Goal: Use online tool/utility: Use online tool/utility

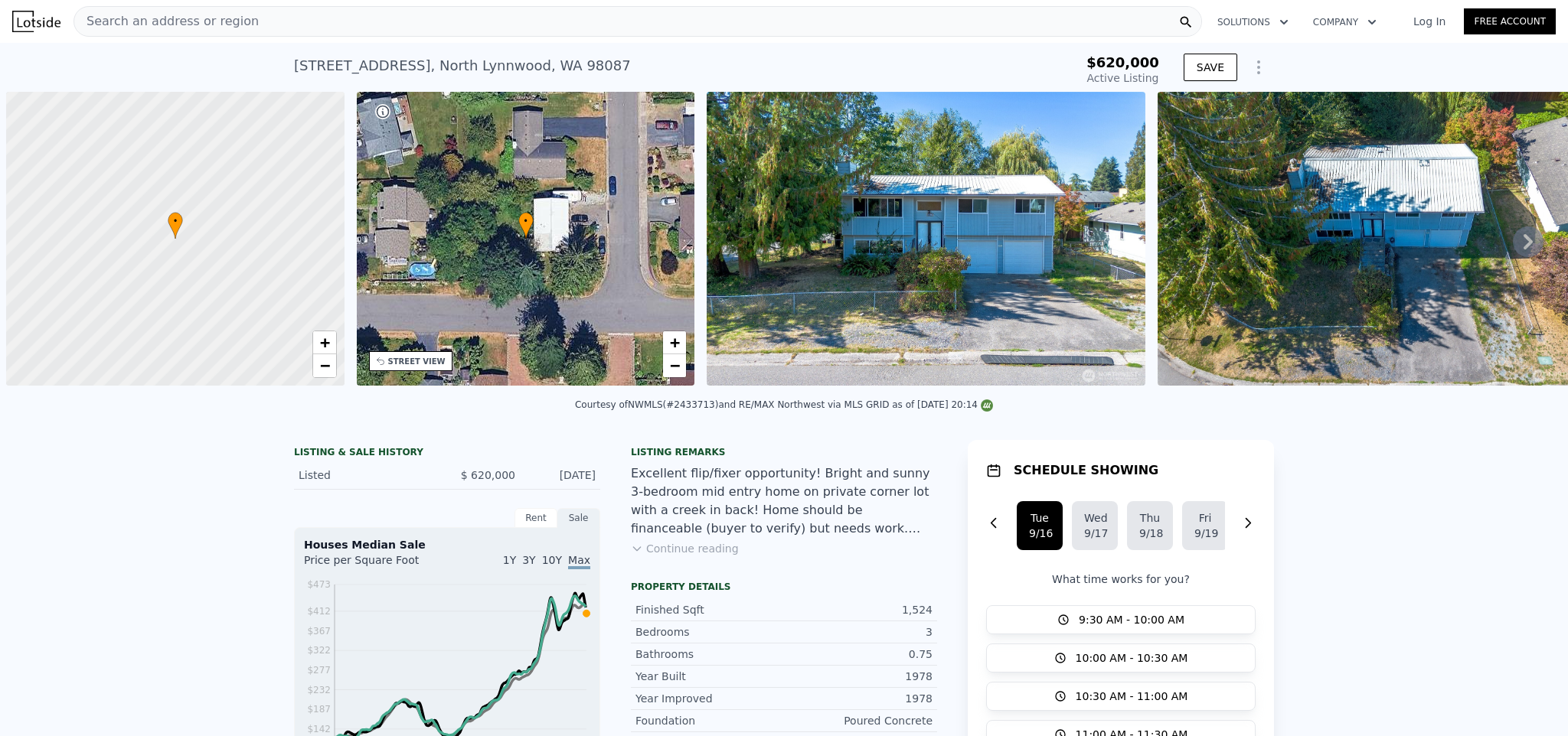
scroll to position [0, 6]
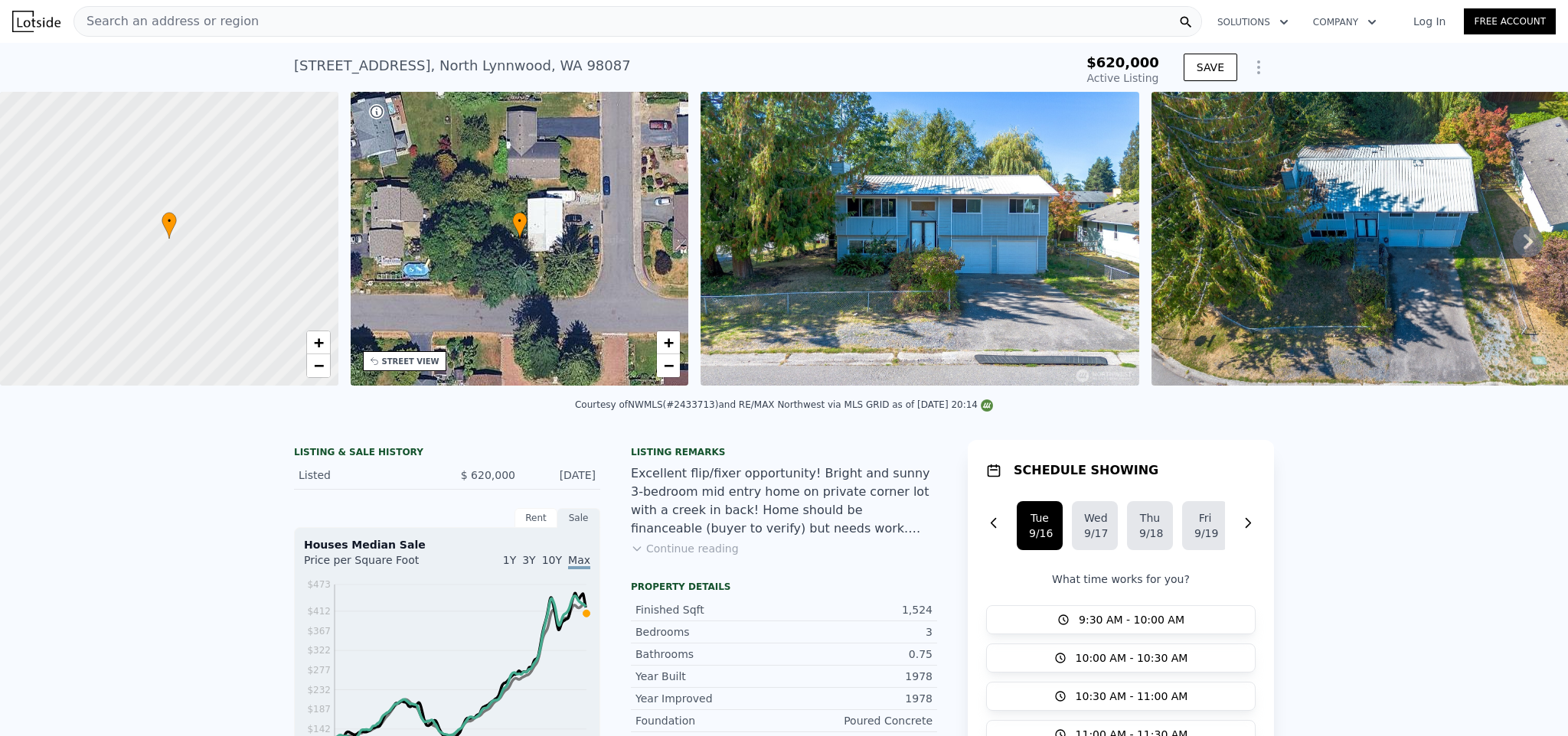
click at [593, 27] on div "Search an address or region" at bounding box center [637, 21] width 1128 height 31
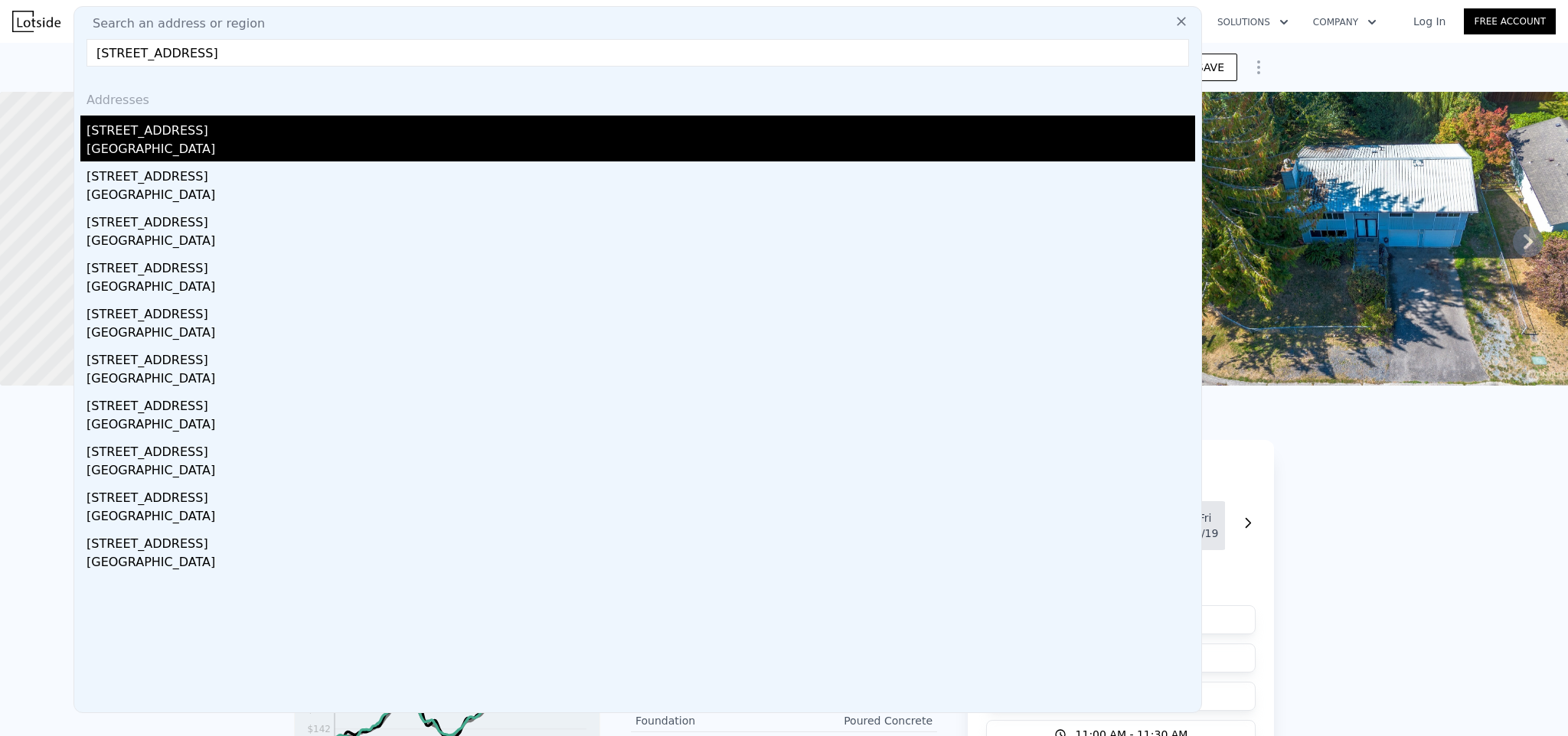
type input "[STREET_ADDRESS]"
click at [297, 133] on div "[STREET_ADDRESS]" at bounding box center [640, 127] width 1109 height 24
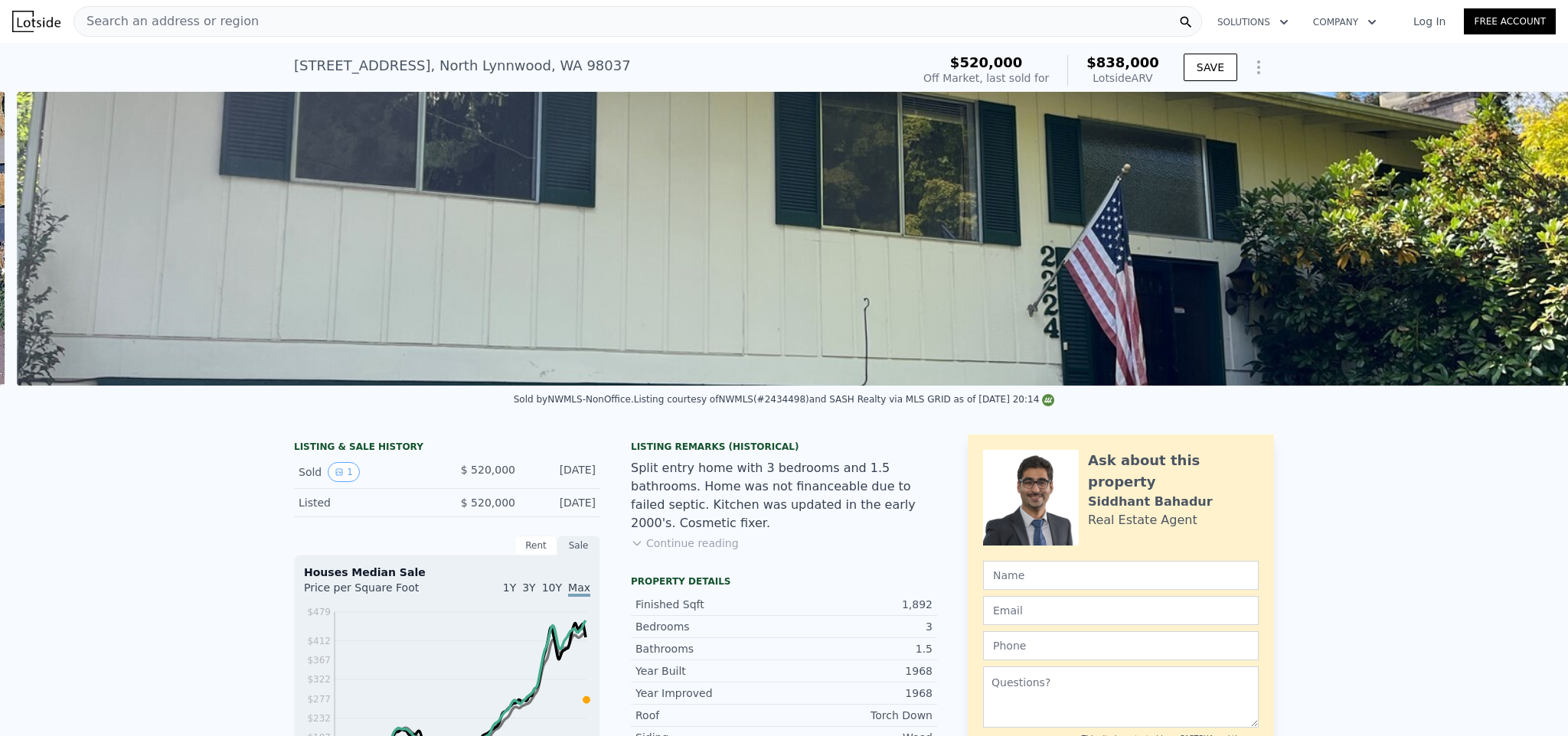
scroll to position [0, 700]
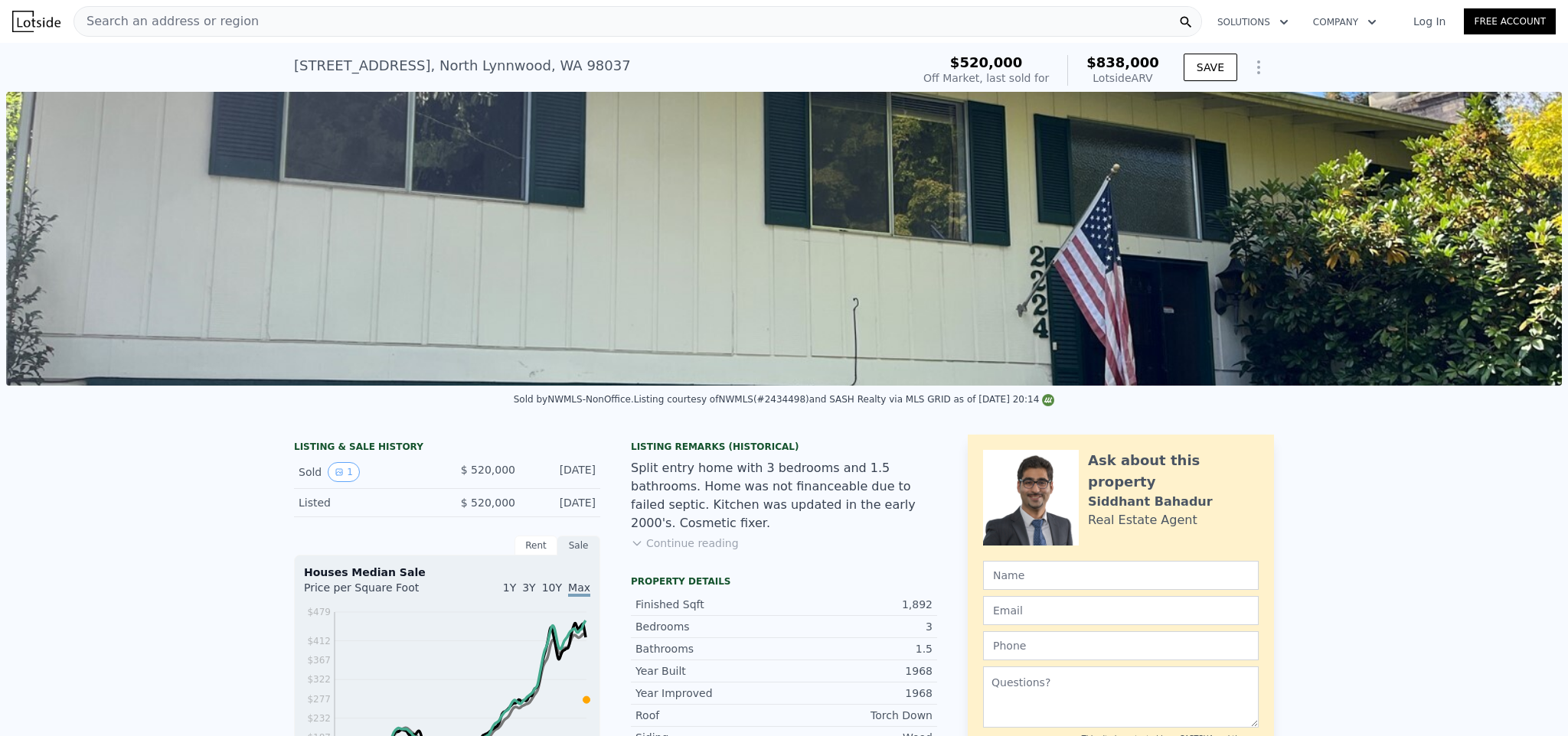
click at [473, 26] on div "Search an address or region" at bounding box center [637, 21] width 1128 height 31
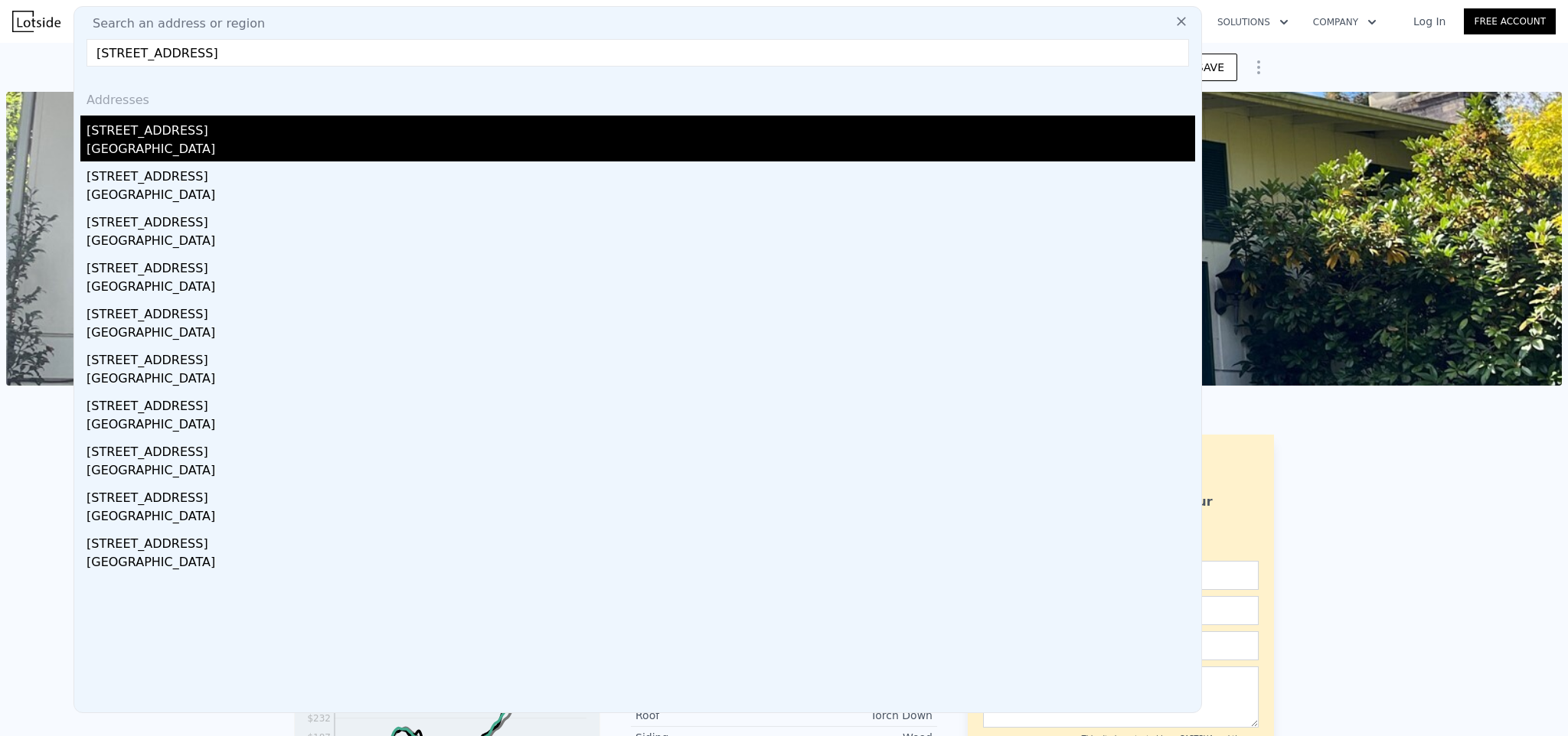
type input "[STREET_ADDRESS]"
click at [264, 129] on div "[STREET_ADDRESS]" at bounding box center [640, 127] width 1109 height 24
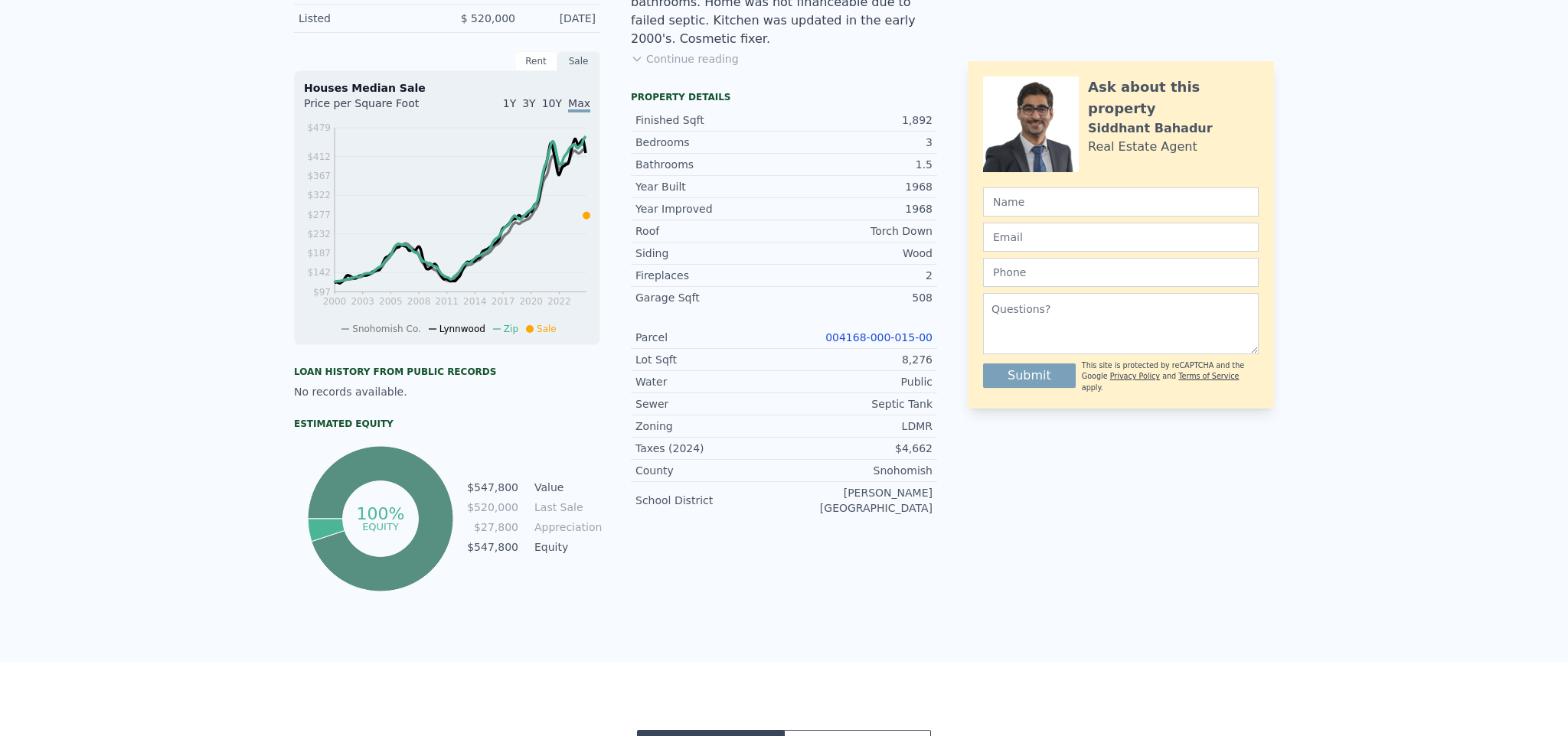
scroll to position [0, 0]
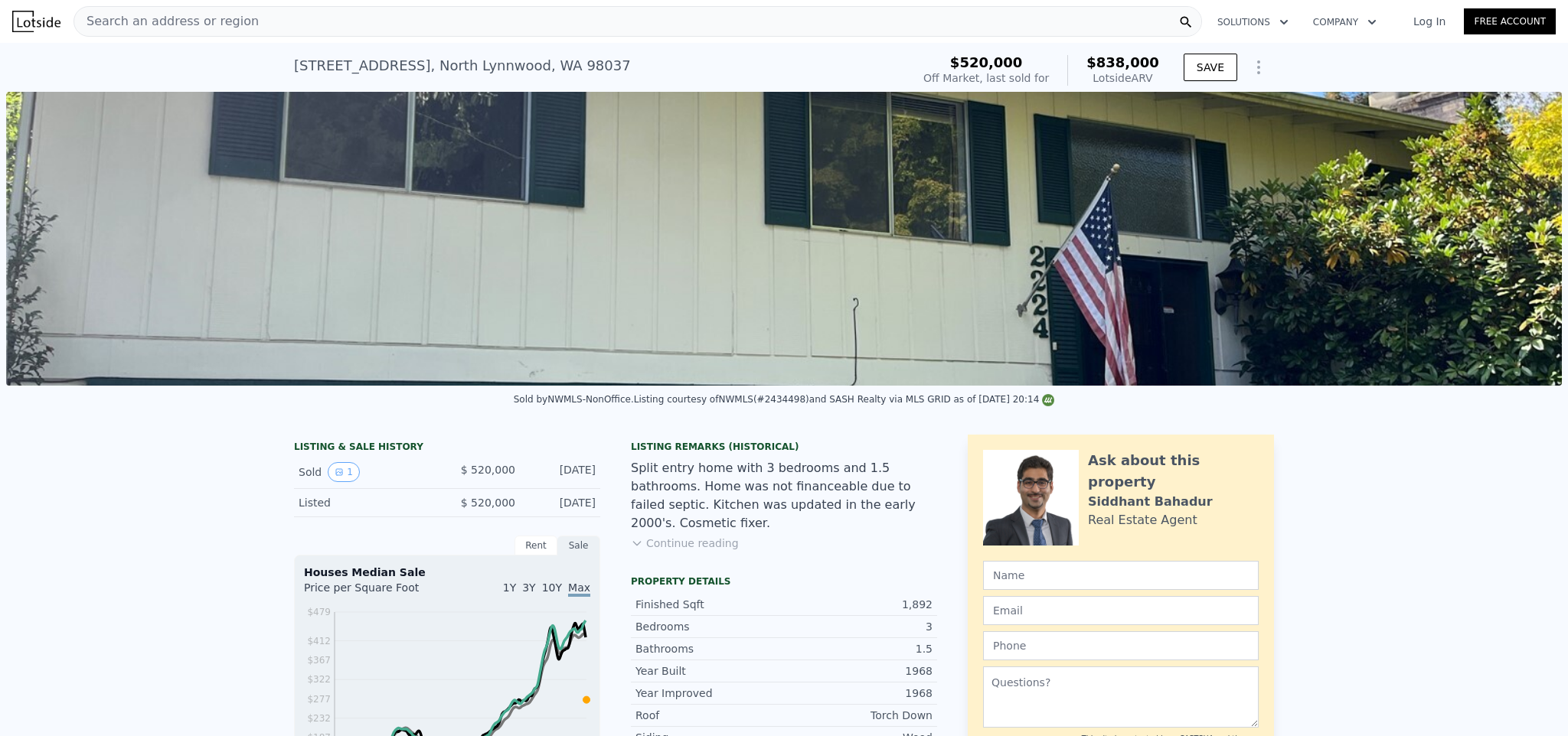
click at [611, 20] on div "Search an address or region" at bounding box center [637, 21] width 1128 height 31
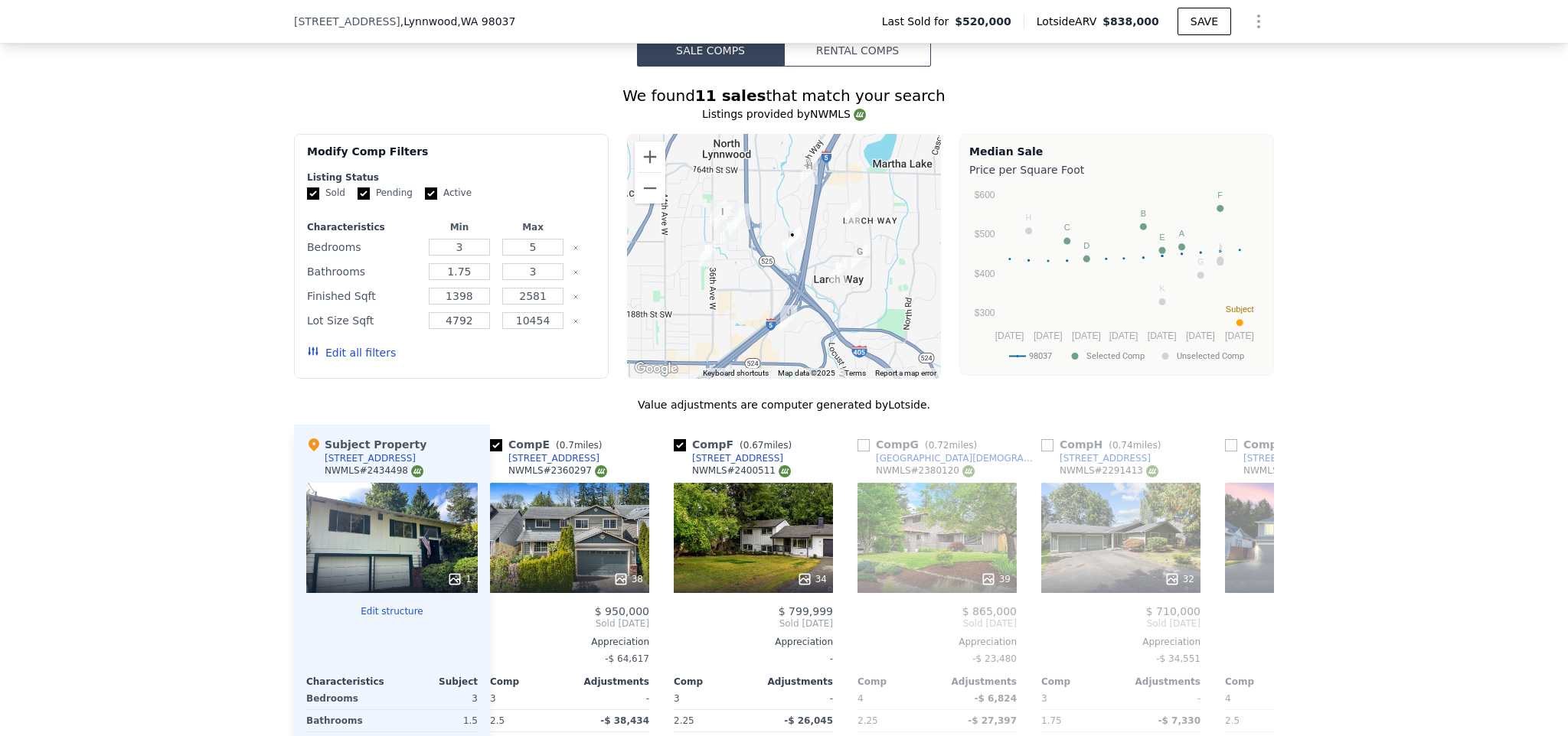
scroll to position [986, 0]
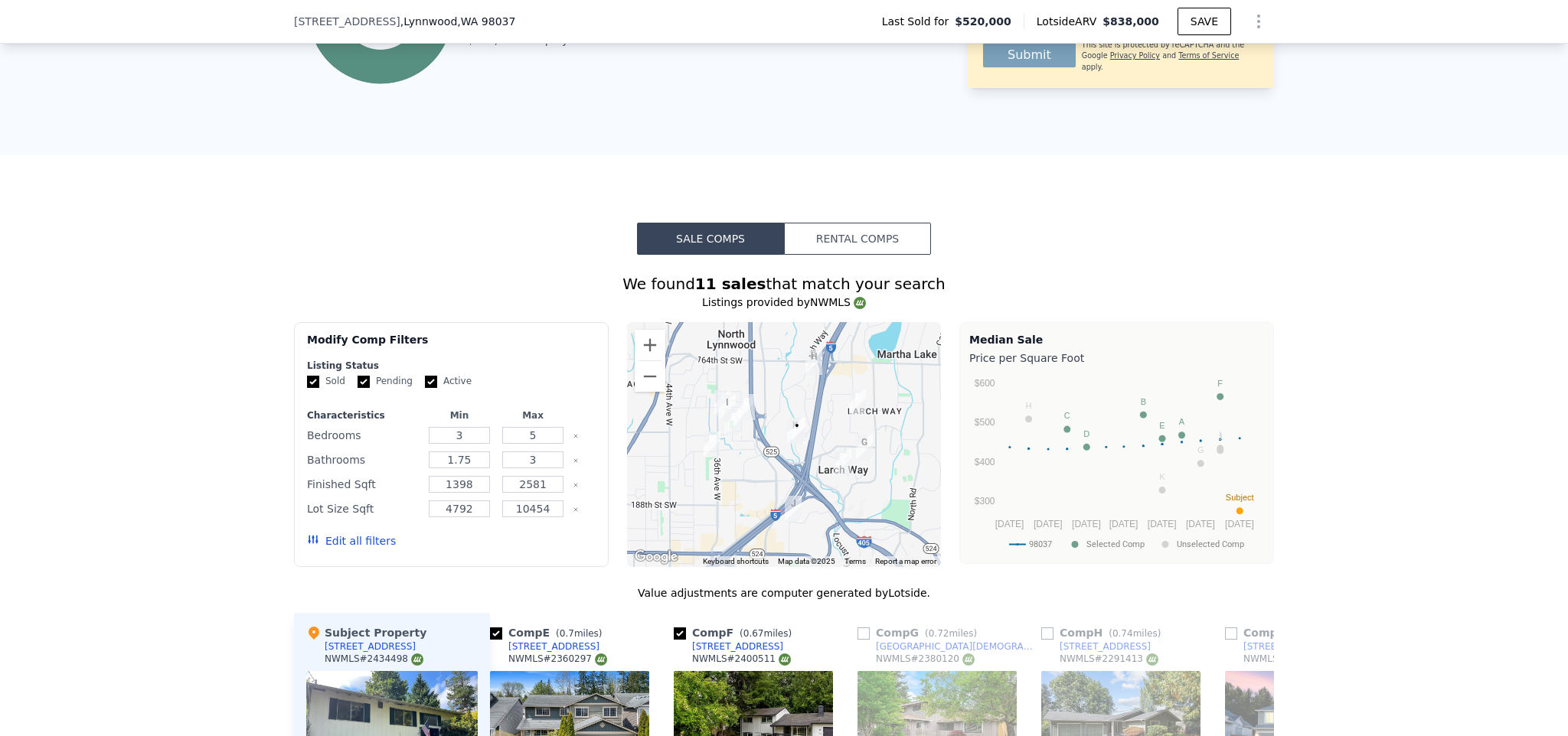
click at [868, 466] on div at bounding box center [784, 444] width 315 height 245
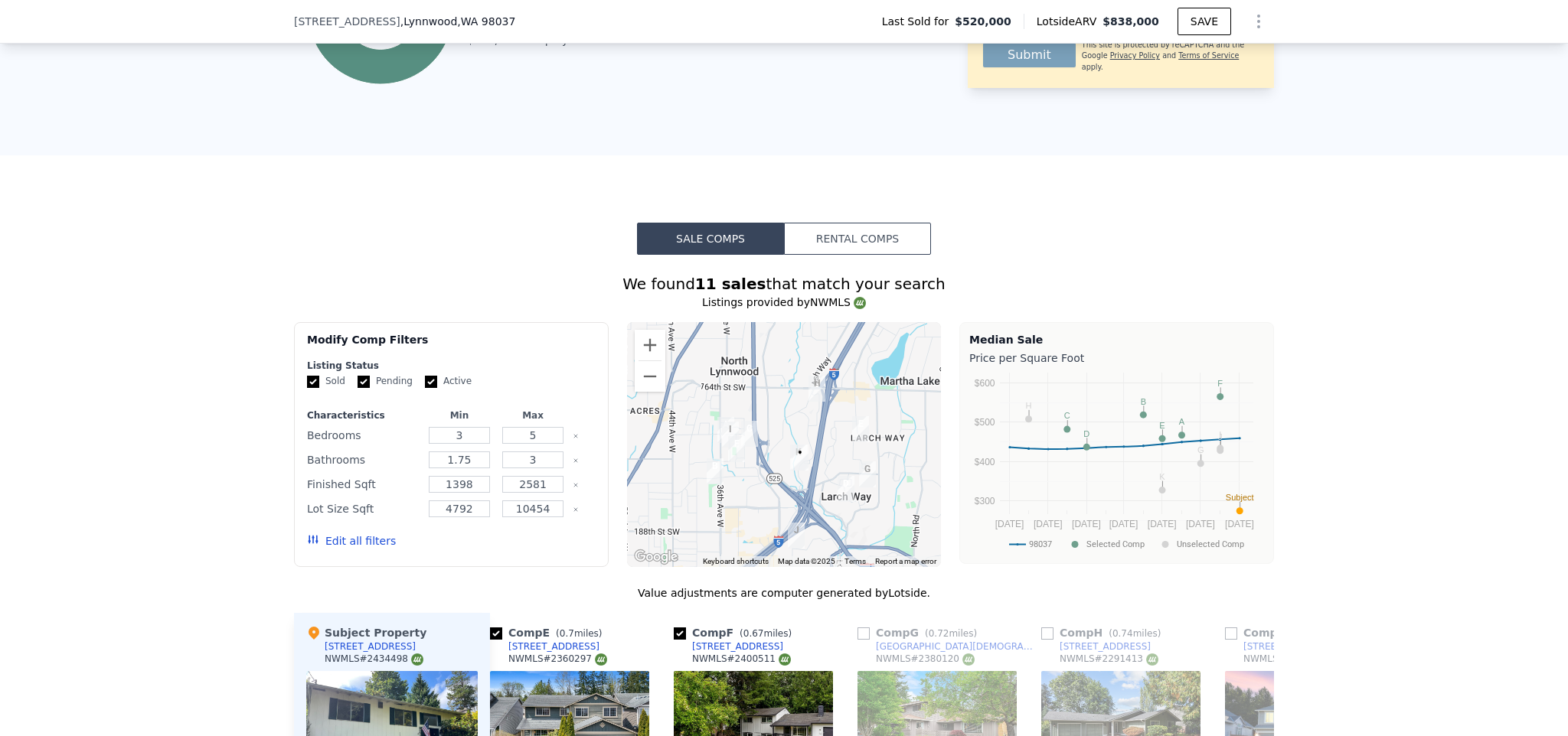
drag, startPoint x: 821, startPoint y: 457, endPoint x: 824, endPoint y: 483, distance: 26.2
click at [824, 483] on div at bounding box center [784, 444] width 315 height 245
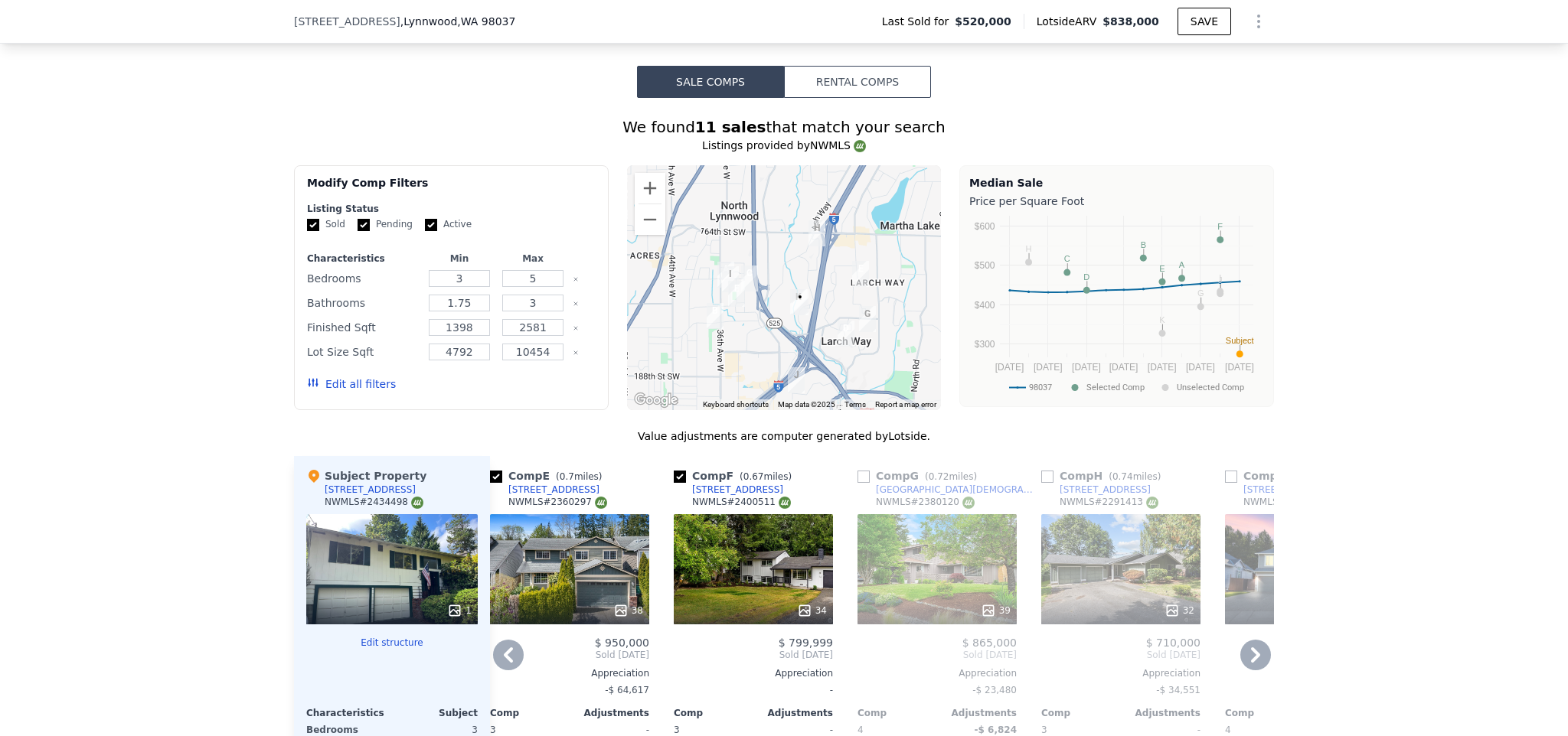
scroll to position [1168, 0]
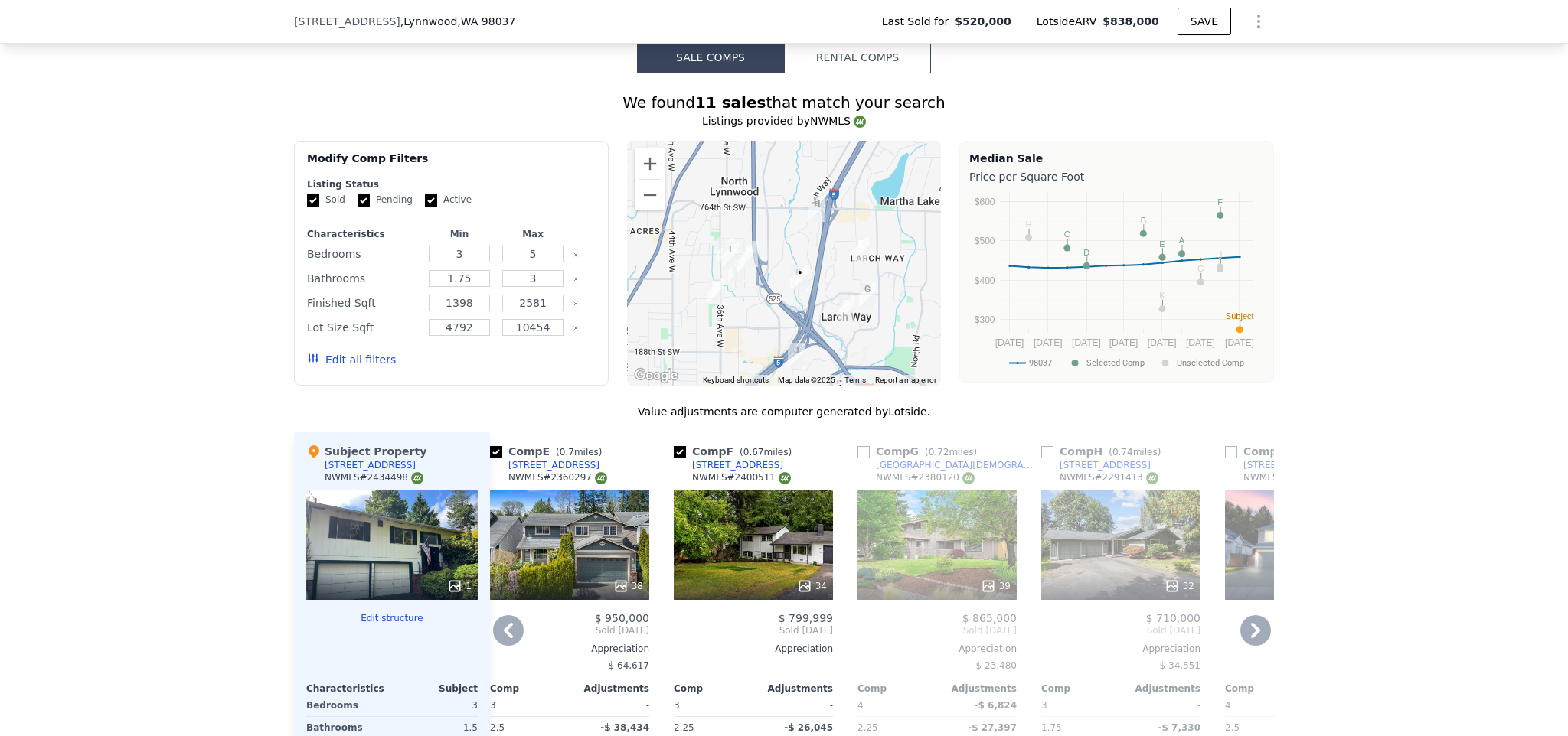
click at [495, 642] on icon at bounding box center [508, 630] width 31 height 31
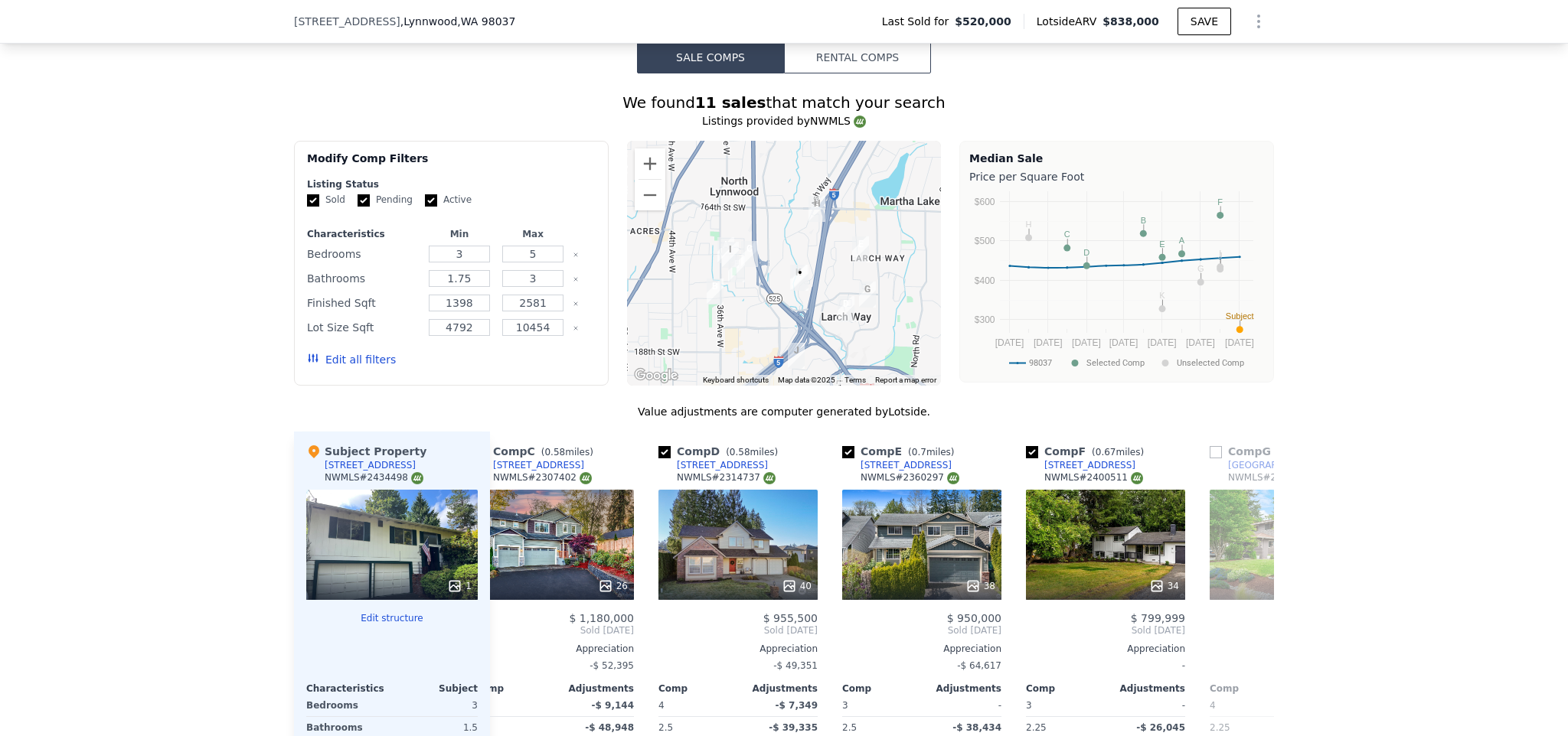
scroll to position [0, 386]
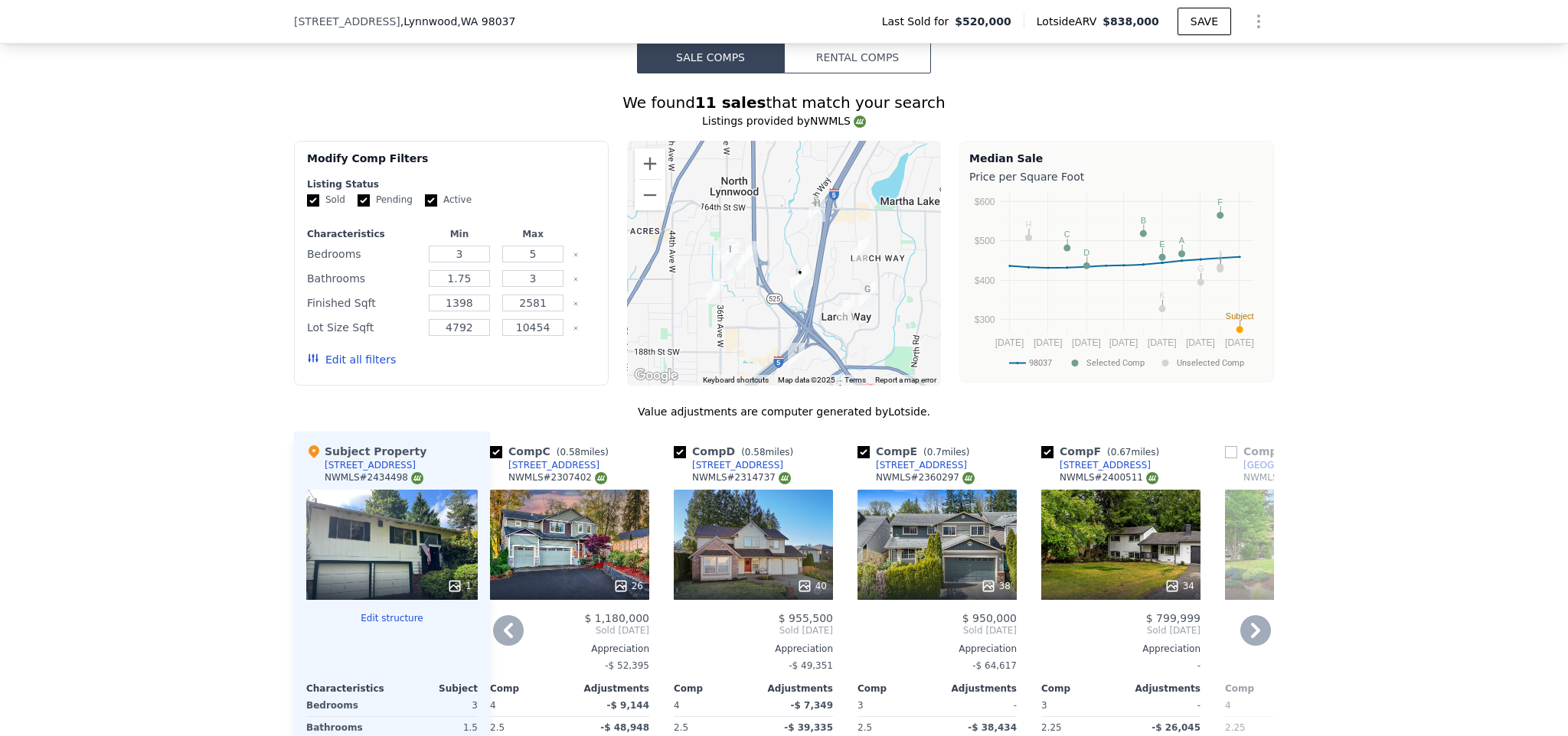
click at [495, 640] on icon at bounding box center [508, 630] width 31 height 31
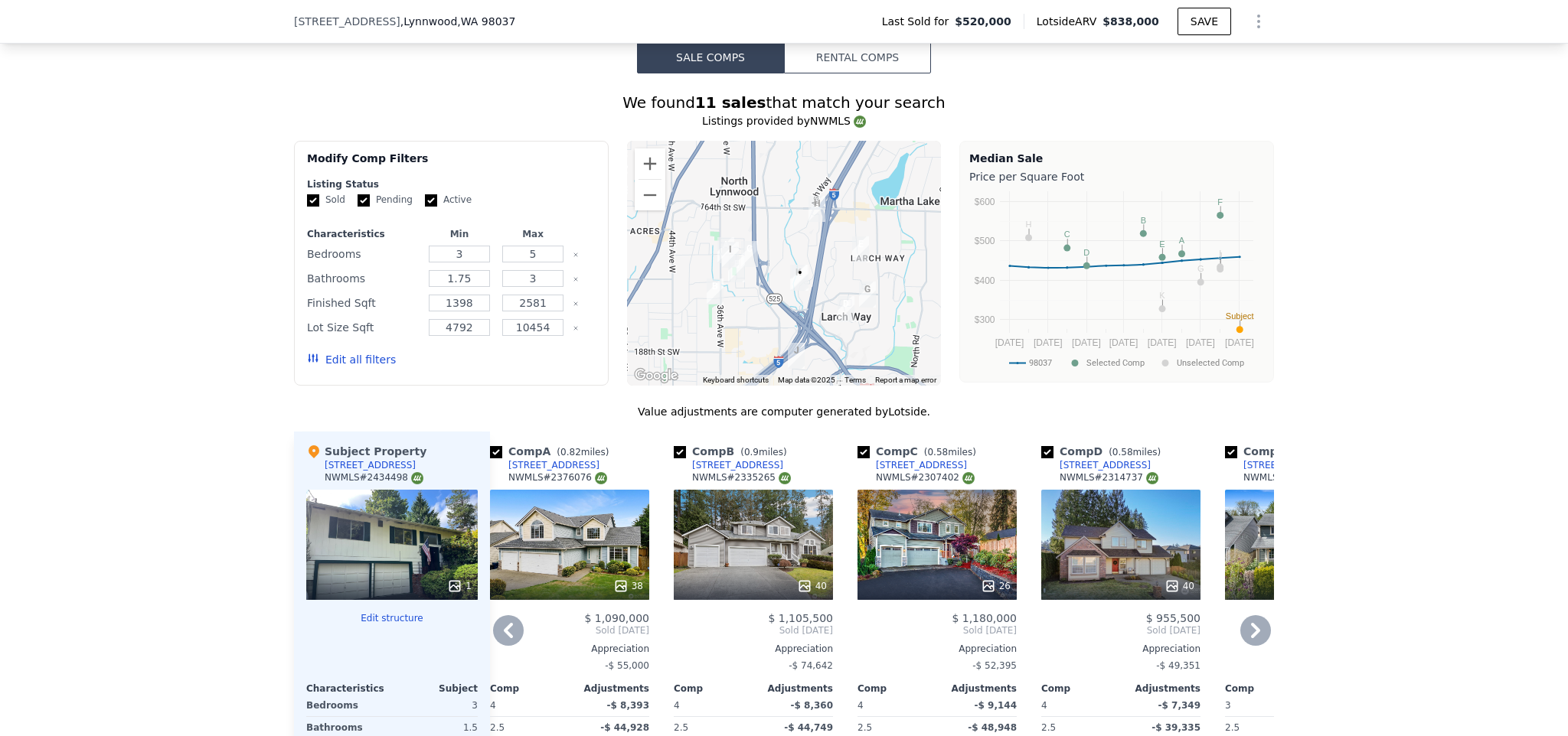
scroll to position [1181, 0]
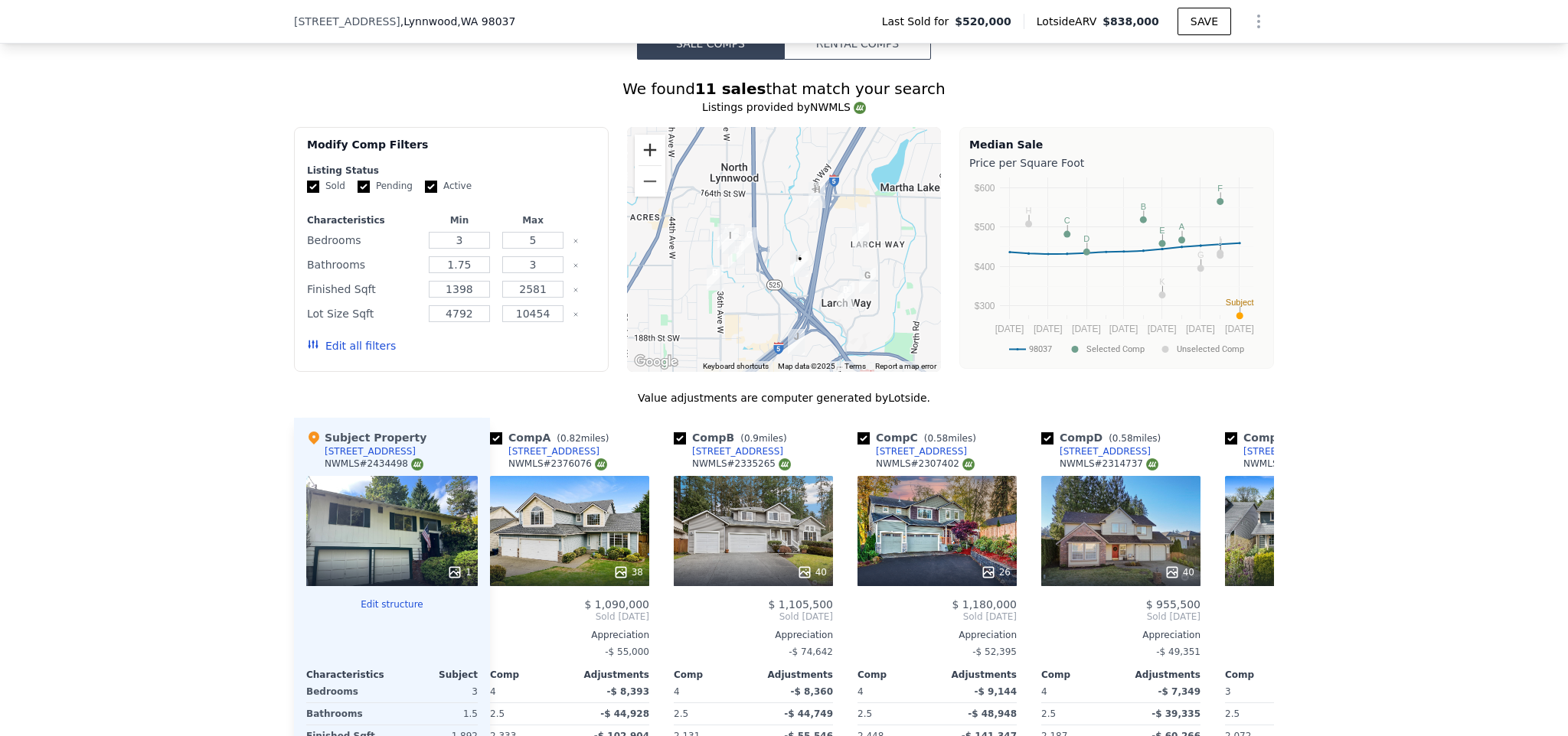
click at [644, 165] on button "Zoom in" at bounding box center [650, 149] width 31 height 31
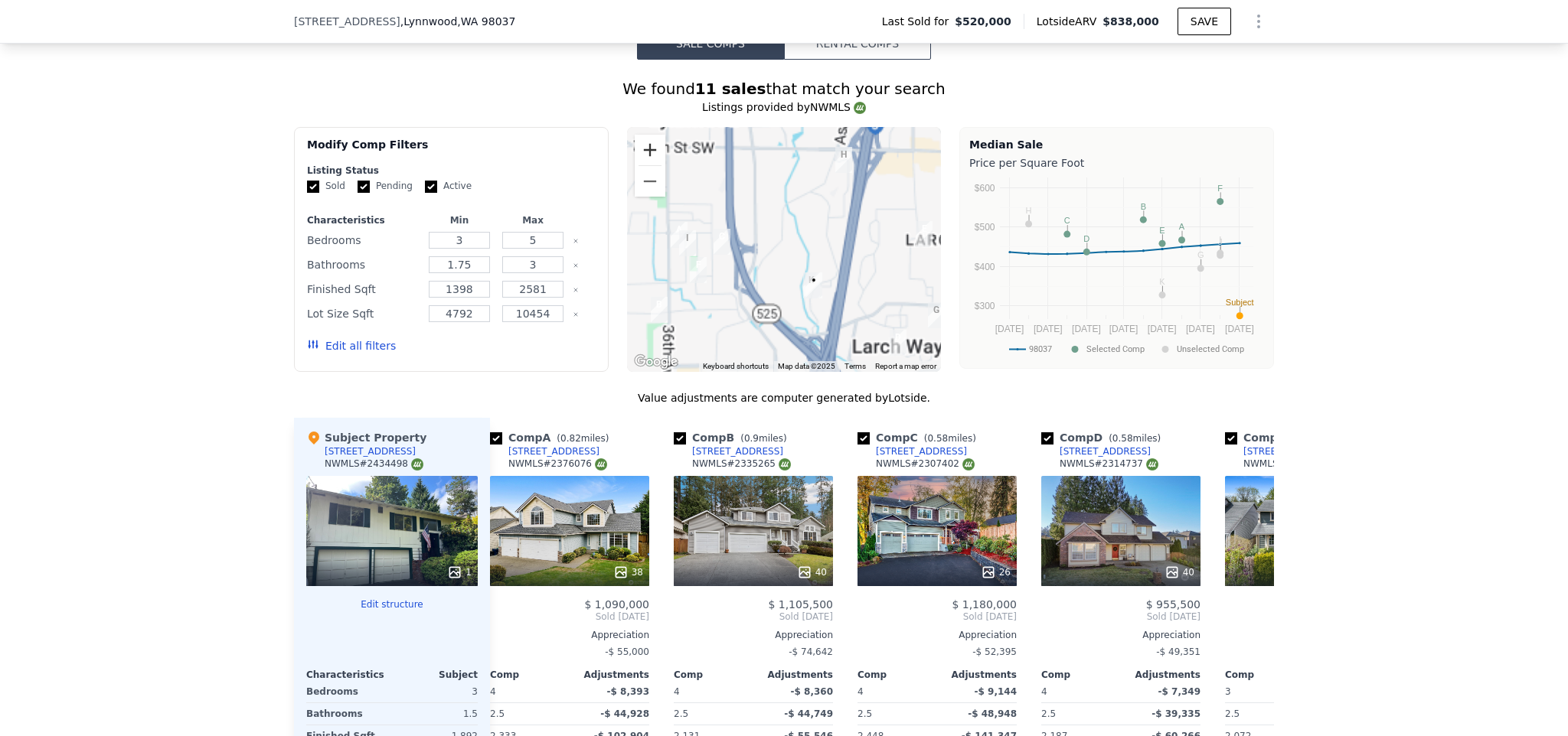
click at [644, 165] on button "Zoom in" at bounding box center [650, 149] width 31 height 31
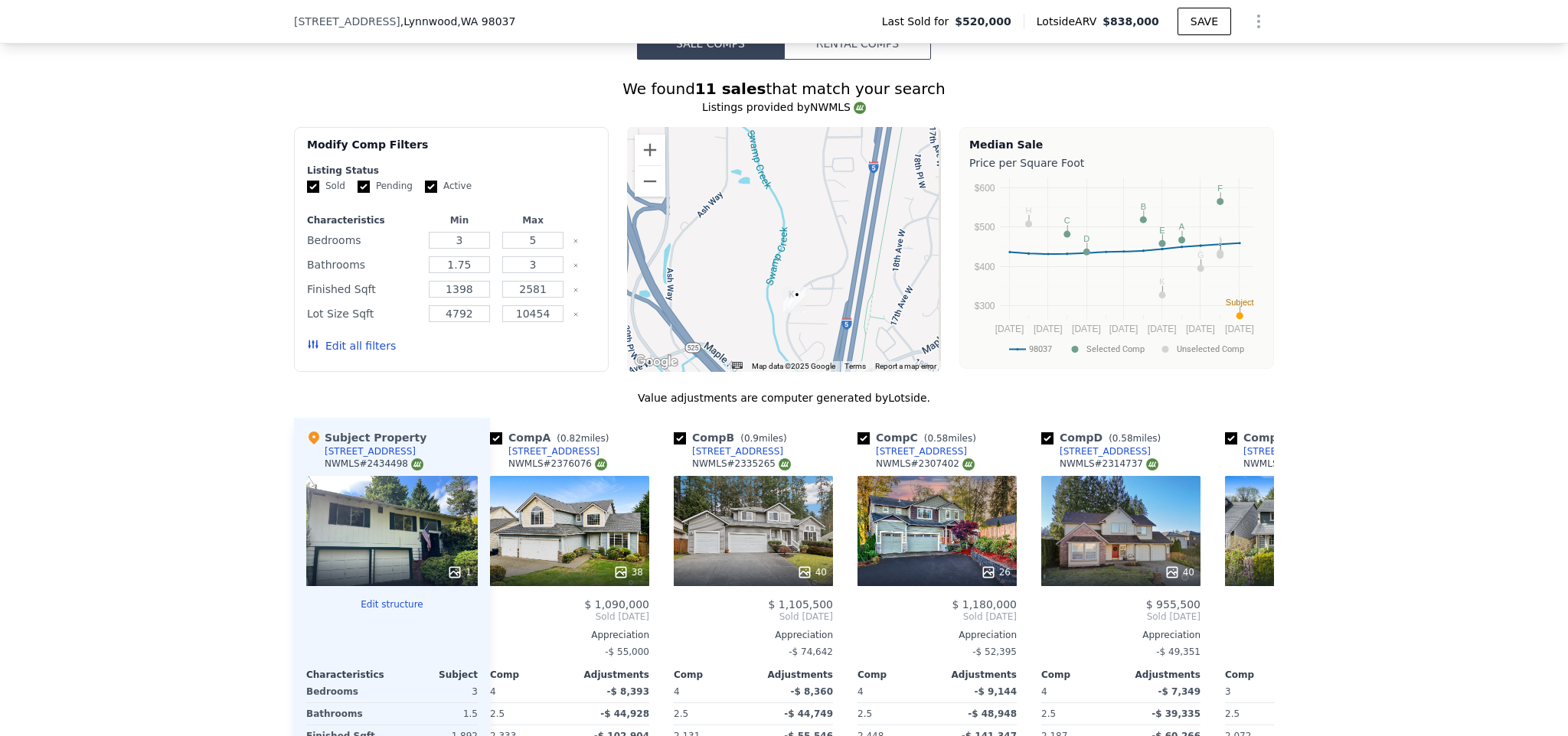
drag, startPoint x: 851, startPoint y: 272, endPoint x: 791, endPoint y: 229, distance: 73.8
click at [792, 230] on div at bounding box center [784, 249] width 315 height 245
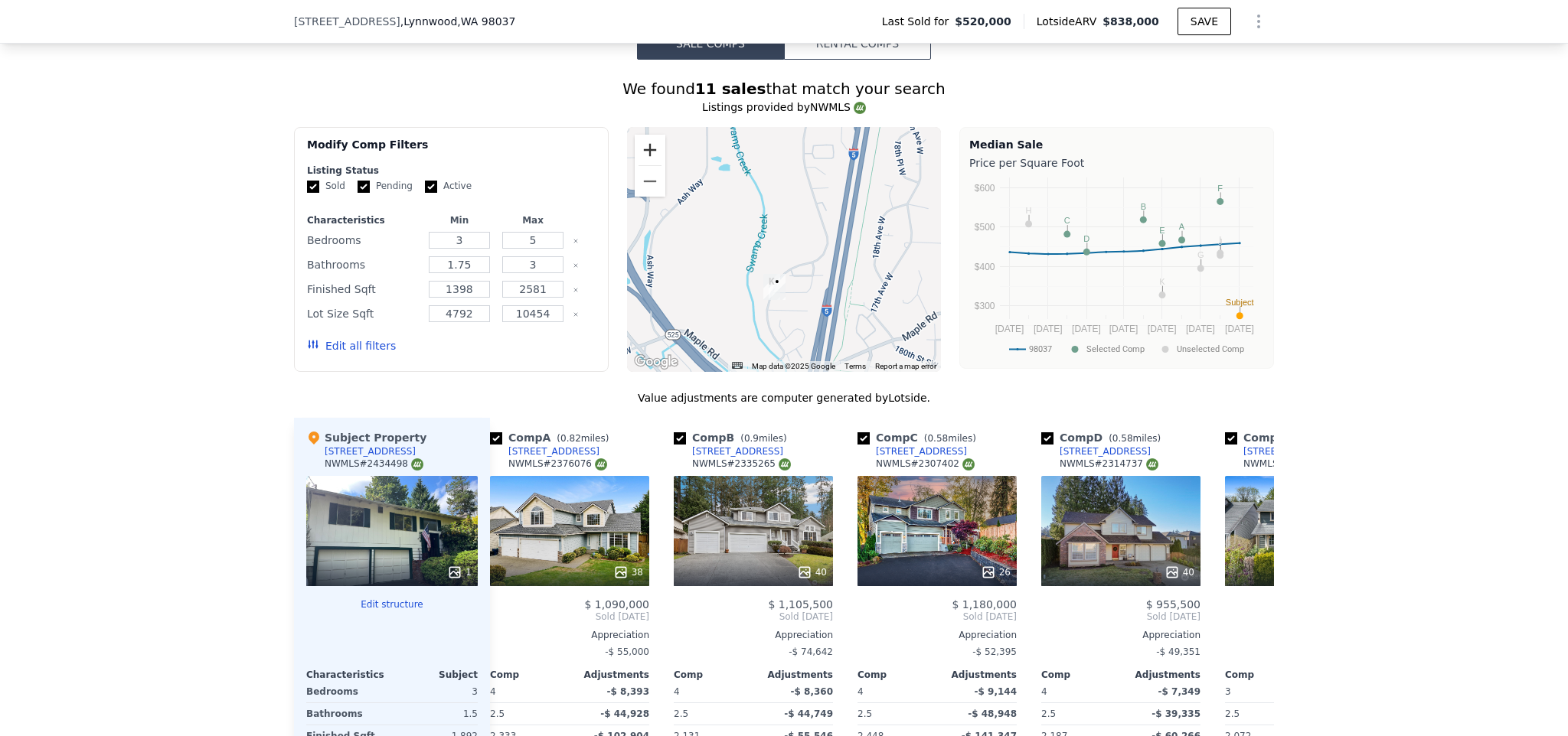
click at [641, 165] on button "Zoom in" at bounding box center [650, 149] width 31 height 31
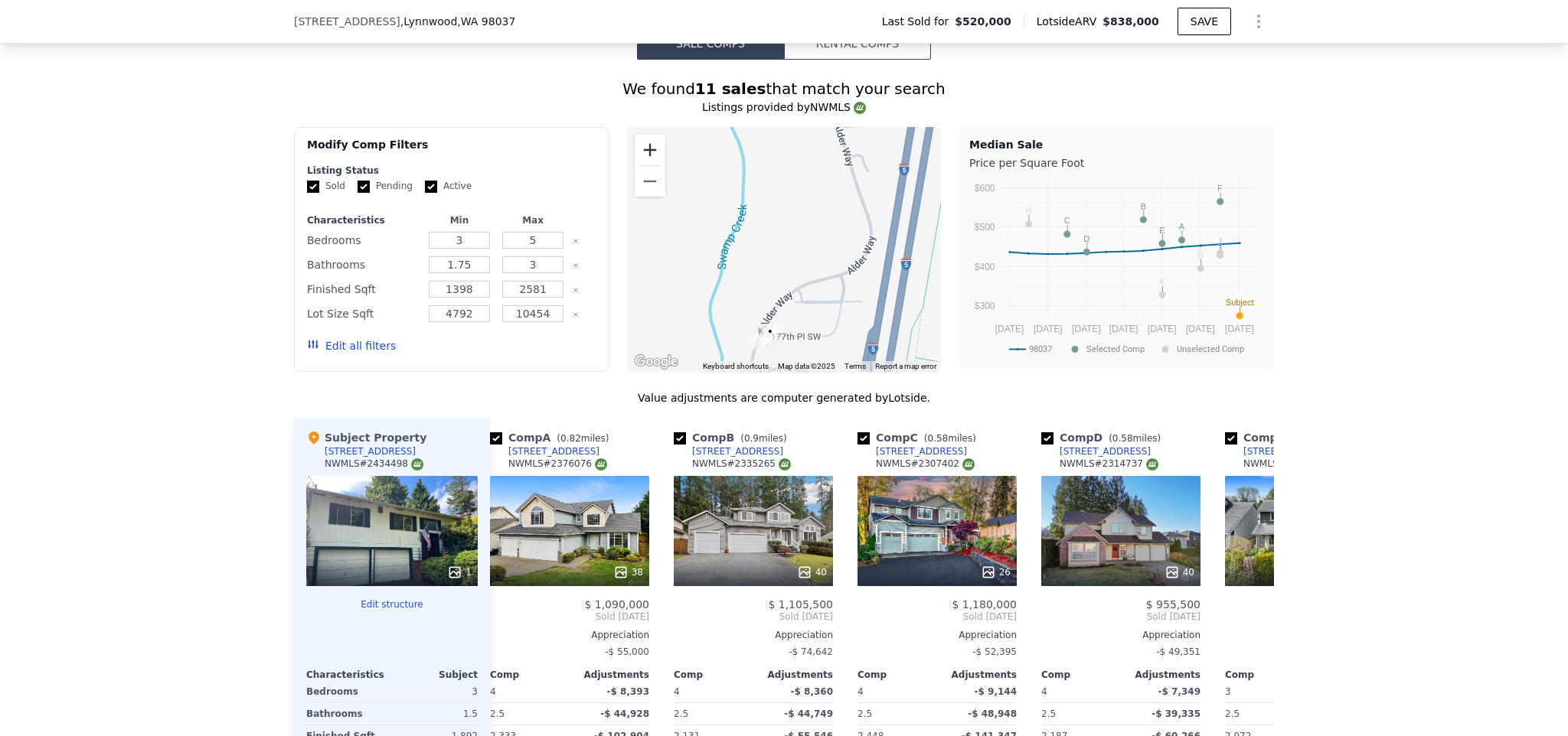
click at [641, 165] on button "Zoom in" at bounding box center [650, 149] width 31 height 31
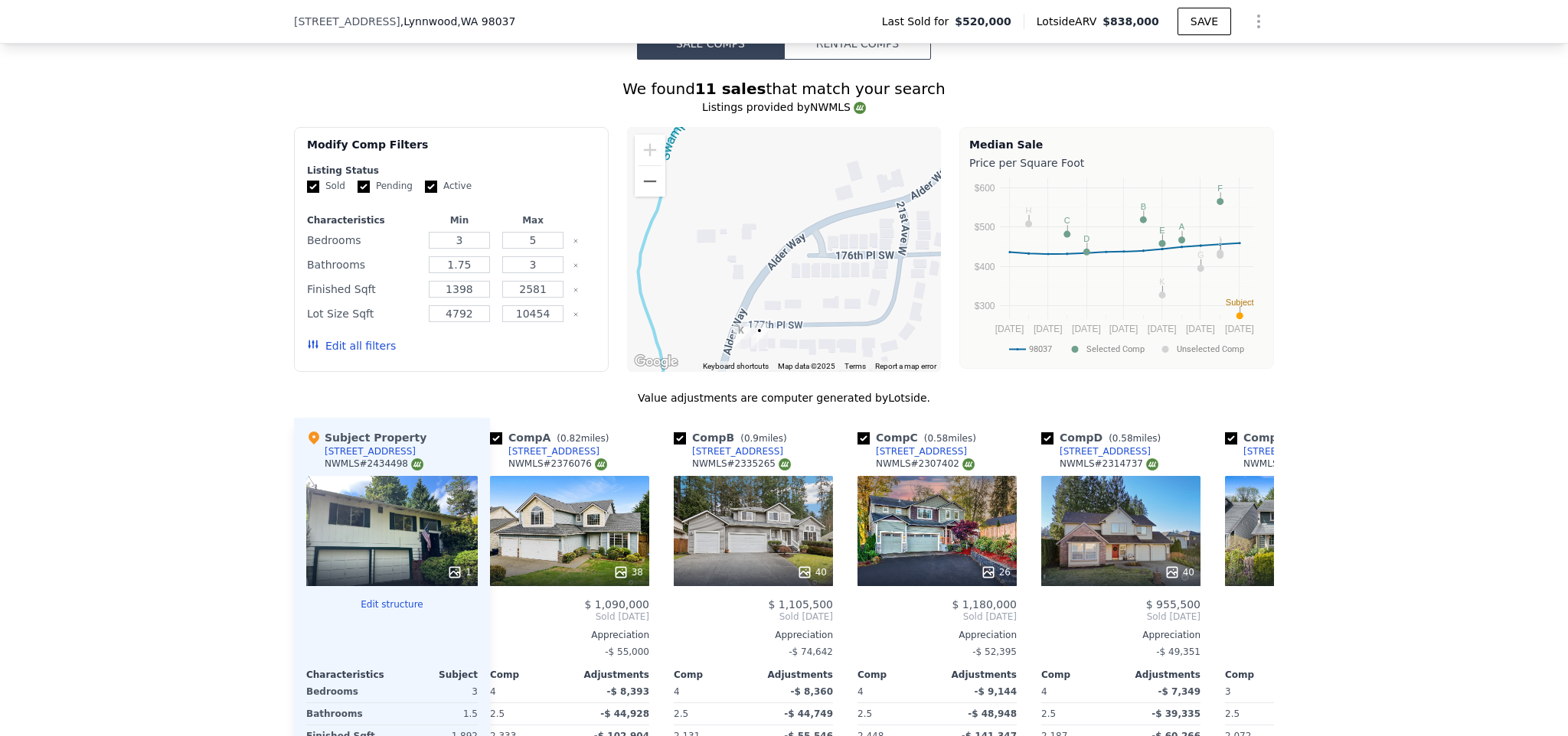
drag, startPoint x: 777, startPoint y: 317, endPoint x: 777, endPoint y: 190, distance: 127.0
click at [777, 183] on div at bounding box center [784, 249] width 315 height 245
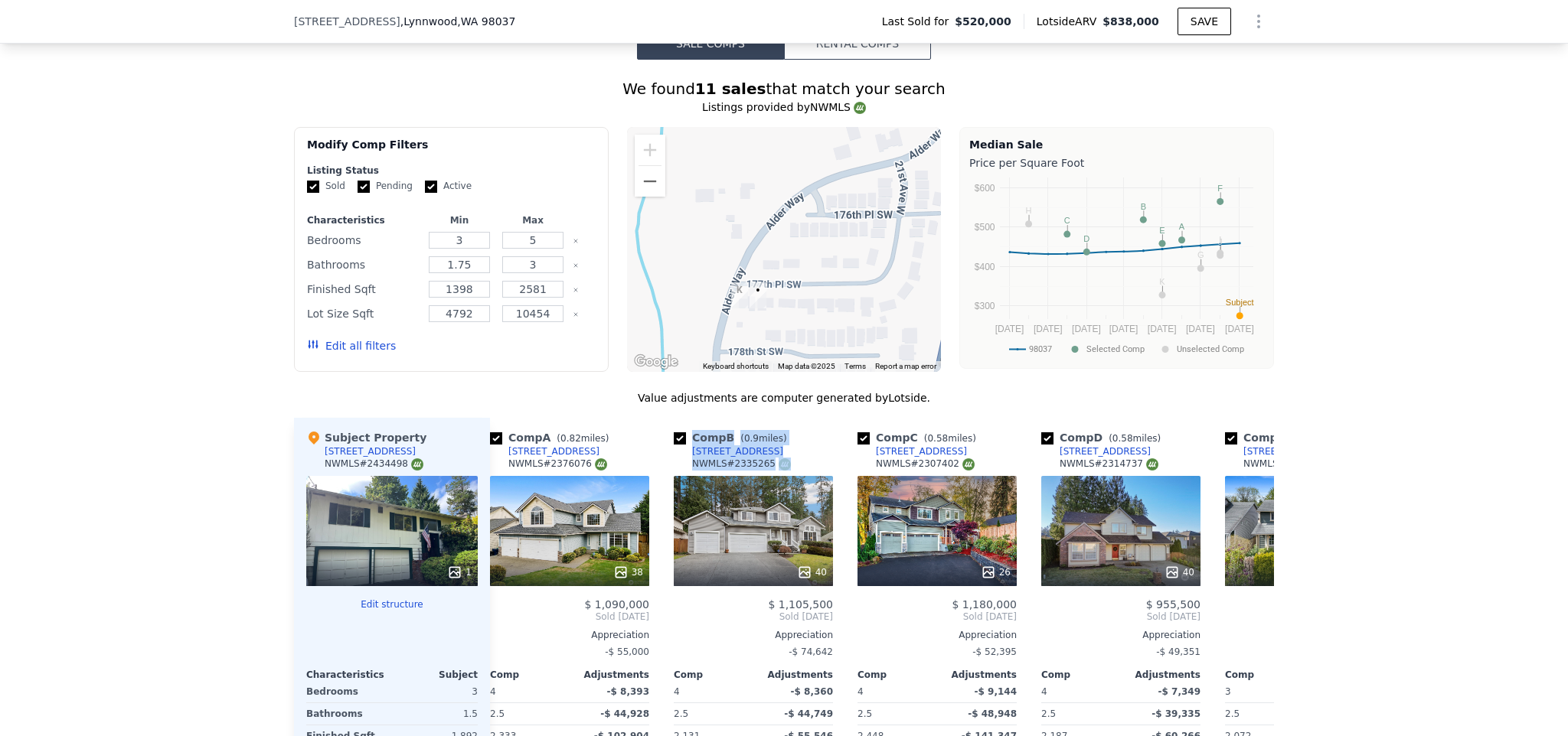
drag, startPoint x: 736, startPoint y: 580, endPoint x: 802, endPoint y: 418, distance: 174.9
click at [802, 418] on div "Value adjustments are computer generated by Lotside . Subject Property [STREET_…" at bounding box center [784, 664] width 980 height 547
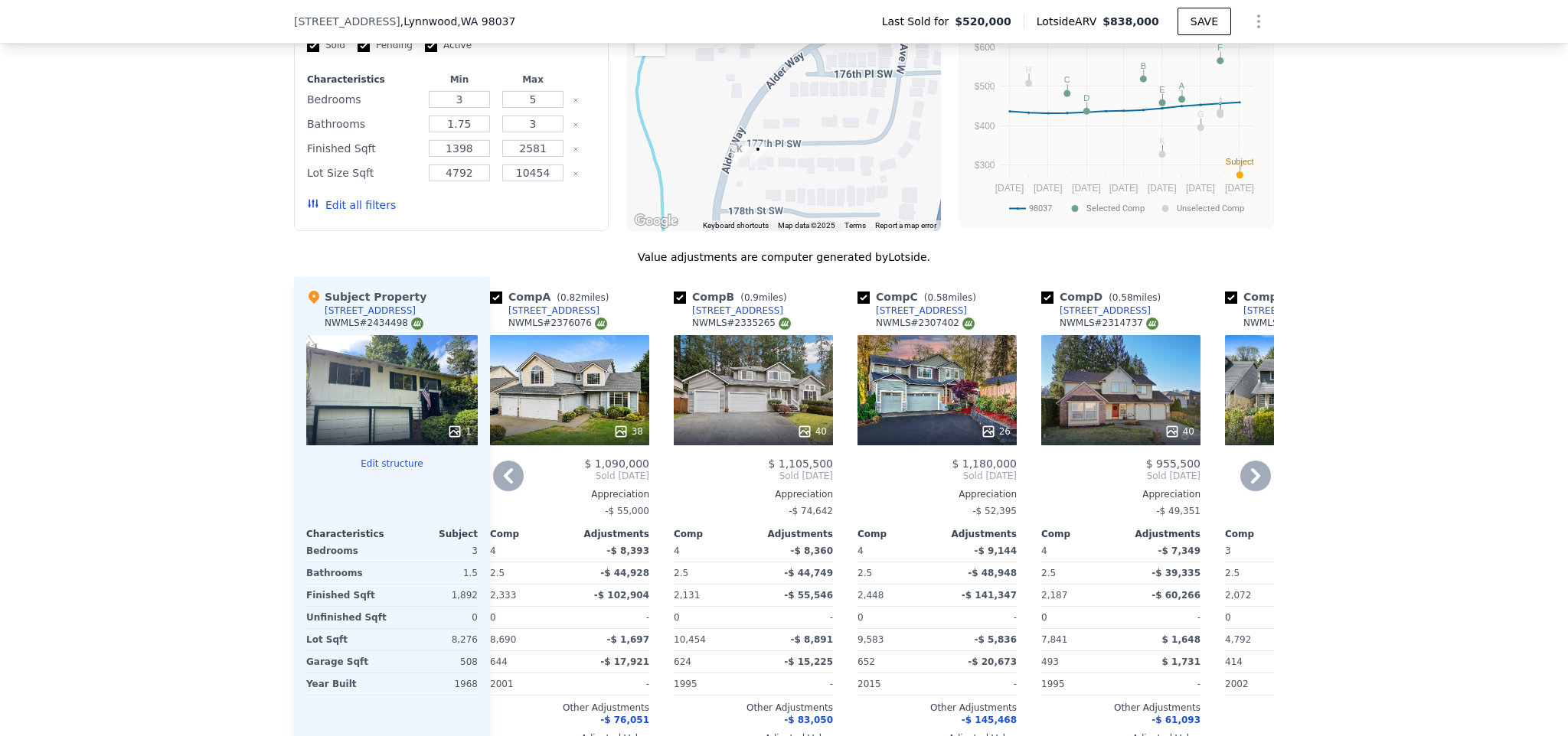
click at [1251, 483] on icon at bounding box center [1256, 475] width 9 height 15
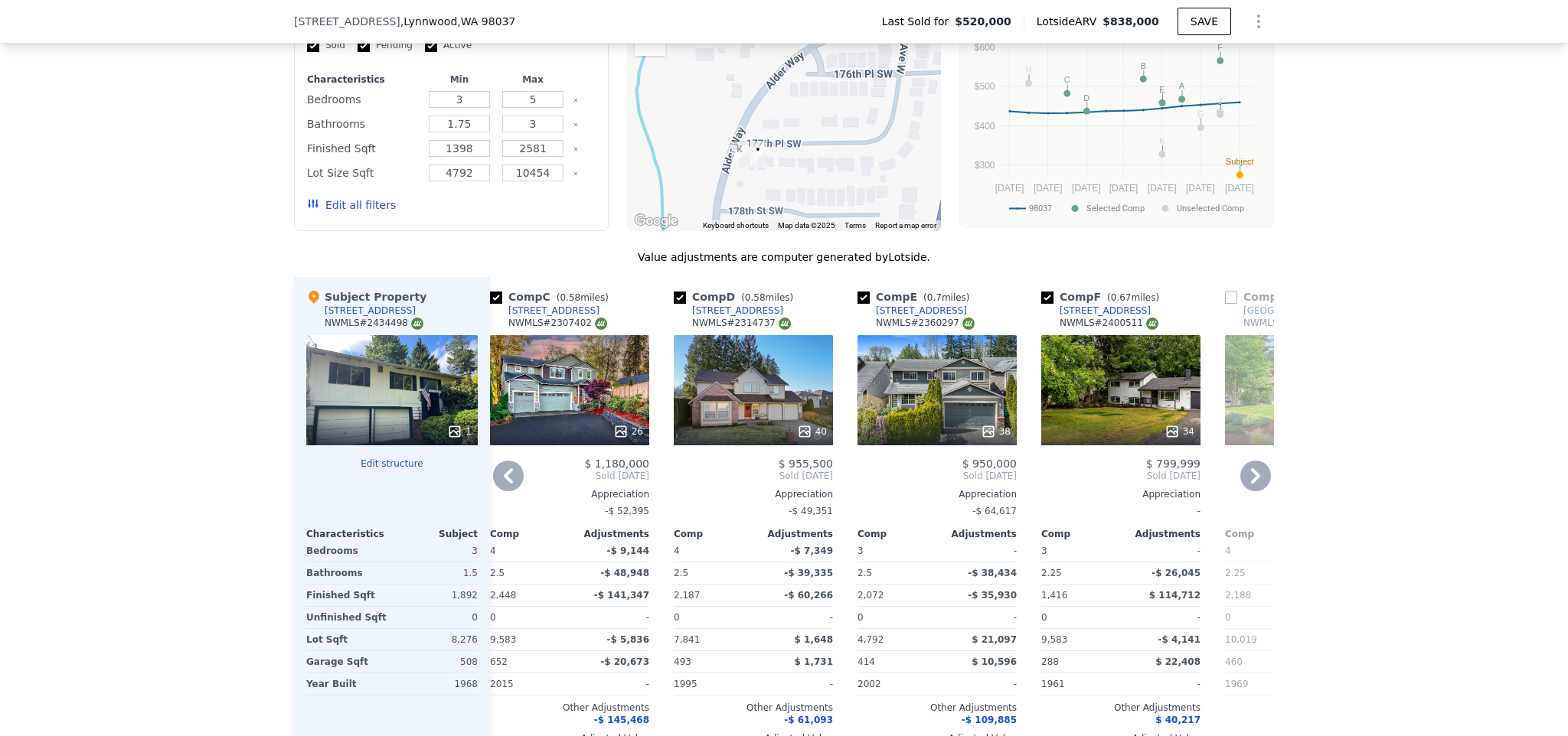
click at [1246, 486] on icon at bounding box center [1255, 476] width 31 height 31
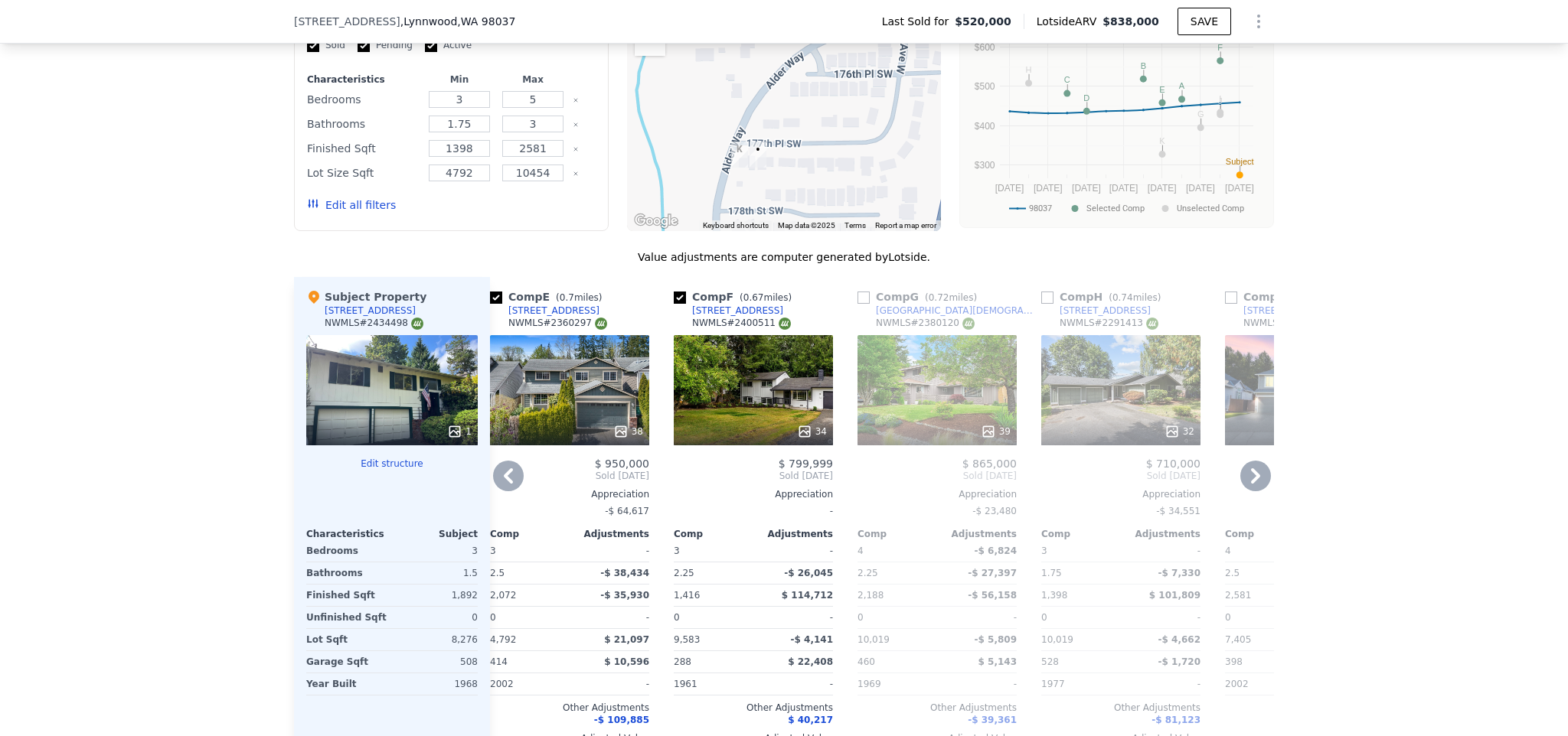
click at [1247, 486] on icon at bounding box center [1255, 476] width 31 height 31
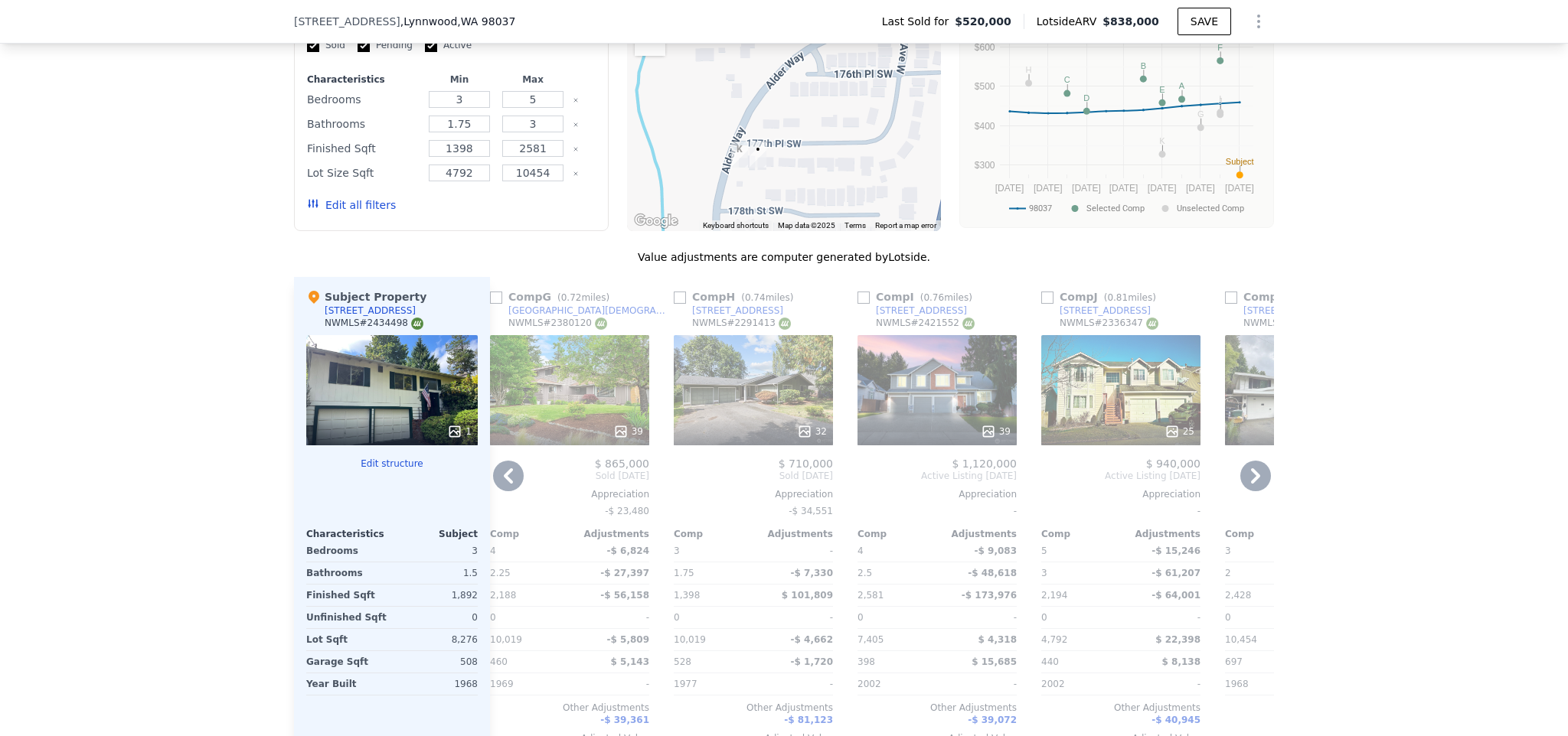
click at [1251, 484] on icon at bounding box center [1256, 475] width 9 height 15
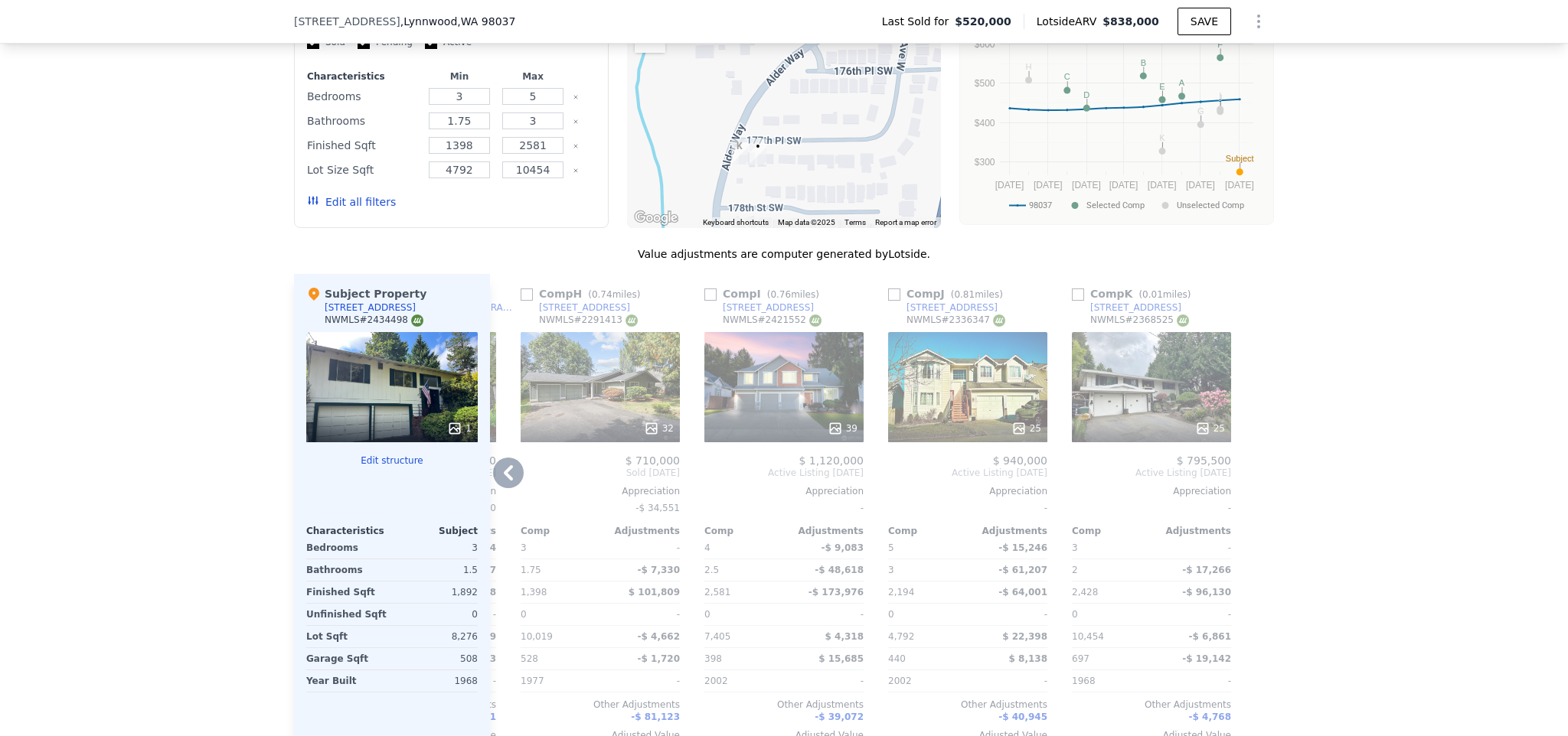
scroll to position [1335, 0]
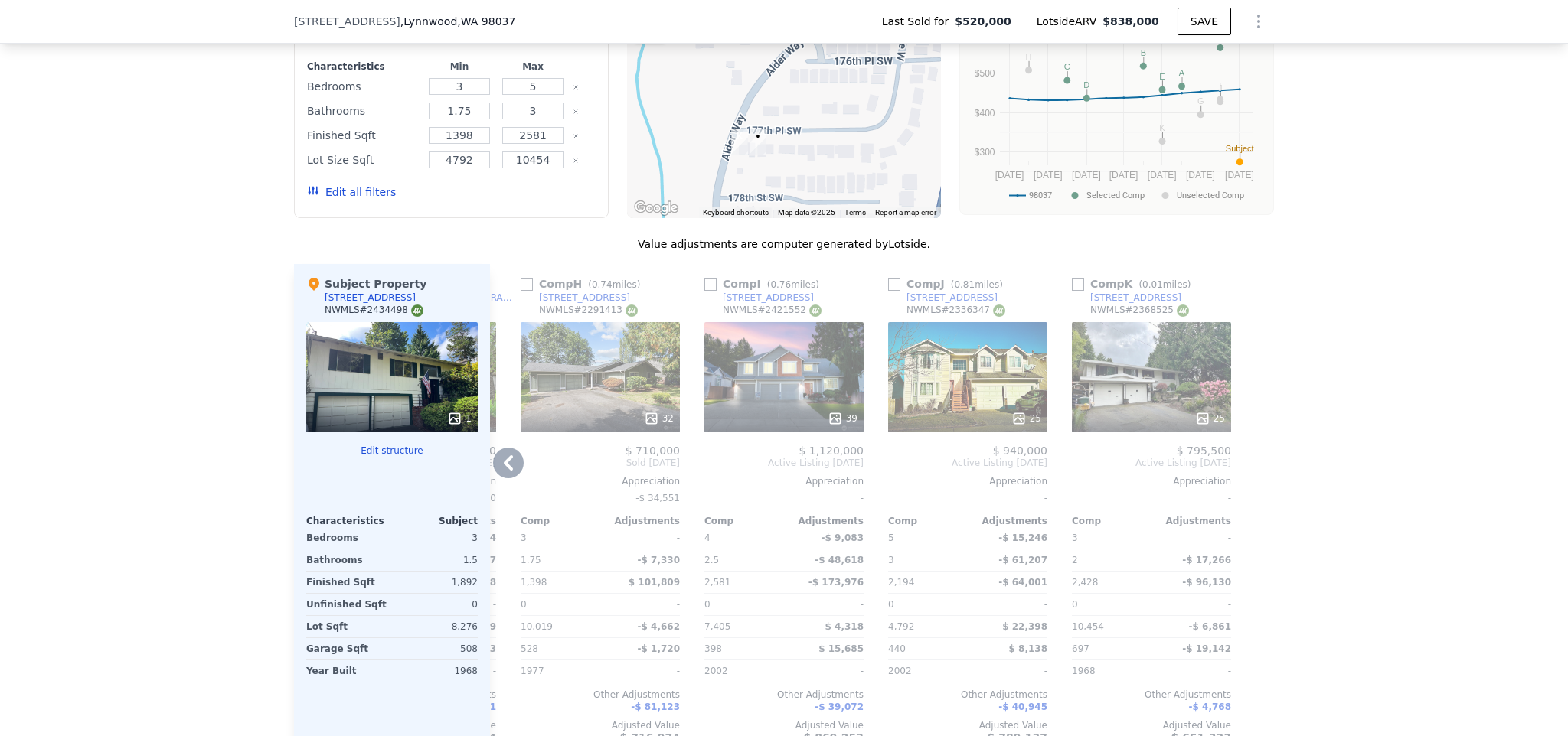
click at [1135, 382] on div "25" at bounding box center [1151, 377] width 159 height 110
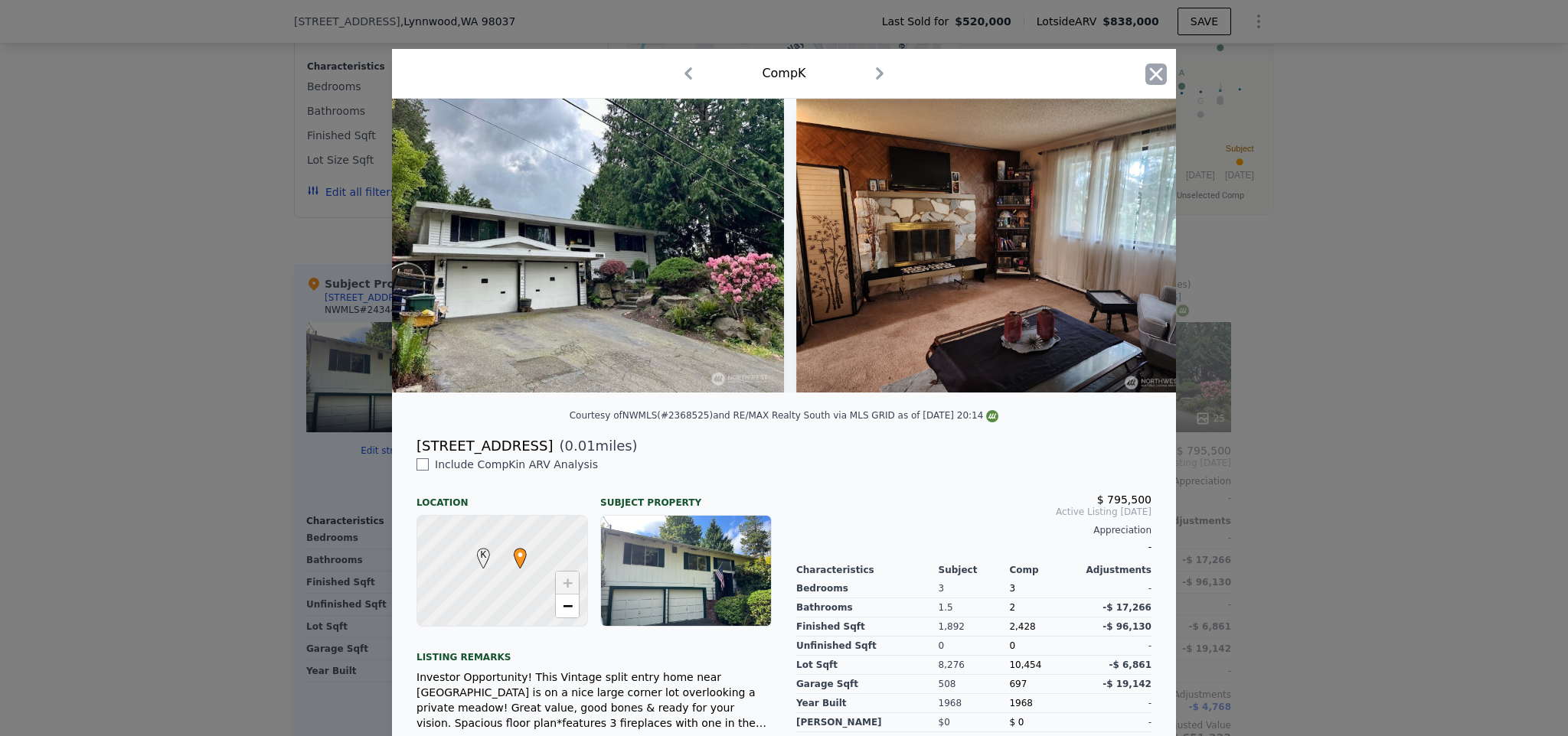
click at [1145, 68] on icon "button" at bounding box center [1155, 74] width 21 height 21
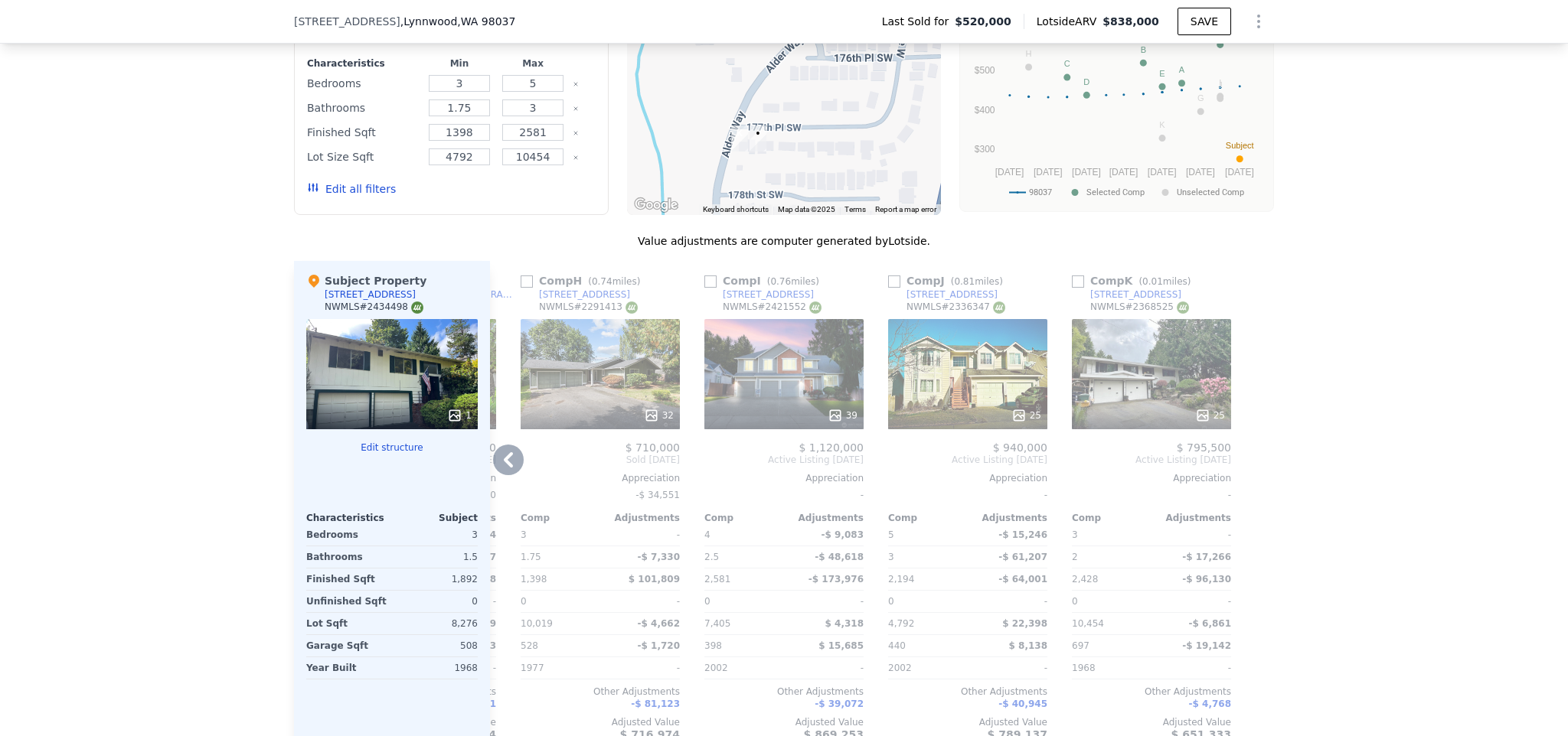
scroll to position [1350, 0]
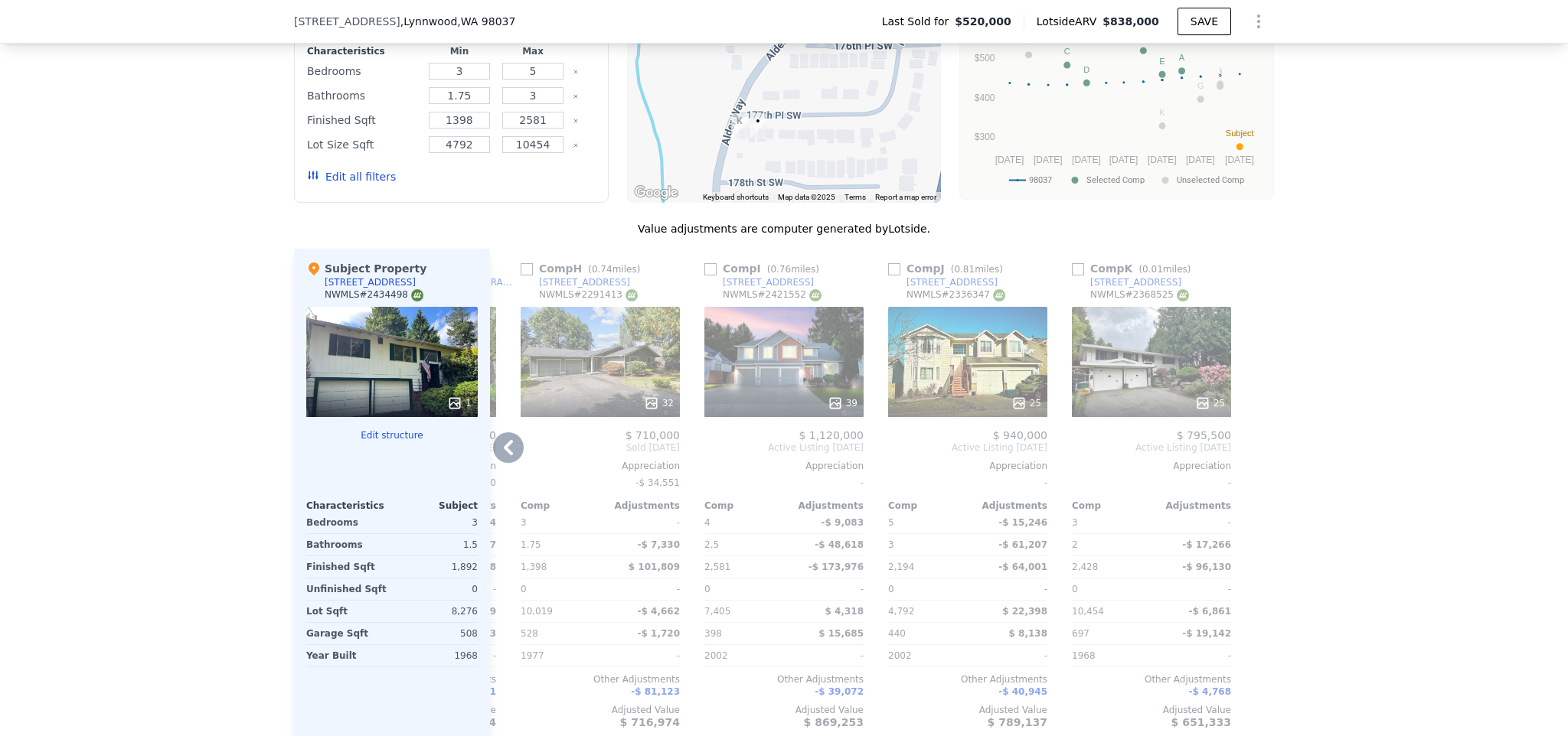
click at [498, 451] on icon at bounding box center [508, 447] width 31 height 31
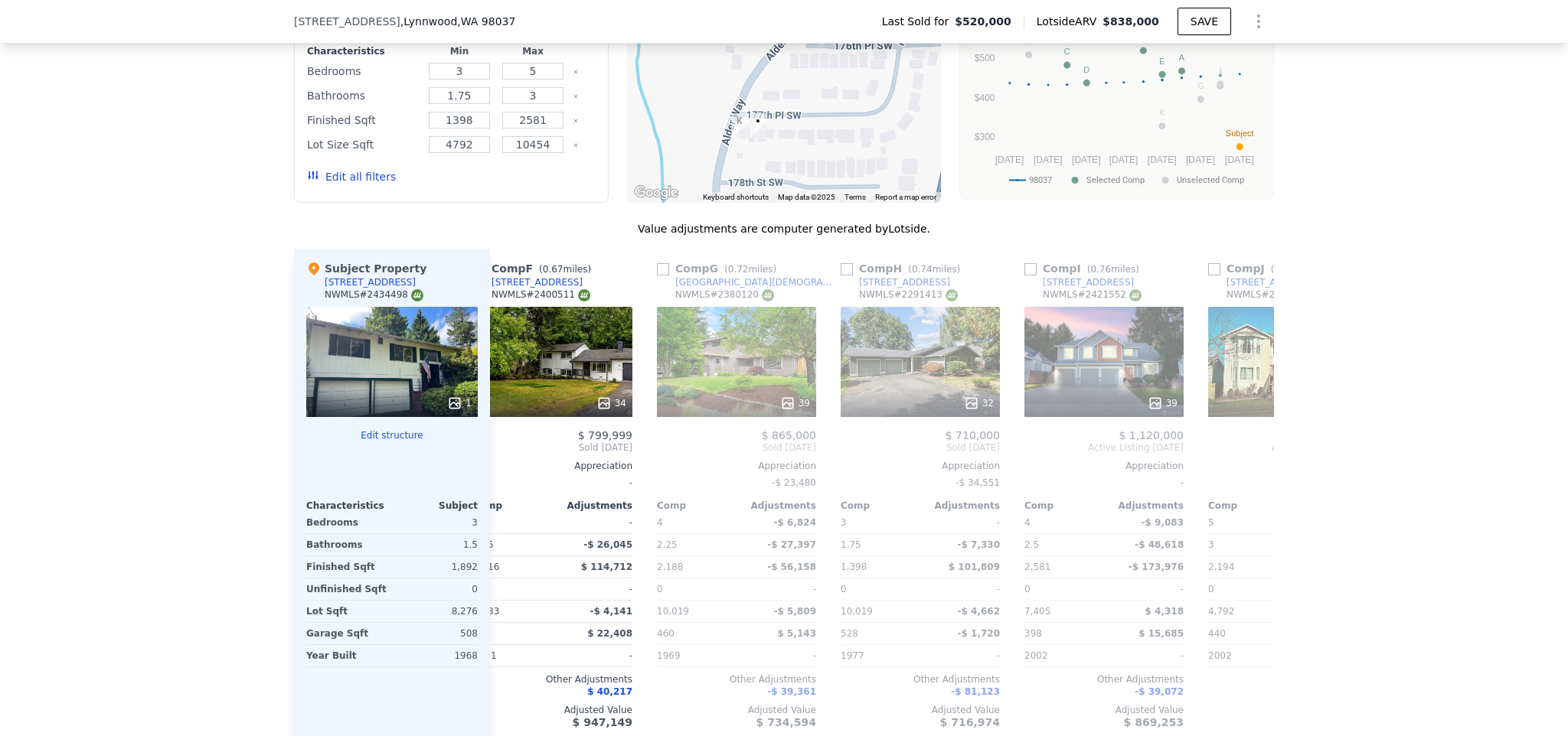
scroll to position [0, 906]
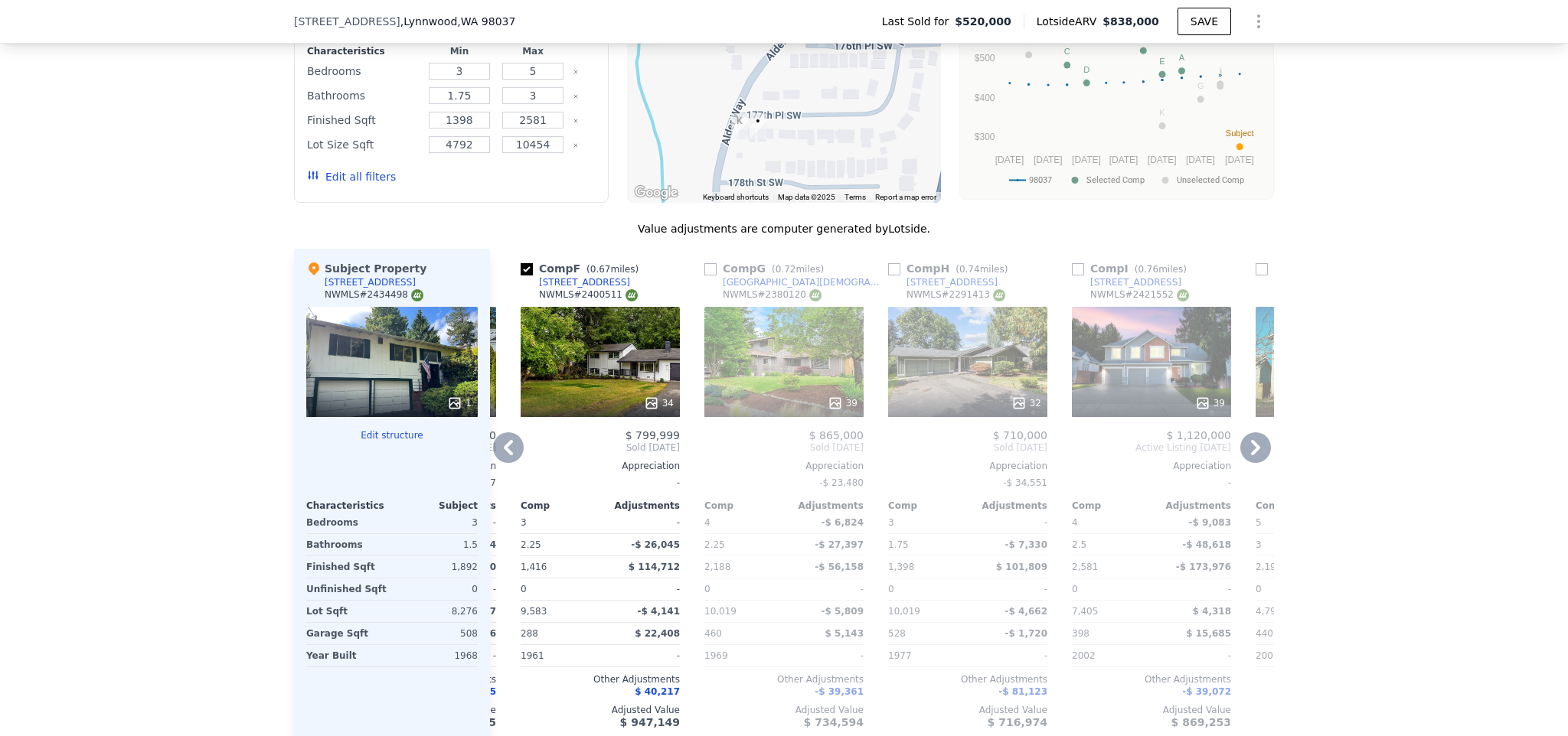
click at [1243, 460] on icon at bounding box center [1255, 447] width 31 height 31
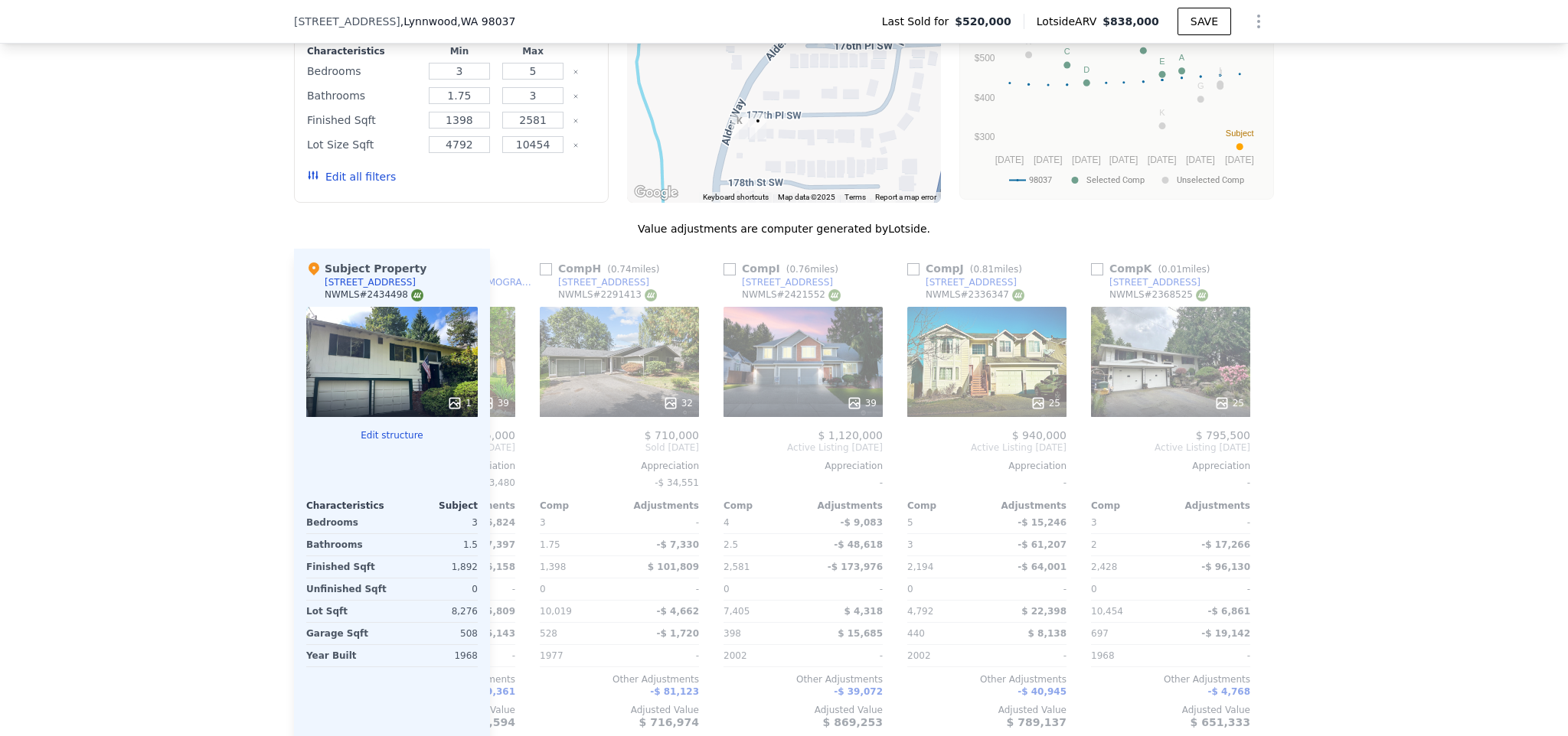
scroll to position [0, 1274]
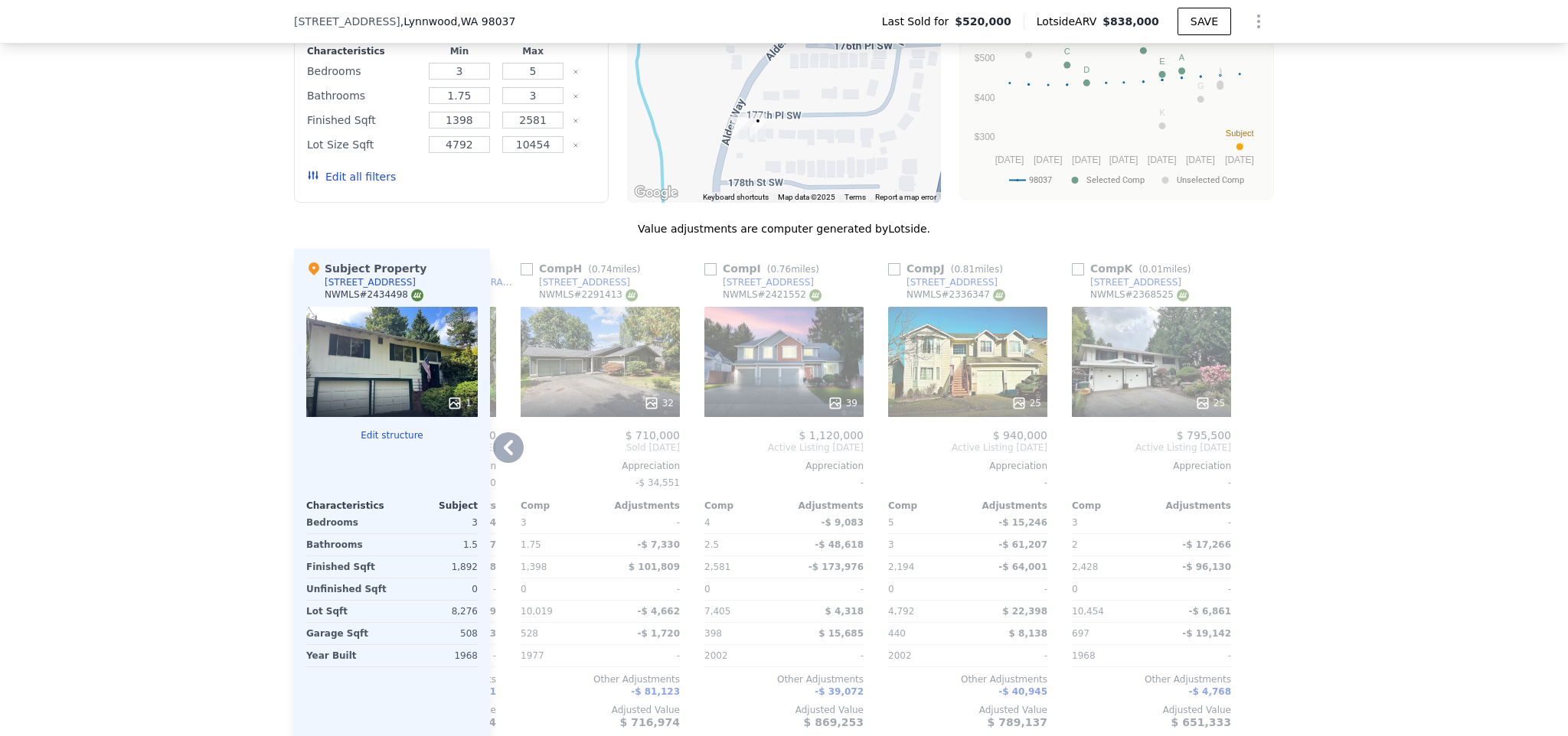
click at [1102, 408] on div "25" at bounding box center [1152, 403] width 146 height 15
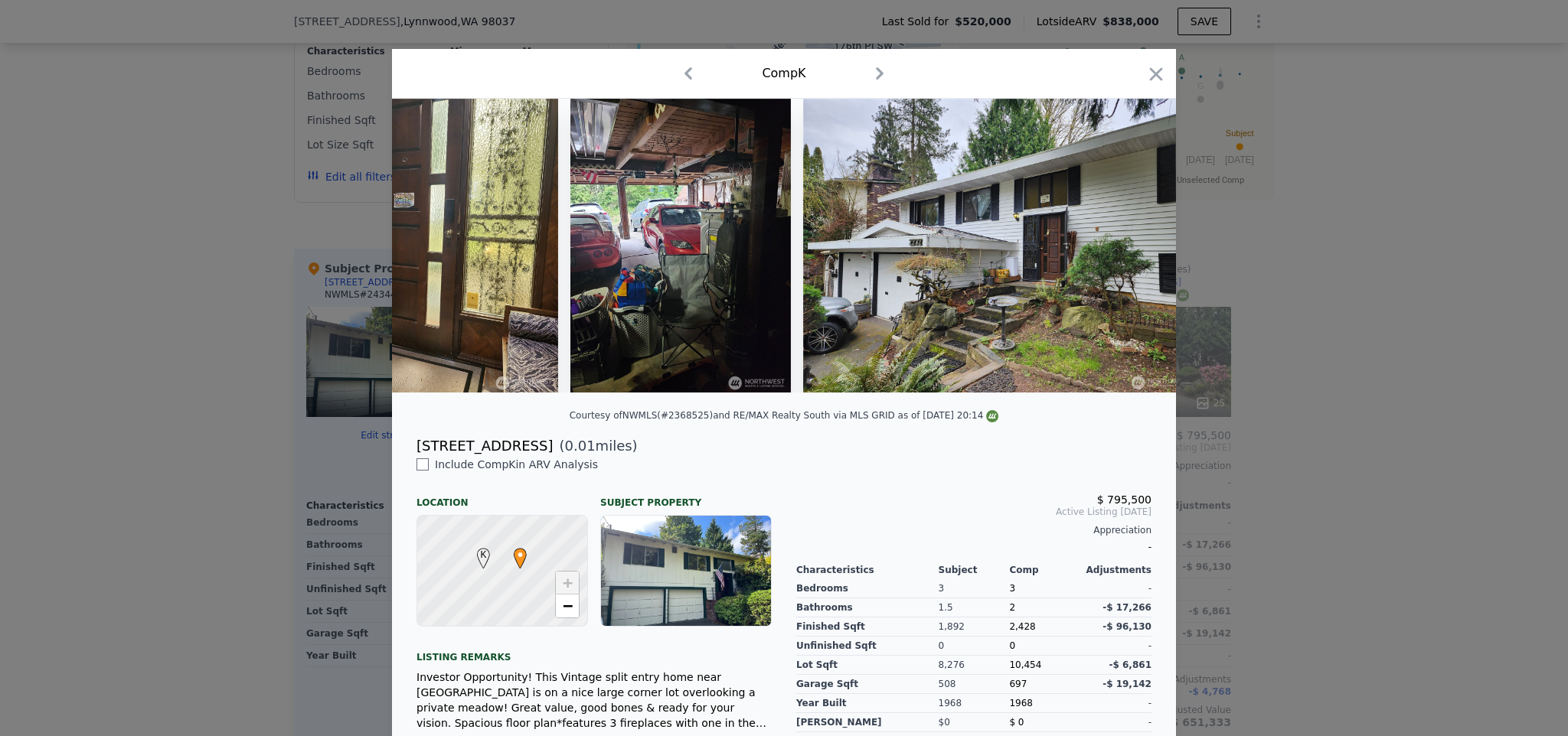
scroll to position [98, 0]
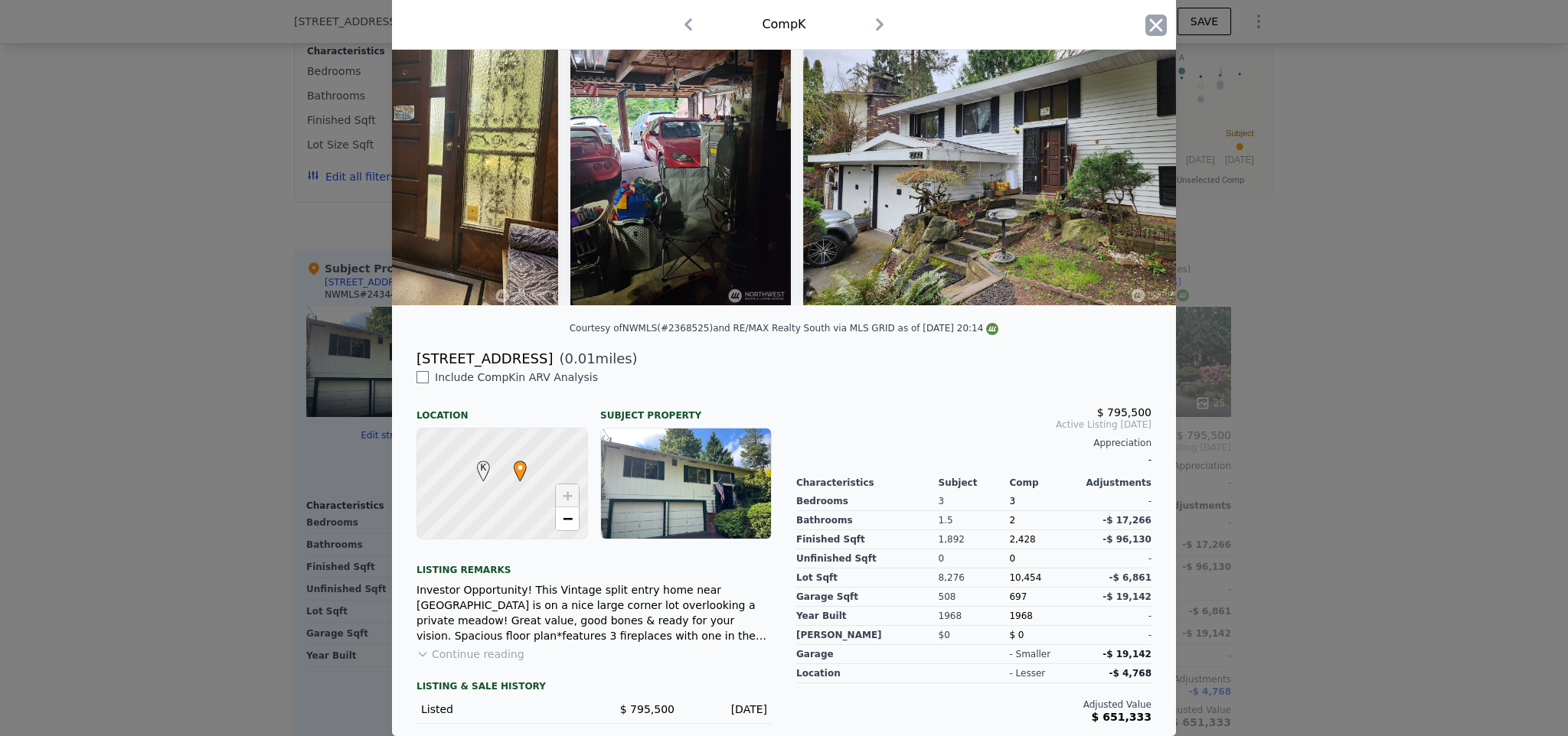
click at [1149, 24] on icon "button" at bounding box center [1156, 24] width 13 height 13
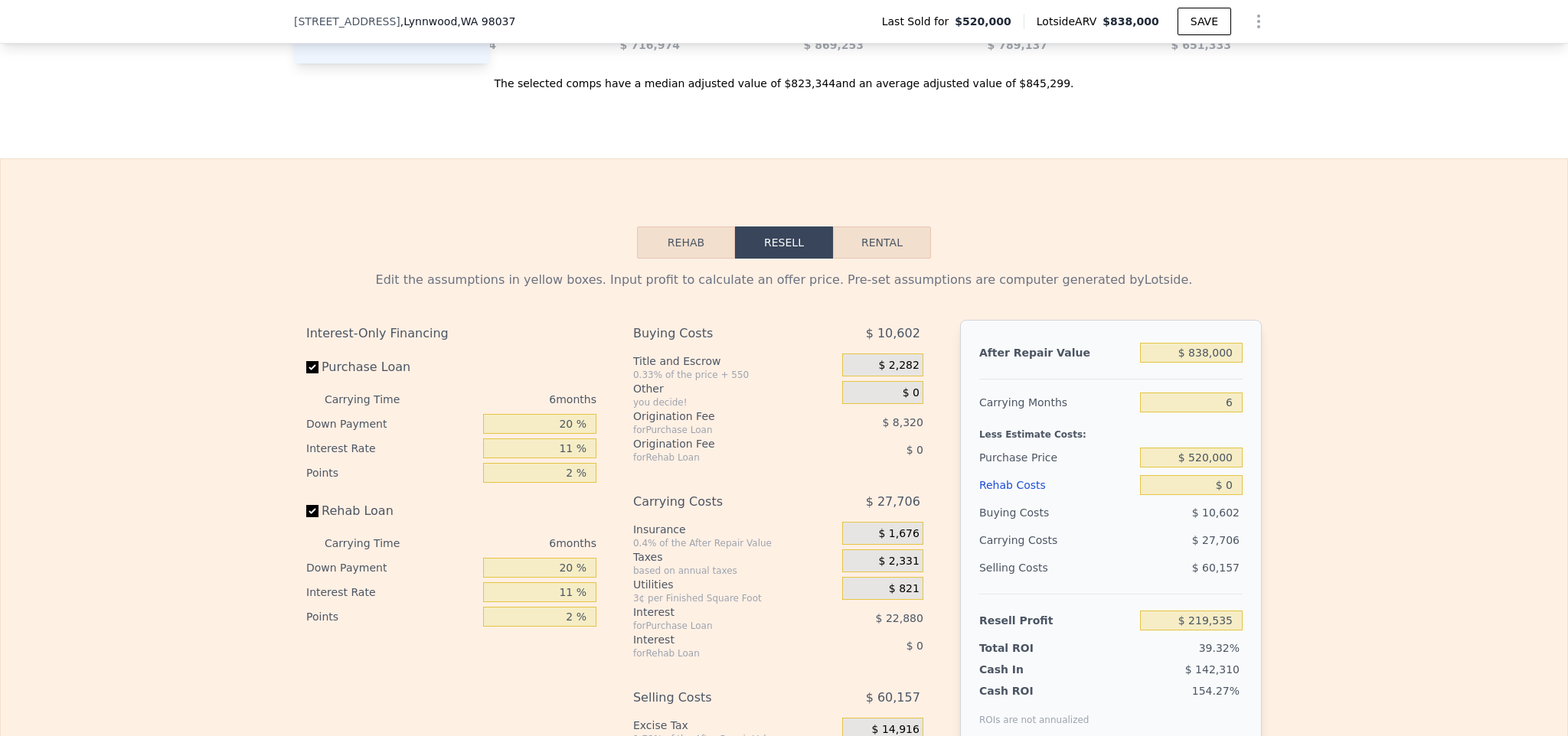
scroll to position [2145, 0]
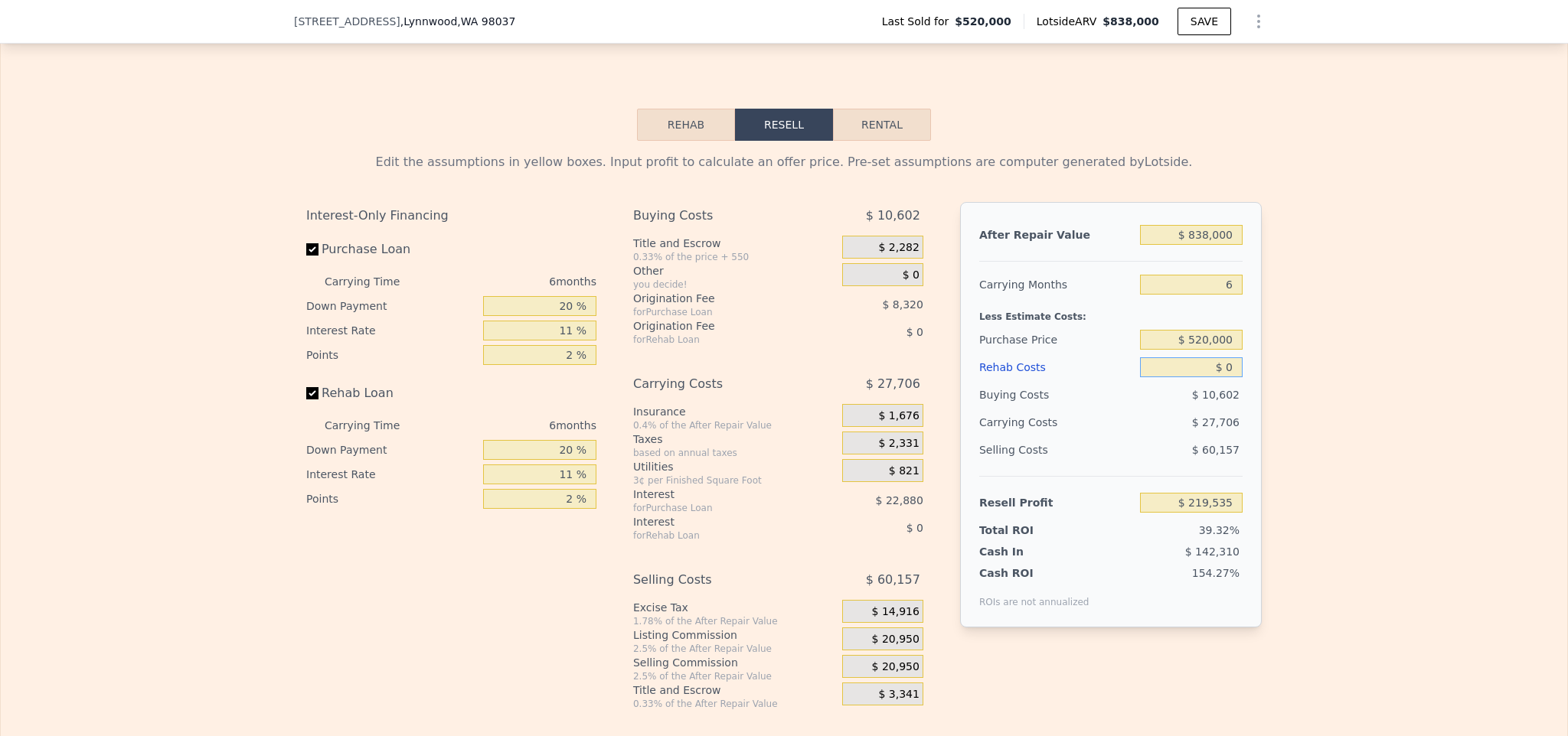
drag, startPoint x: 1199, startPoint y: 386, endPoint x: 1248, endPoint y: 386, distance: 49.0
click at [1248, 386] on div "After Repair Value $ 838,000 Carrying Months 6 Less Estimate Costs: Purchase Pr…" at bounding box center [1110, 414] width 301 height 425
type input "$ 15"
type input "$ 219,534"
type input "$ 150"
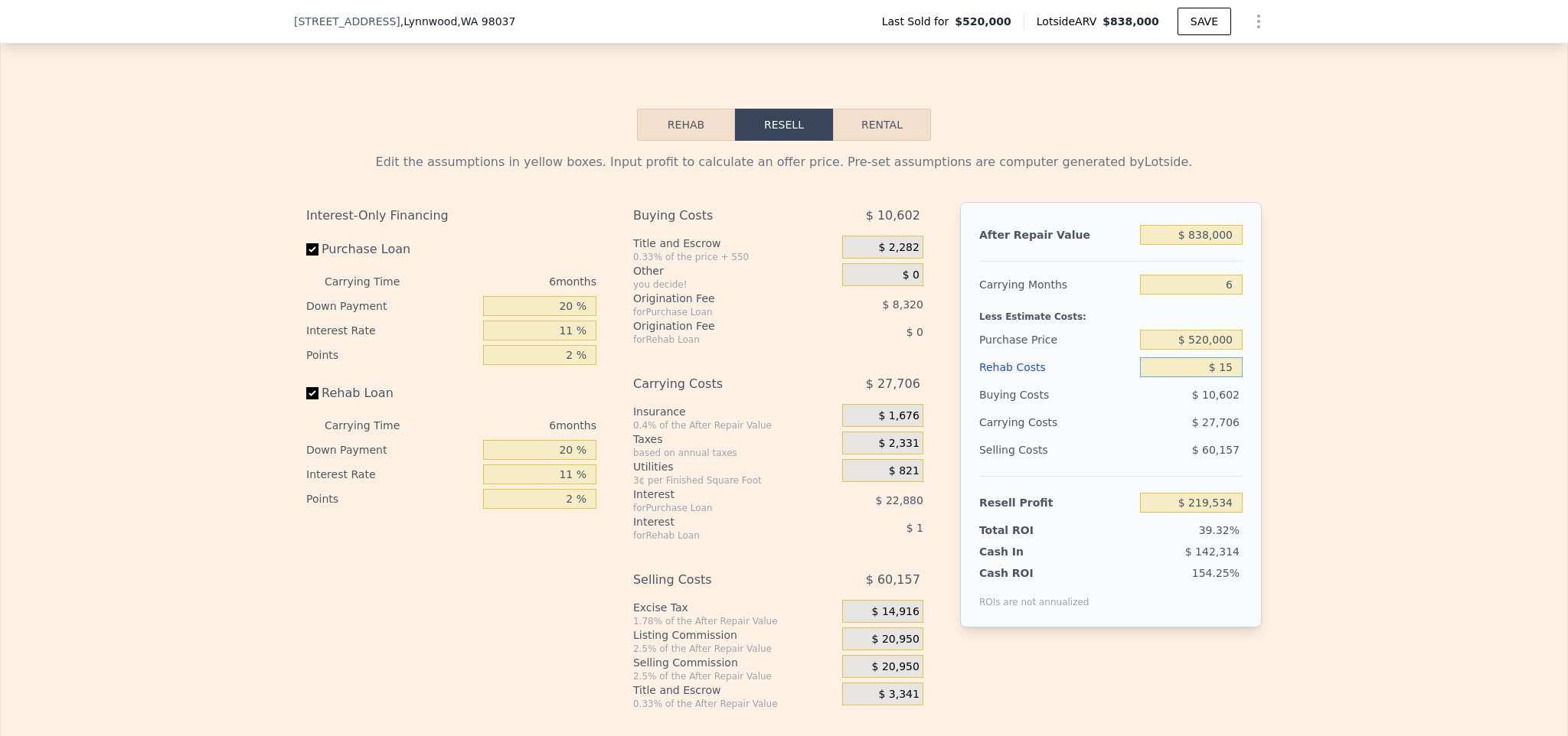
type input "$ 219,377"
type input "$ 15,000"
type input "$ 203,635"
type input "$ 150,000"
type input "$ 60,535"
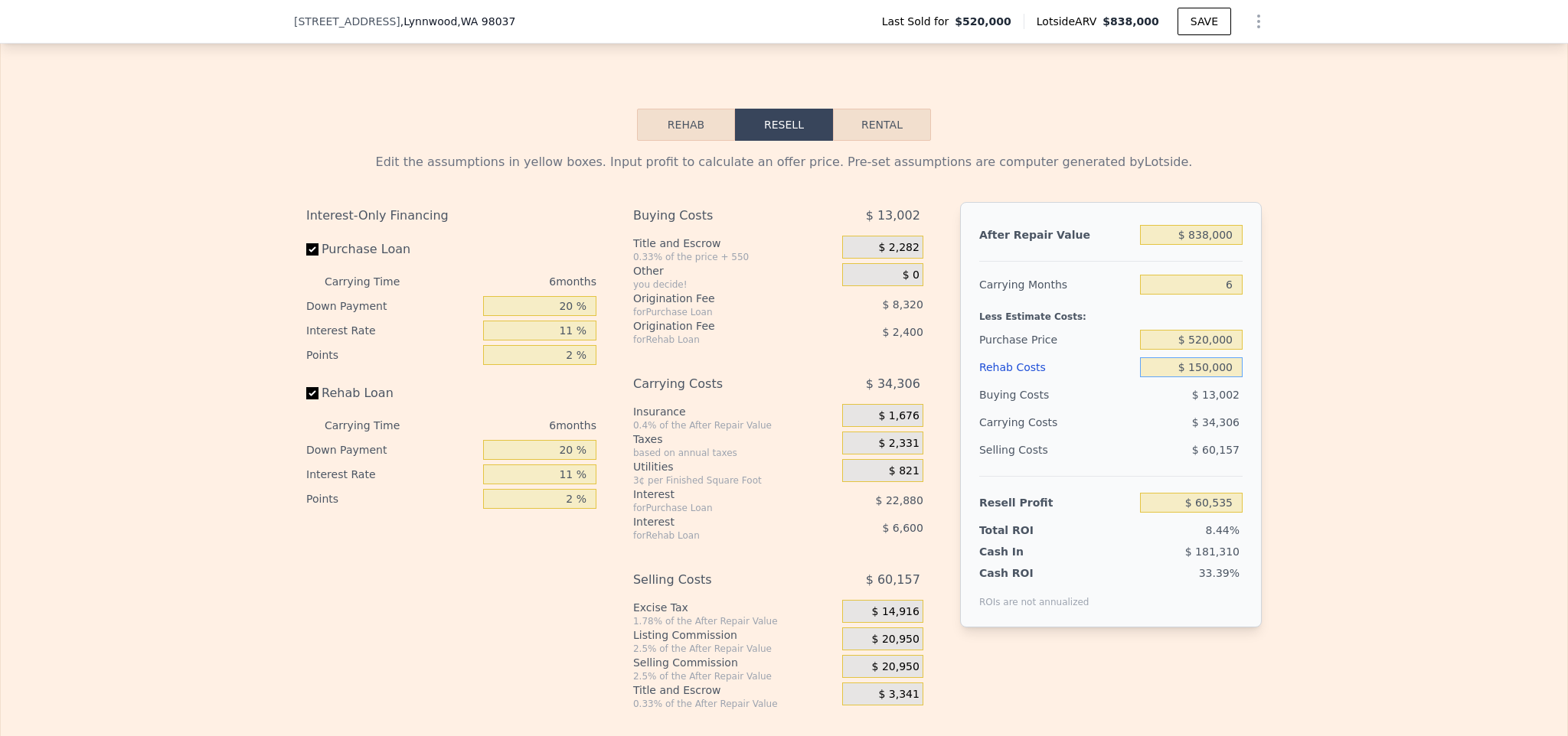
type input "$ 1,500,000"
type input "-$ 1,370,465"
type input "$ 150,000"
type input "$ 60,535"
drag, startPoint x: 1170, startPoint y: 315, endPoint x: 1286, endPoint y: 301, distance: 116.8
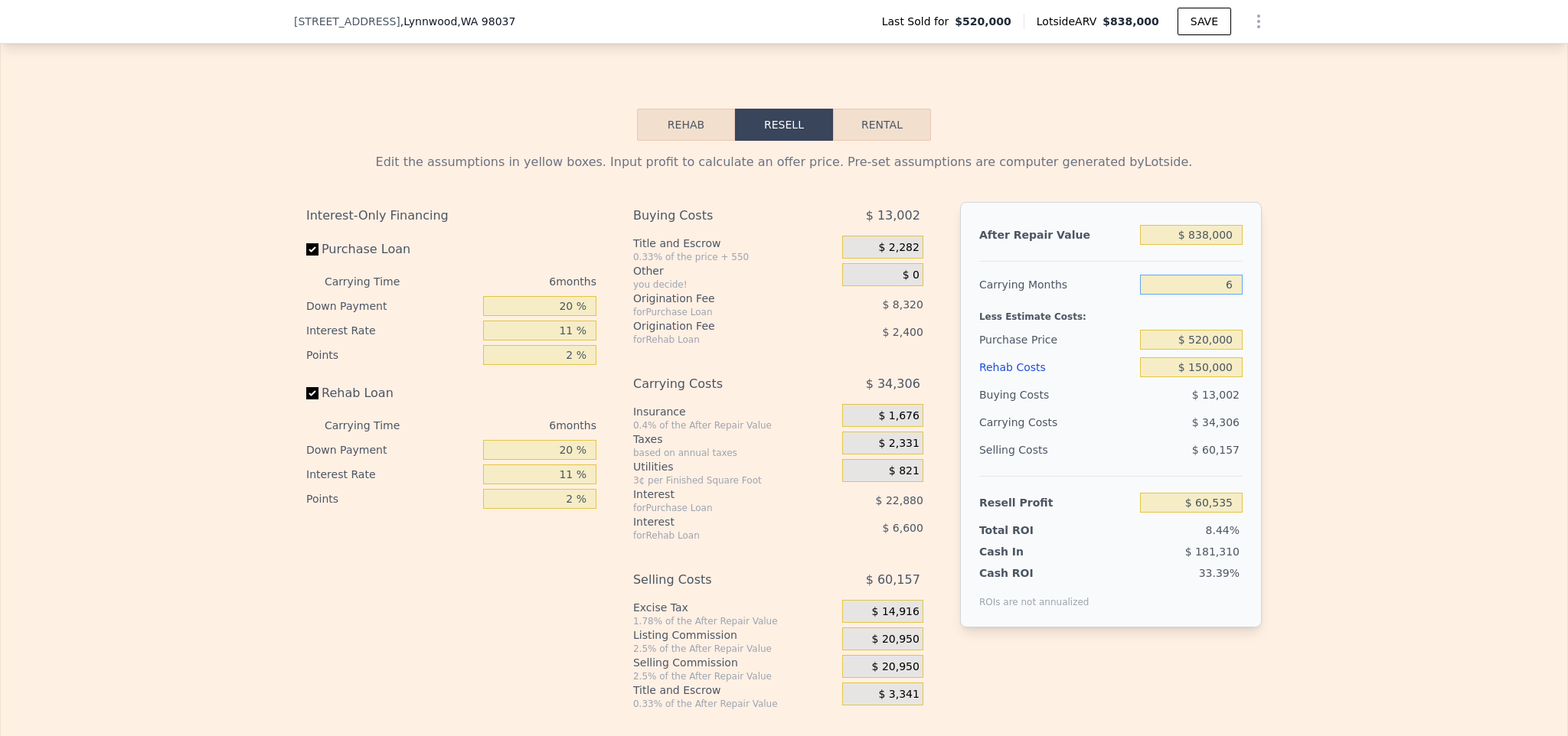
click at [1286, 301] on div "Edit the assumptions in yellow boxes. Input profit to calculate an offer price.…" at bounding box center [784, 425] width 1566 height 569
drag, startPoint x: 1210, startPoint y: 302, endPoint x: 1255, endPoint y: 304, distance: 45.0
click at [1255, 304] on div "After Repair Value $ 838,000 Carrying Months 6 Less Estimate Costs: Purchase Pr…" at bounding box center [1110, 414] width 301 height 425
type input "4"
type input "$ 71,971"
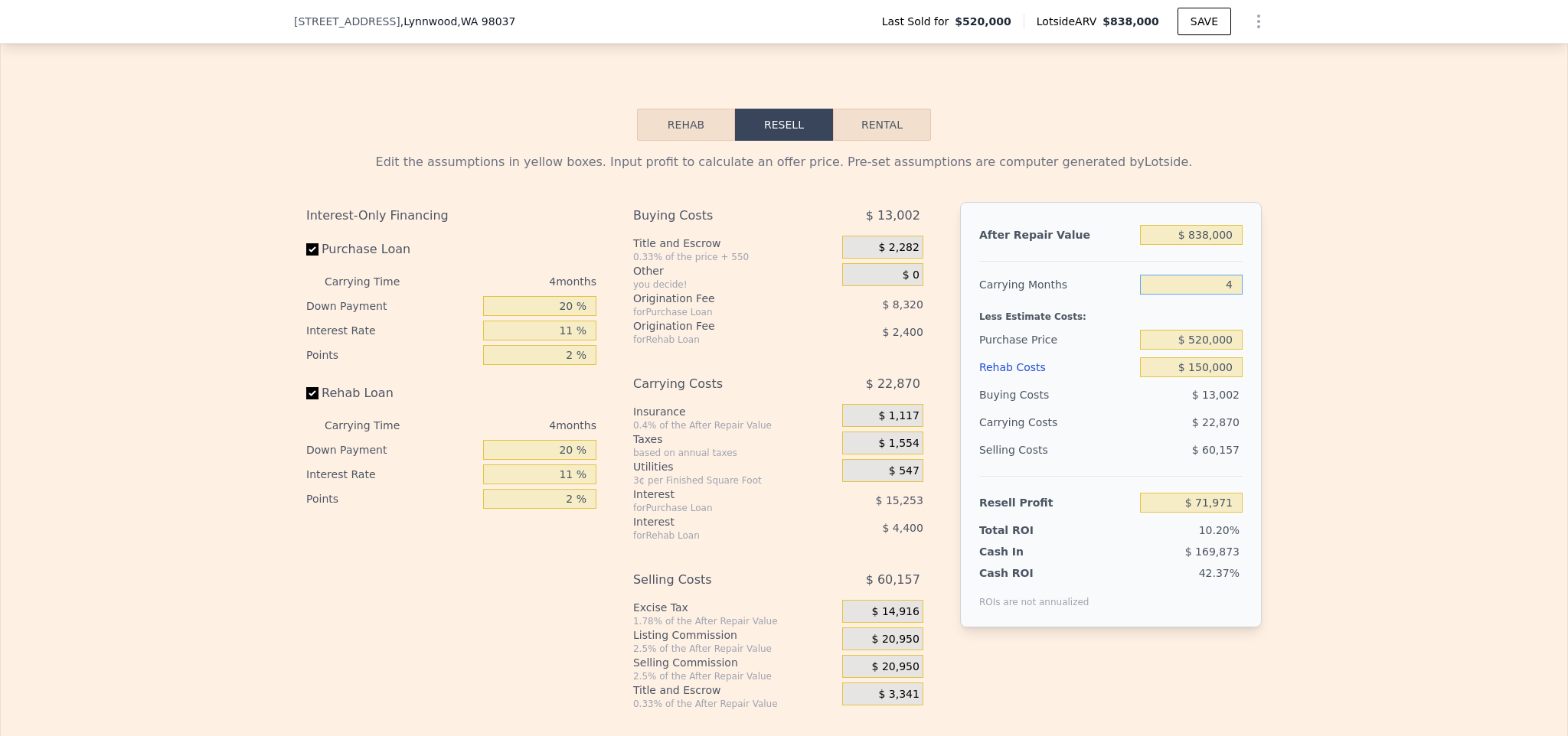
scroll to position [2277, 0]
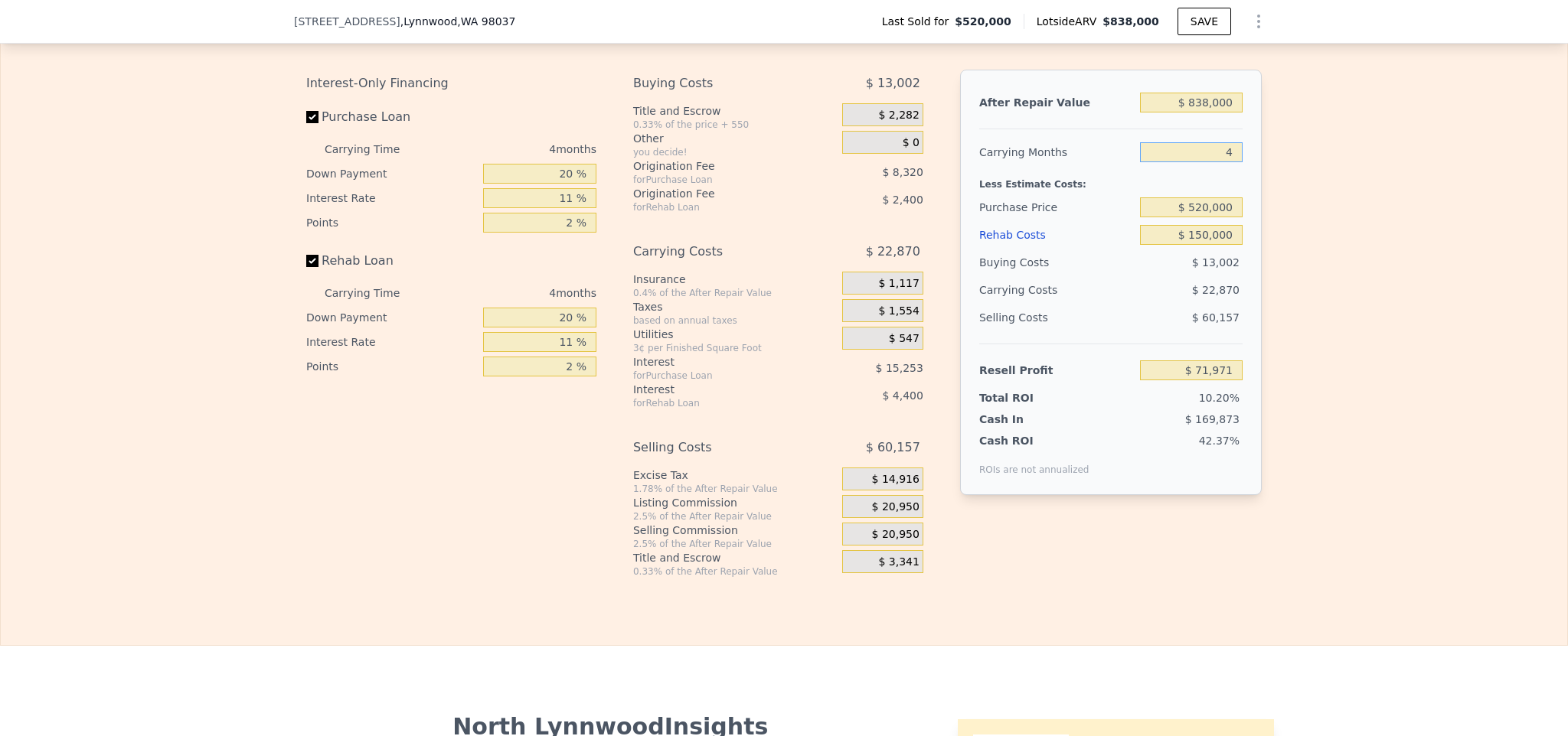
type input "4"
click at [892, 518] on div "$ 20,950" at bounding box center [882, 506] width 81 height 23
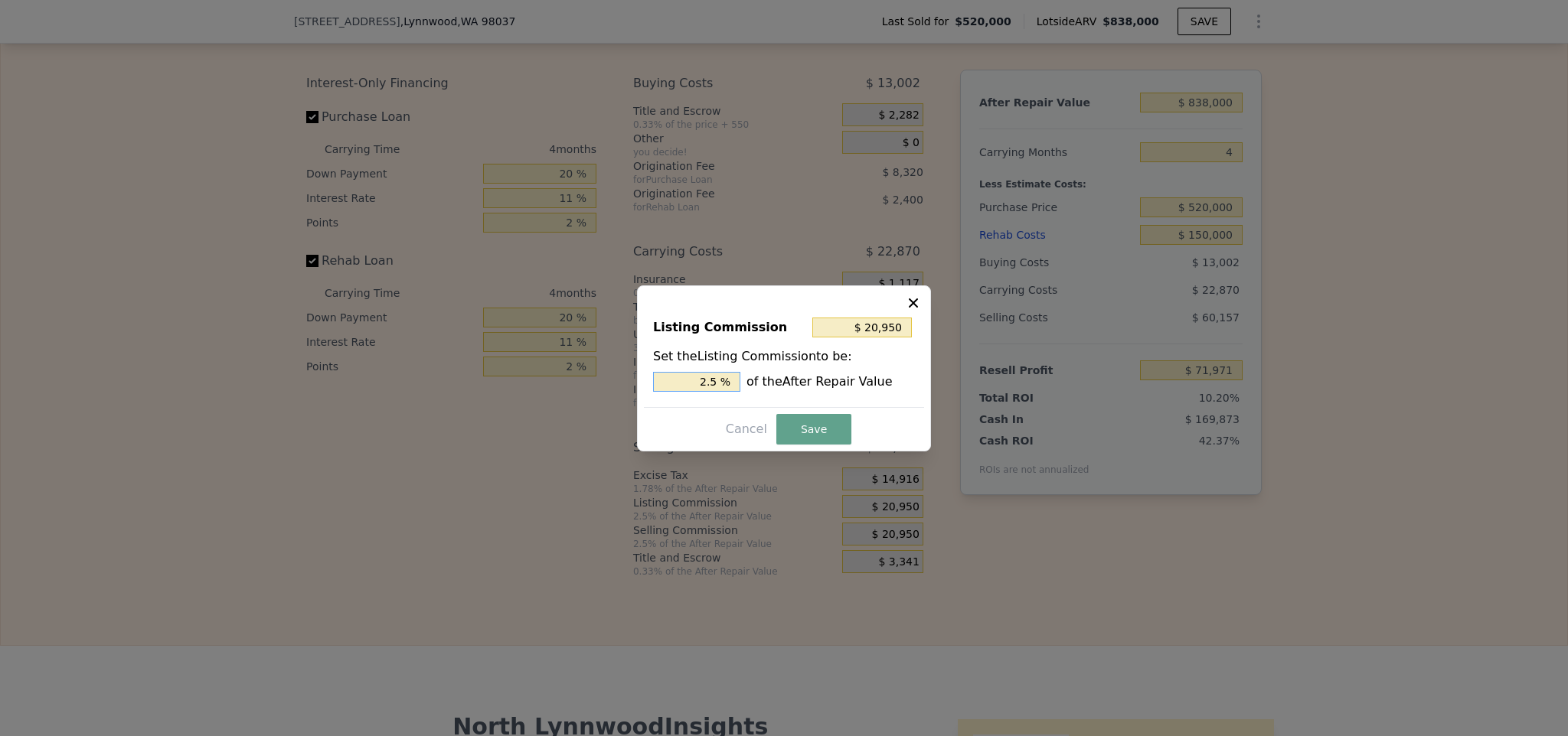
drag, startPoint x: 688, startPoint y: 384, endPoint x: 754, endPoint y: 382, distance: 66.0
click at [754, 382] on div "2.5 % of the After Repair Value" at bounding box center [784, 381] width 262 height 20
type input "$ 8,380"
type input "1 %"
click at [825, 431] on button "Save" at bounding box center [814, 429] width 75 height 31
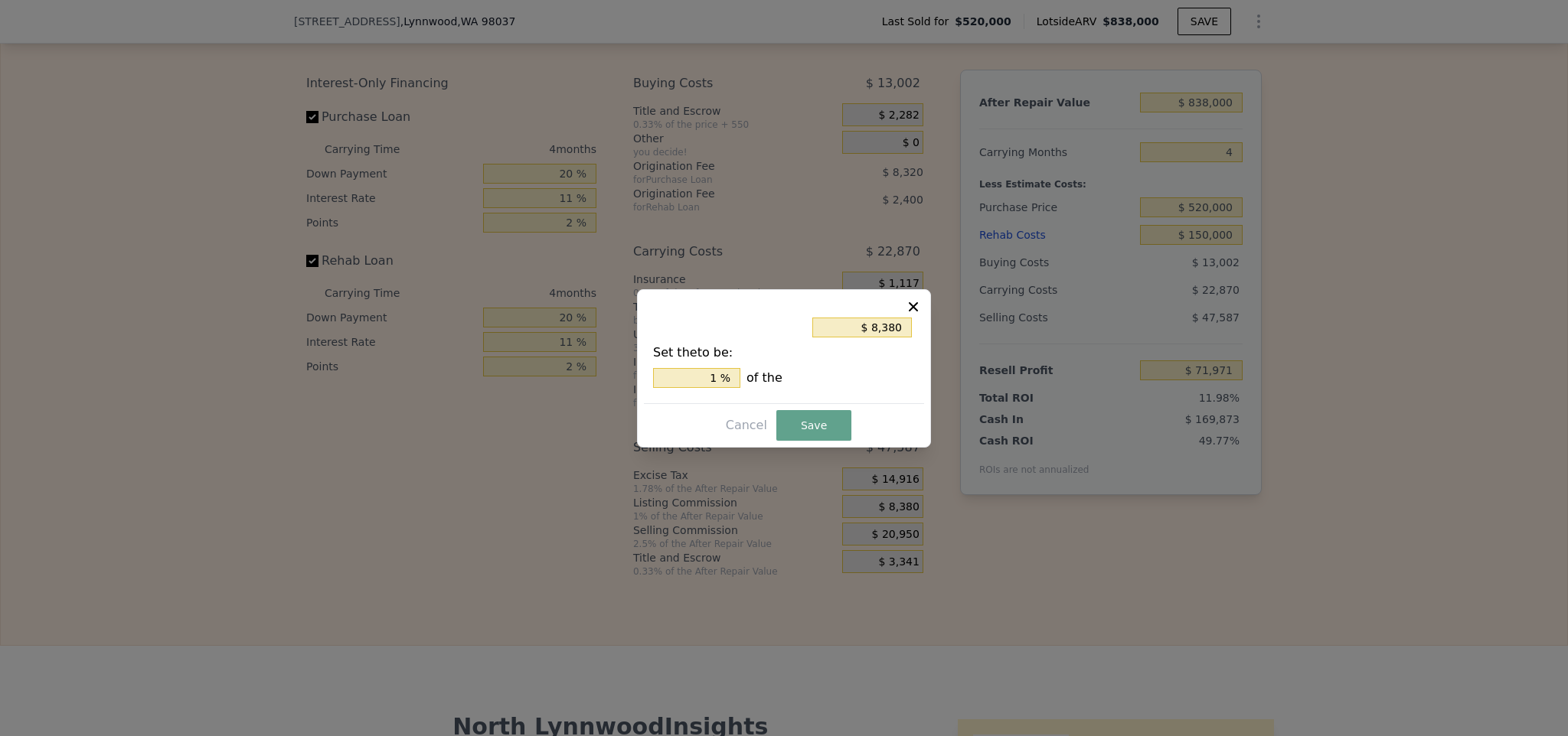
type input "$ 84,541"
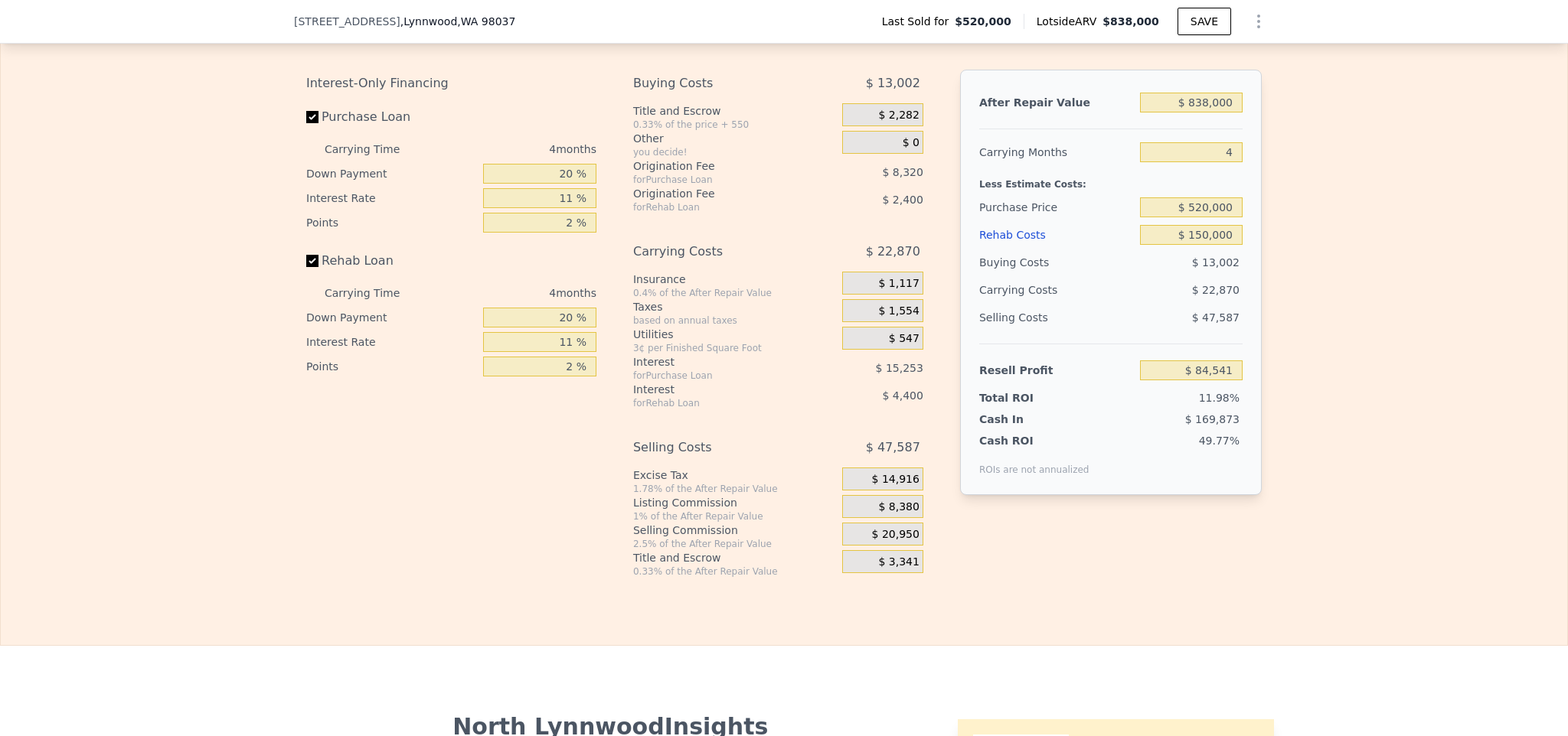
click at [1290, 313] on div "Edit the assumptions in yellow boxes. Input profit to calculate an offer price.…" at bounding box center [784, 293] width 1566 height 569
click at [1201, 112] on input "$ 838,000" at bounding box center [1191, 102] width 102 height 20
type input "$ 8,000"
type input "-$ 627,074"
type input "$ 82,000"
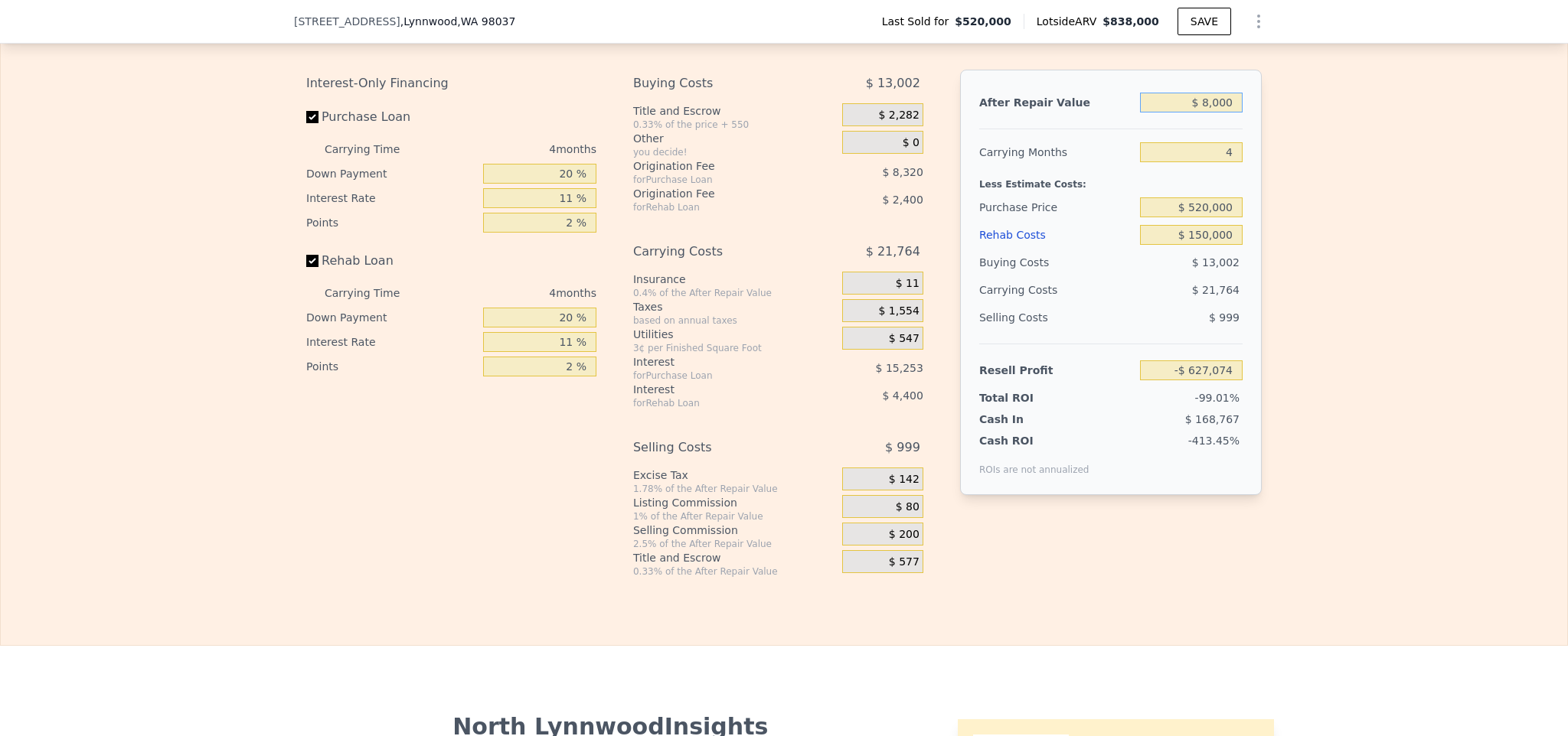
type input "-$ 628,017"
type input "$ 825,000"
type input "$ 72,288"
type input "$ 825,000"
click at [1189, 244] on div "$ 150,000" at bounding box center [1191, 234] width 102 height 28
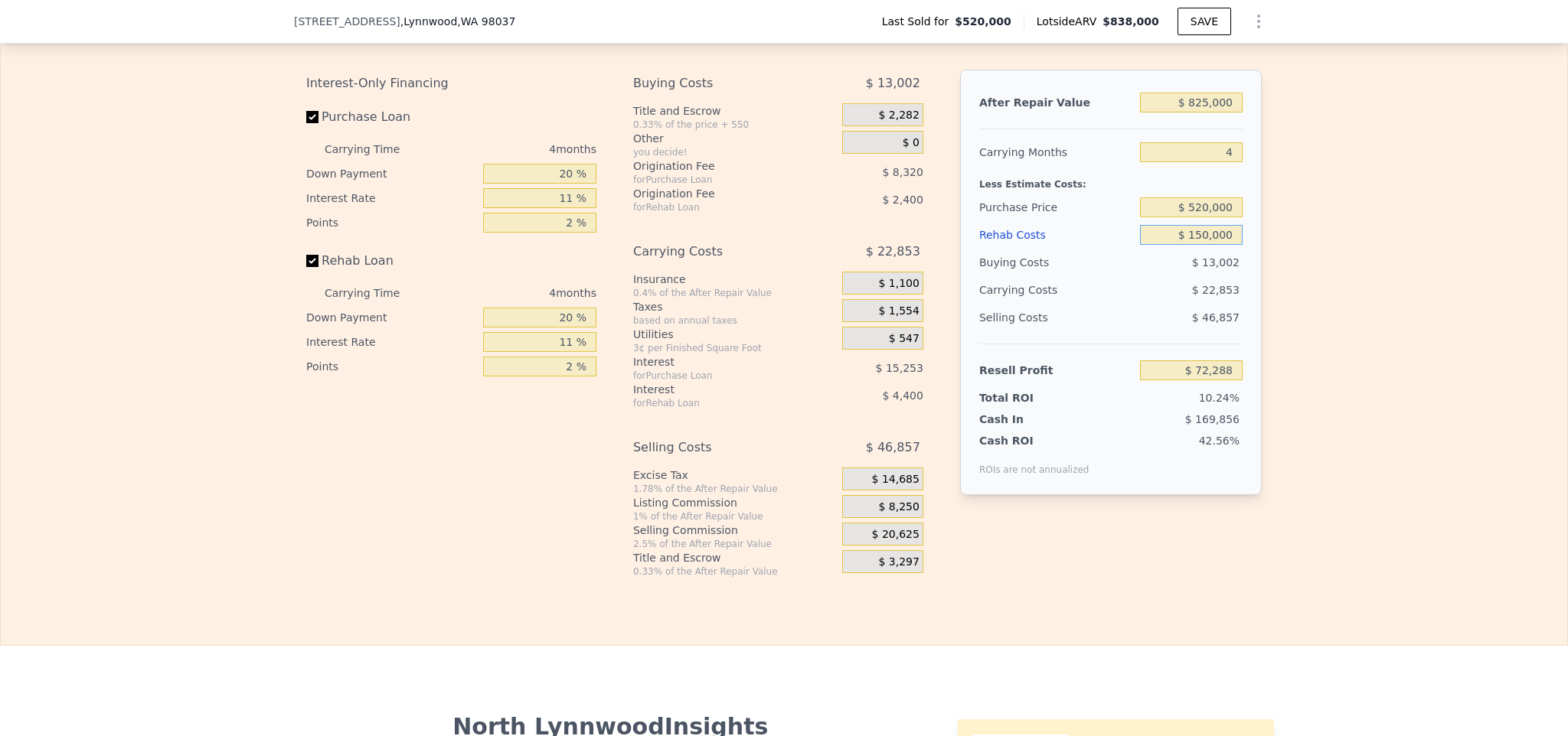
click at [1183, 245] on input "$ 150,000" at bounding box center [1191, 234] width 102 height 20
drag, startPoint x: 1182, startPoint y: 253, endPoint x: 1253, endPoint y: 253, distance: 71.0
click at [1253, 253] on div "After Repair Value $ 825,000 Carrying Months 4 Less Estimate Costs: Purchase Pr…" at bounding box center [1110, 282] width 301 height 425
type input "$ 29"
type input "$ 229,086"
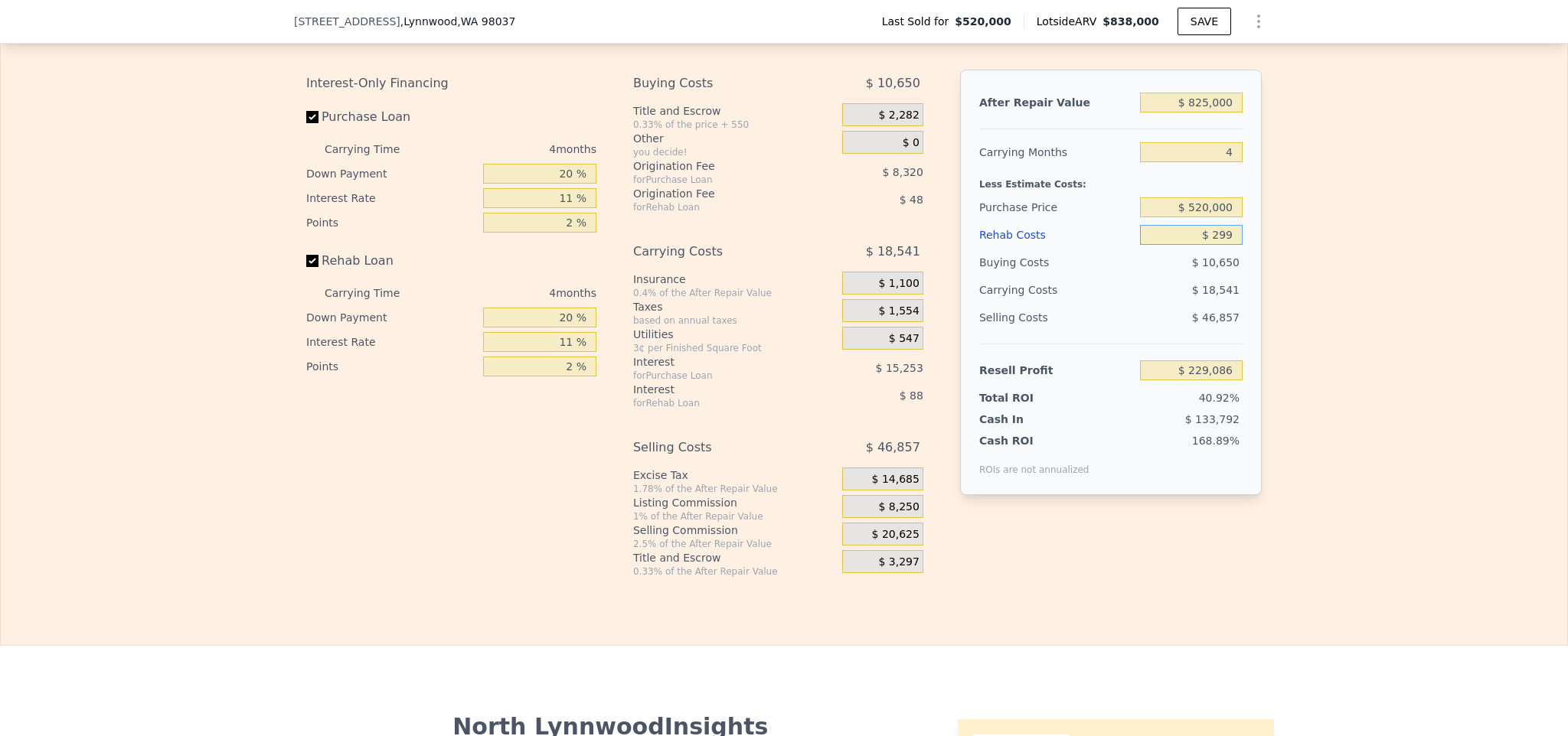
type input "$ 2,999"
type input "$ 225,953"
type input "$ 299"
type input "$ 228,776"
type input "$ 2"
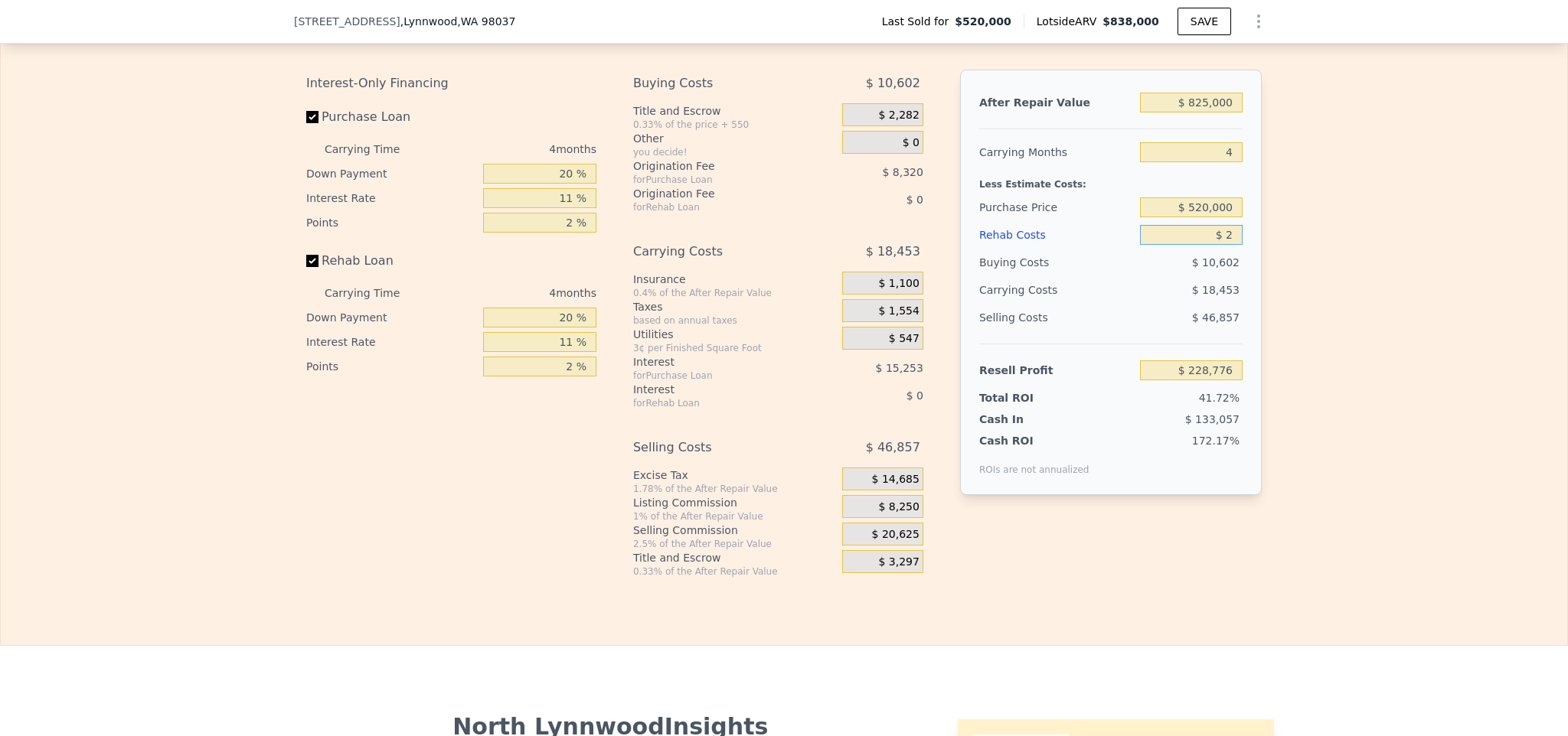
type input "$ 229,086"
type input "$ 200"
type input "$ 228,881"
type input "$ 200,000"
type input "$ 20,020"
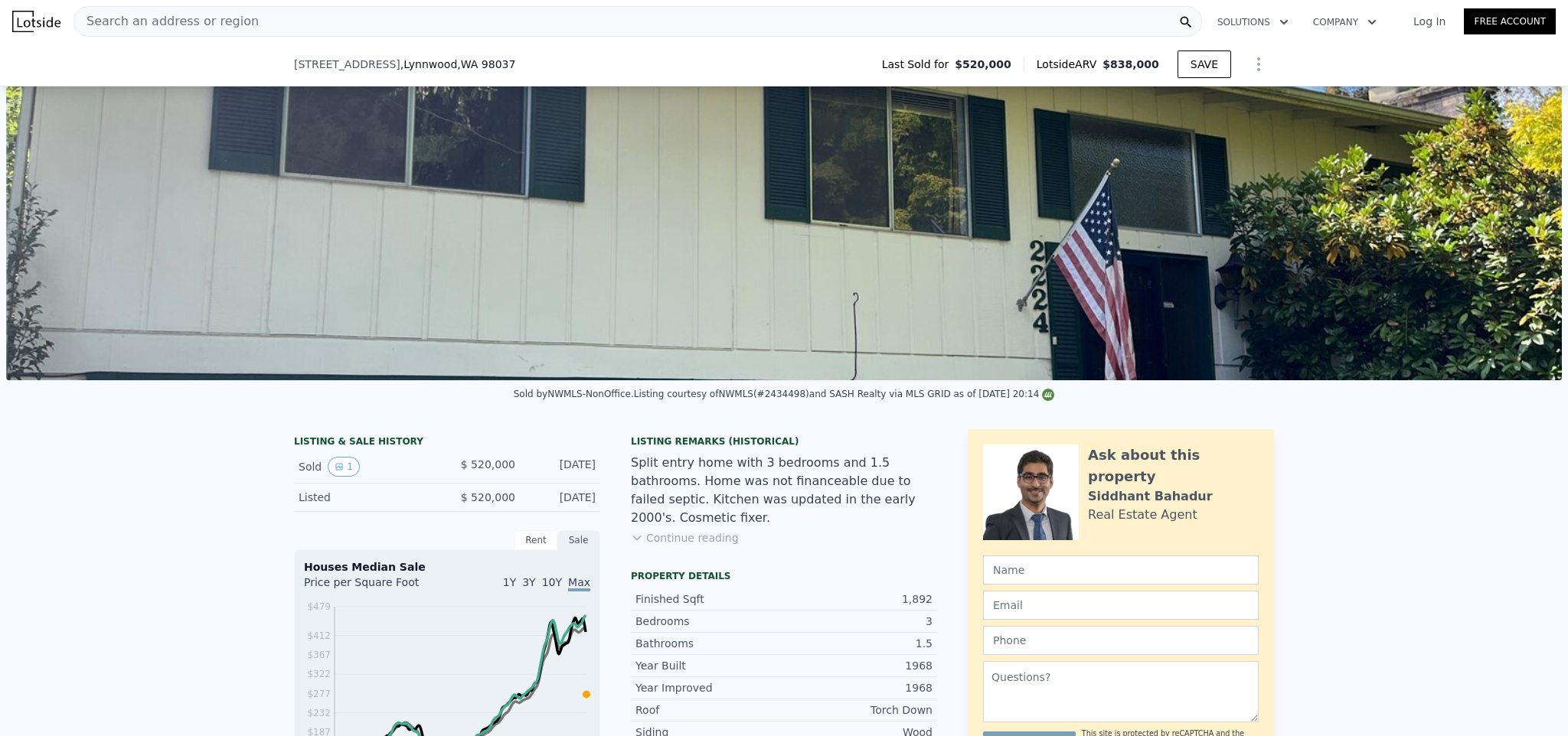
scroll to position [1233, 0]
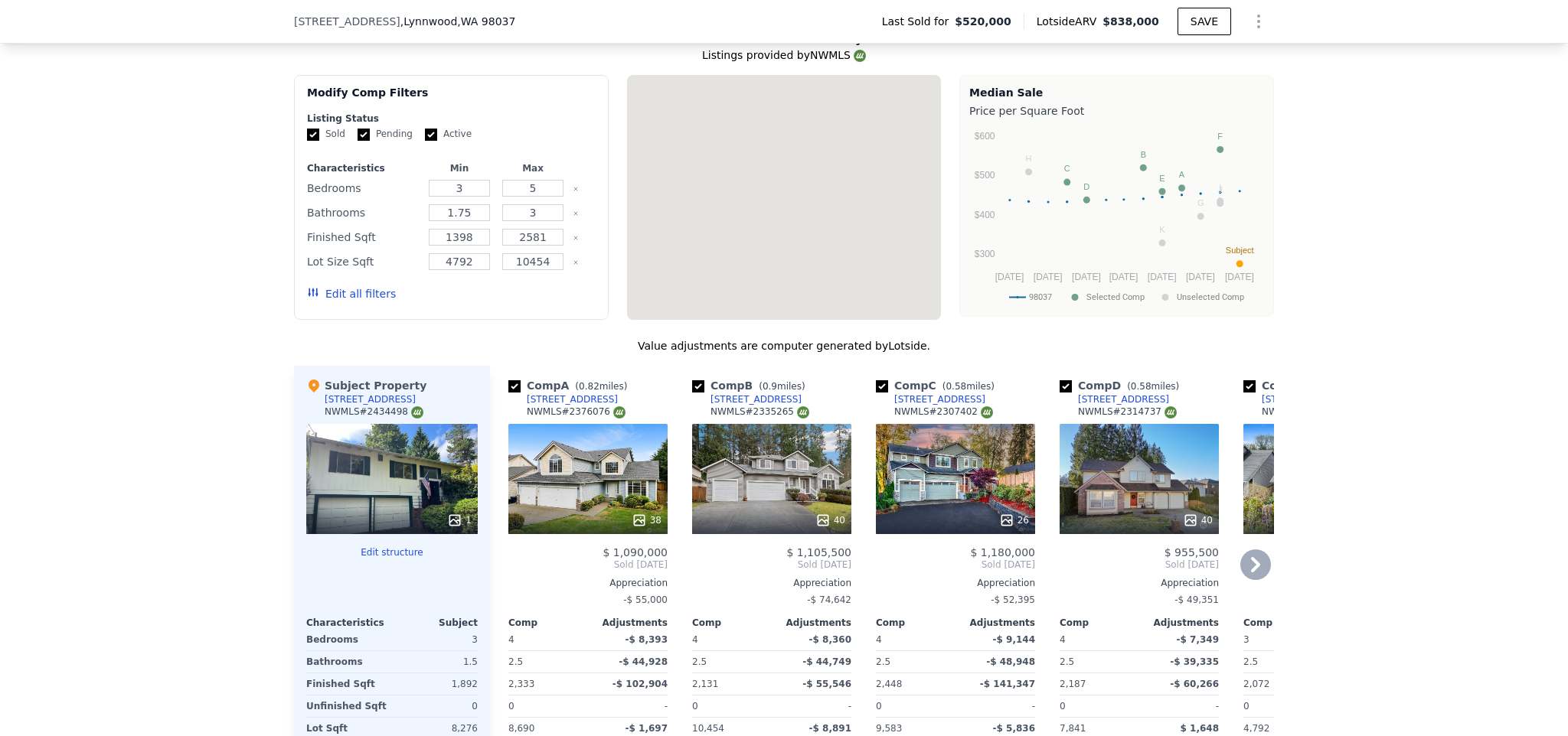
type input "$ 838,000"
type input "6"
type input "$ 0"
type input "$ 219,535"
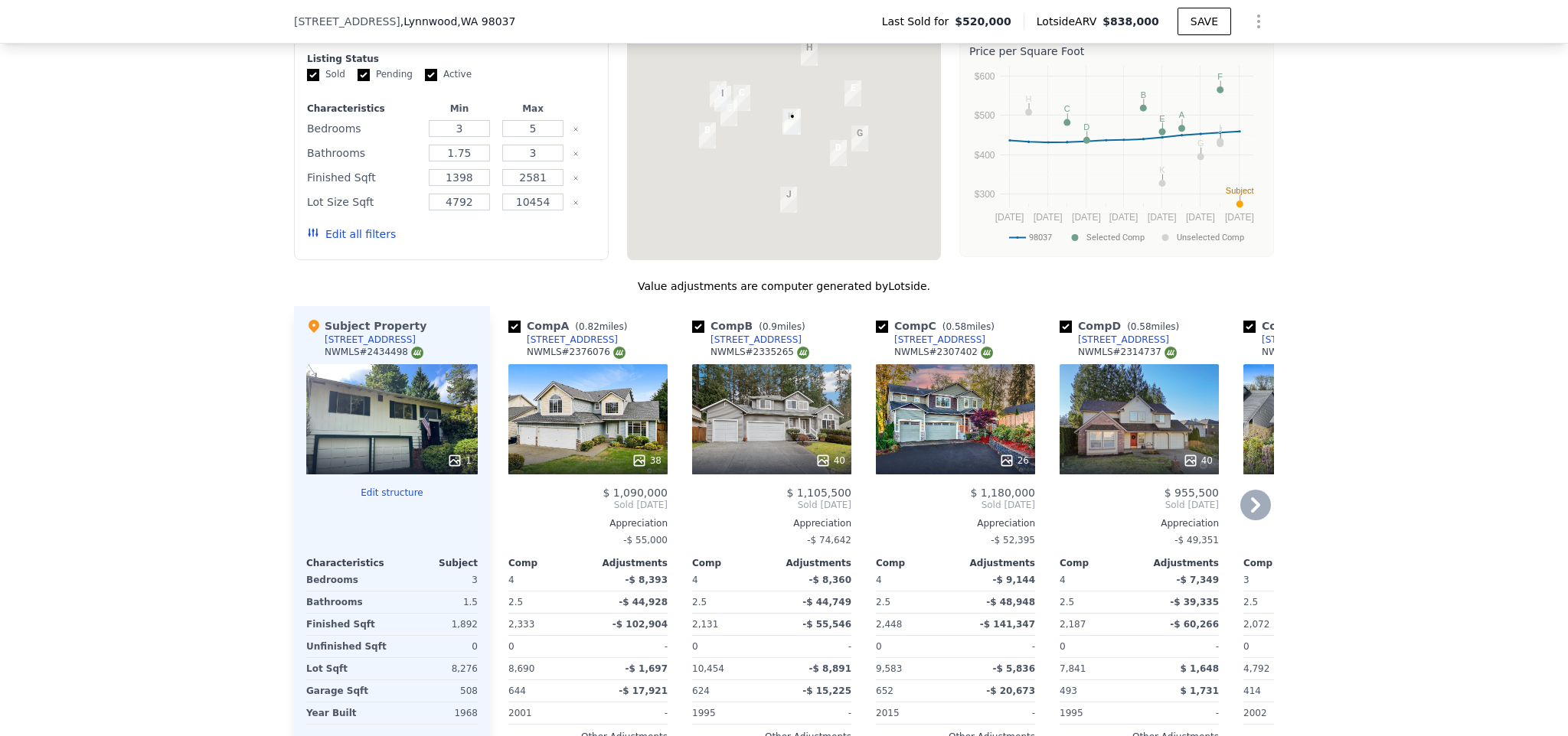
scroll to position [1374, 0]
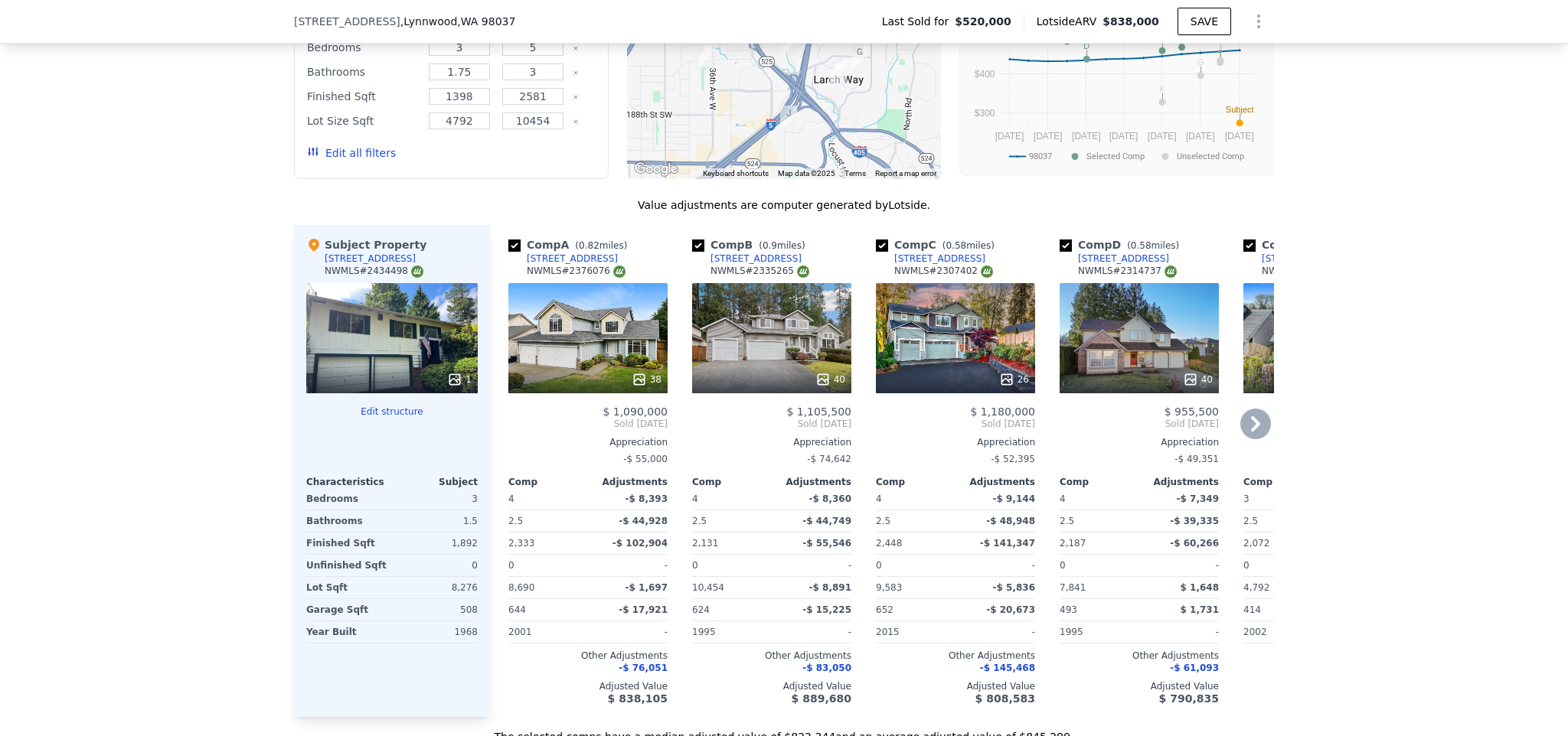
click at [1244, 433] on icon at bounding box center [1255, 424] width 31 height 31
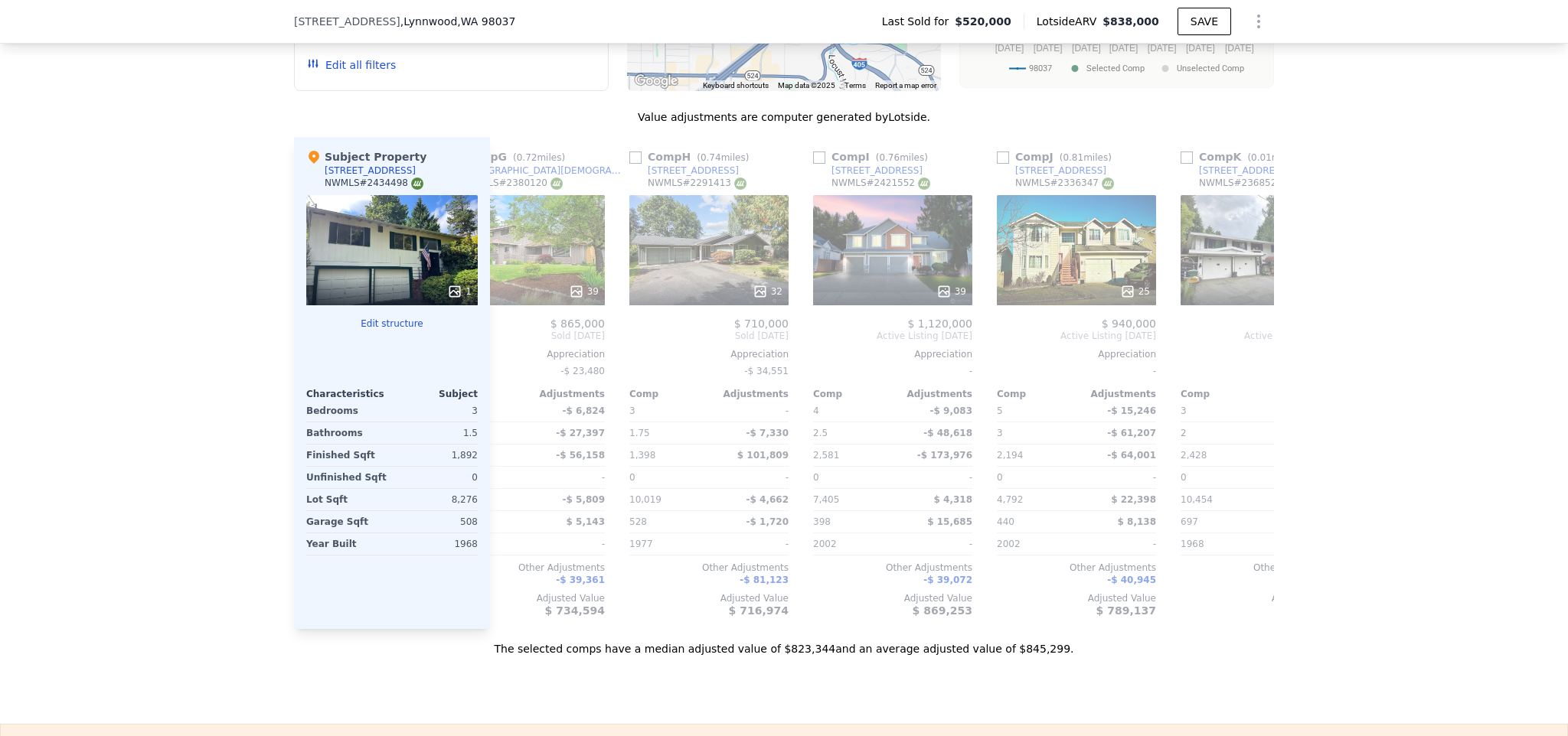
scroll to position [0, 1274]
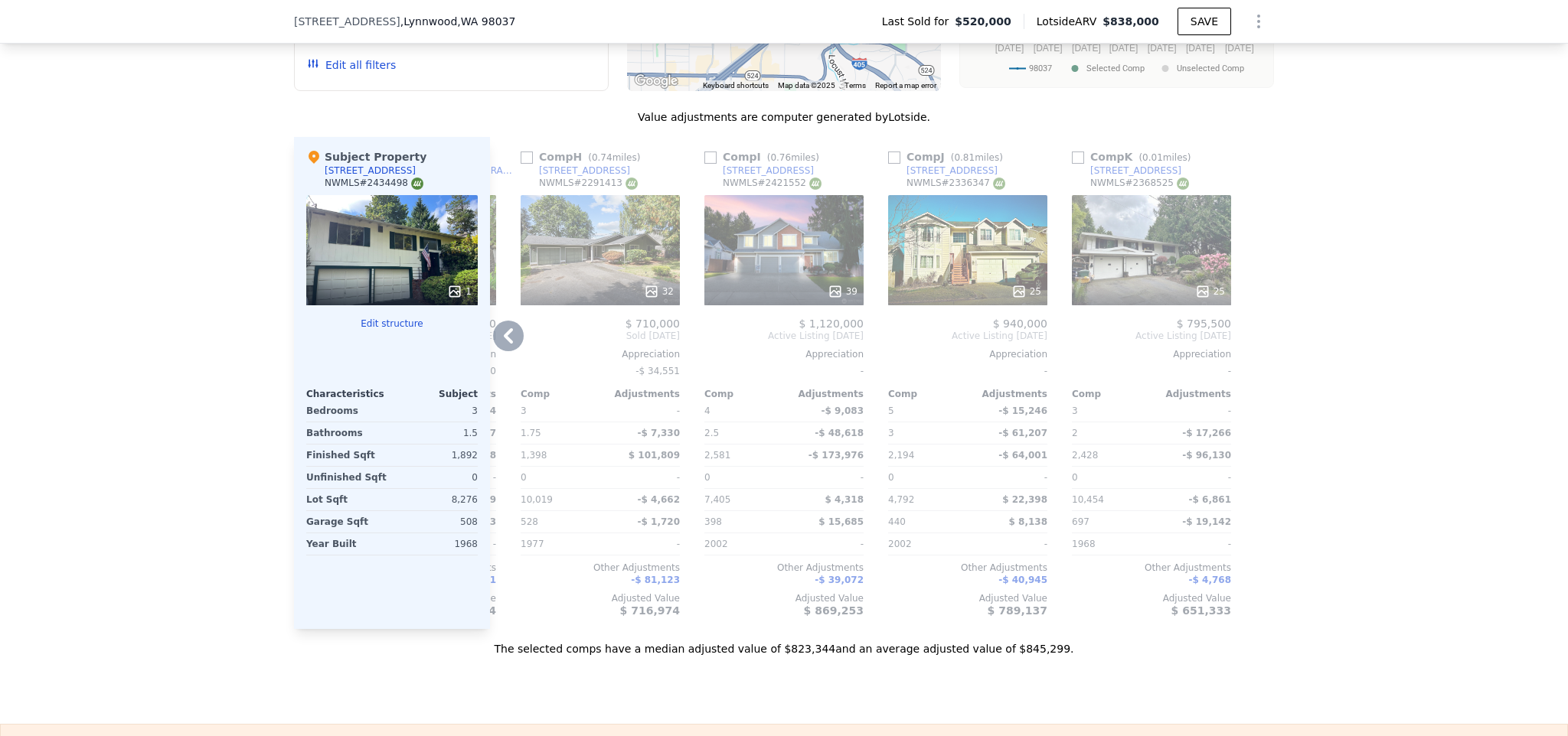
click at [1138, 292] on div at bounding box center [1151, 291] width 159 height 28
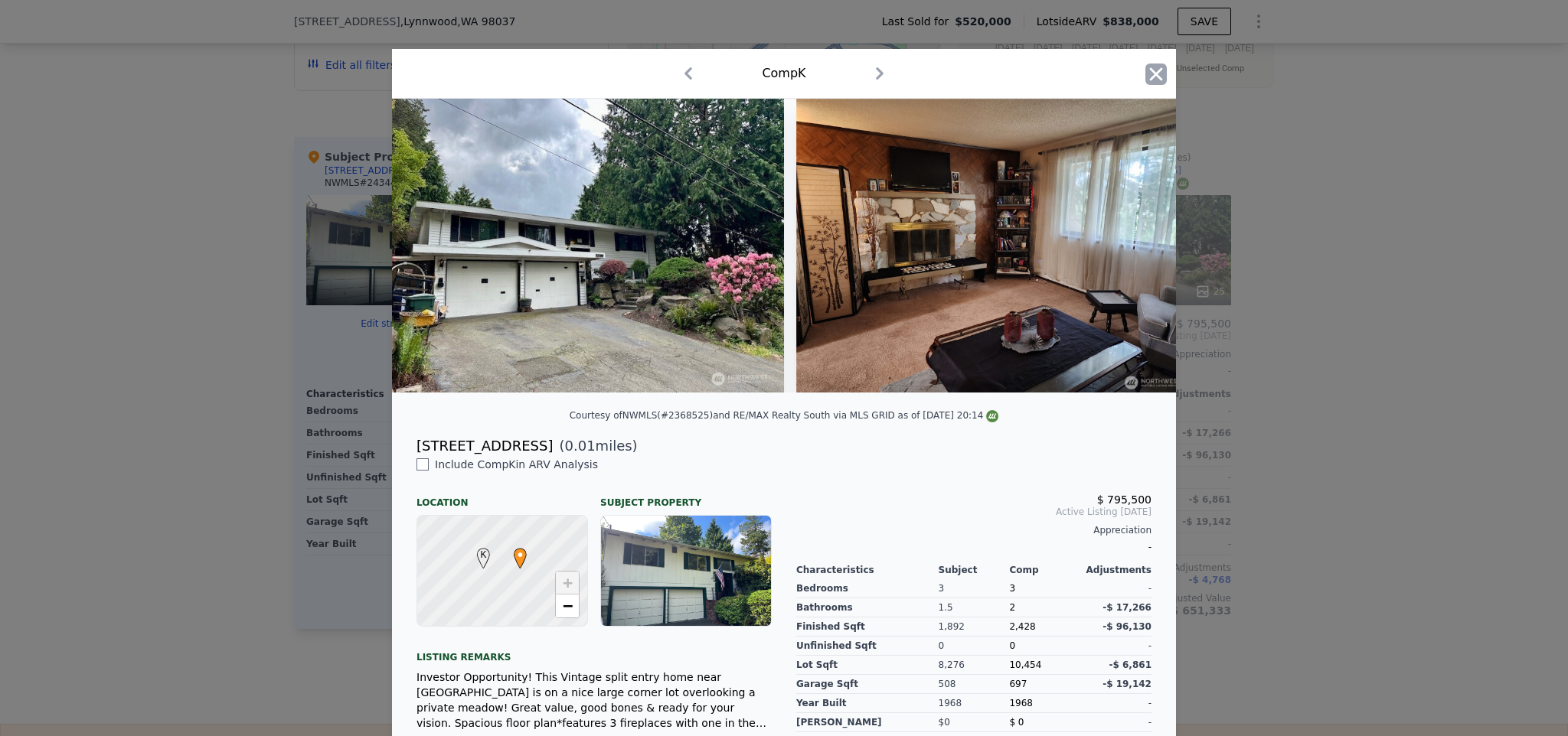
click at [1149, 72] on icon "button" at bounding box center [1156, 74] width 13 height 13
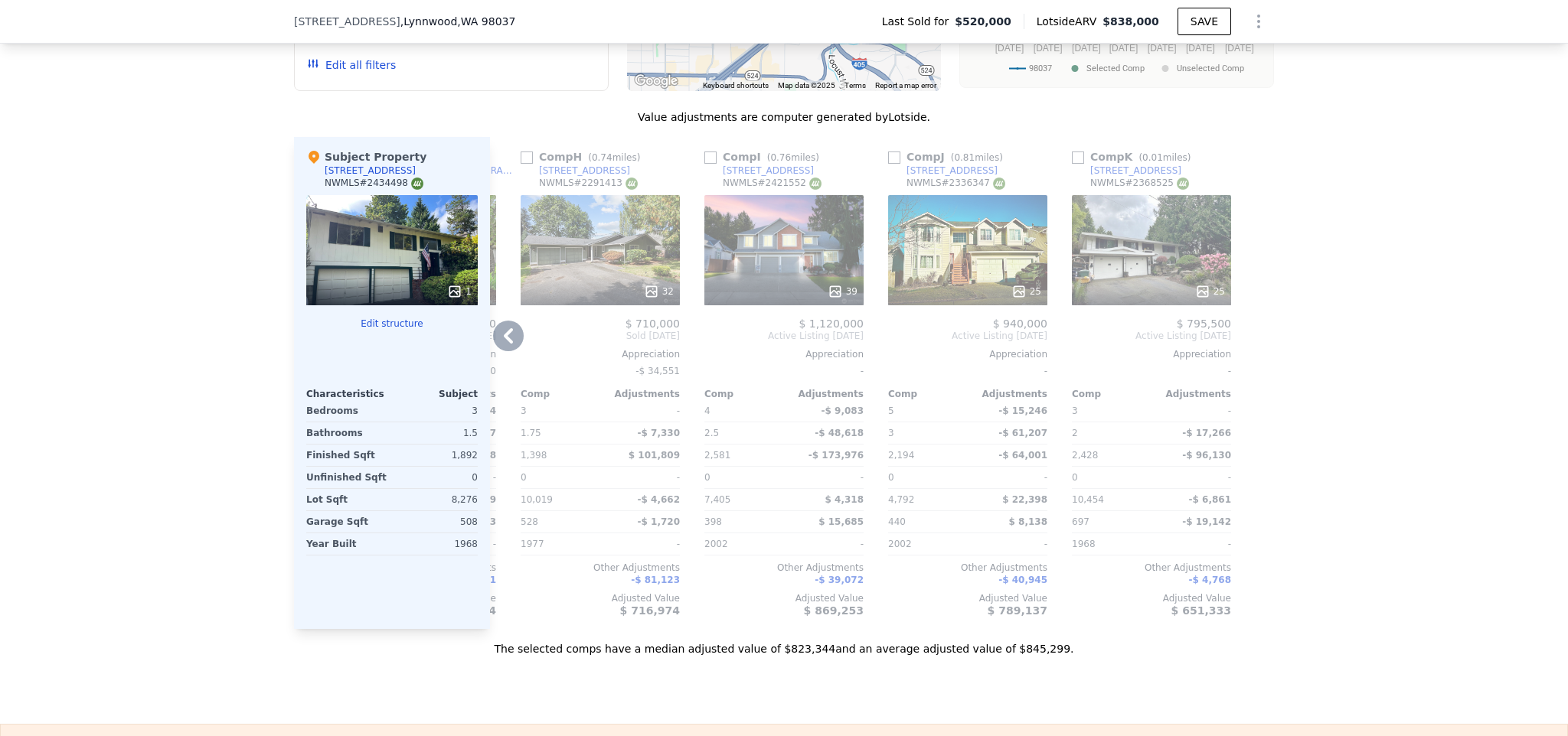
click at [1170, 262] on div "25" at bounding box center [1151, 250] width 159 height 110
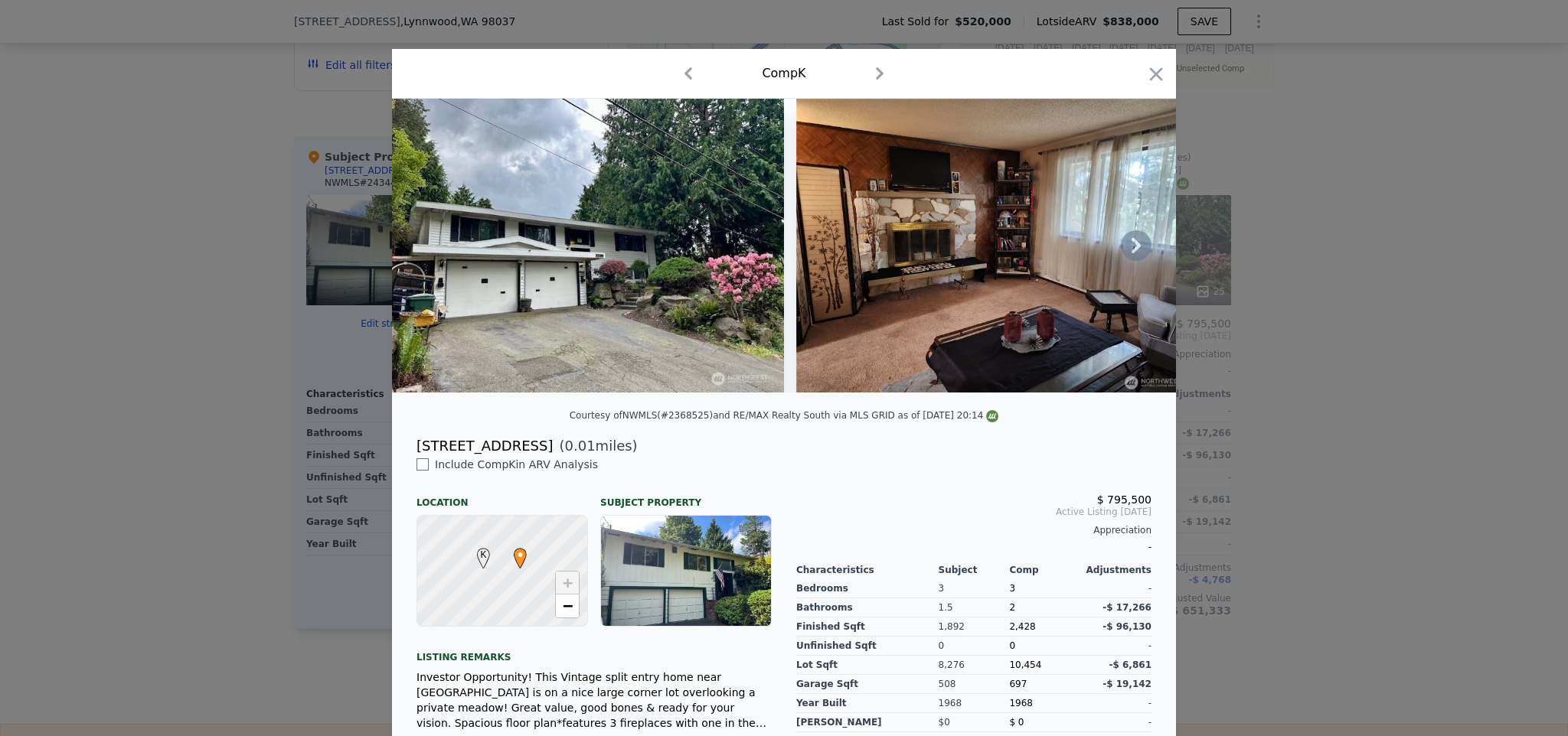
click at [1123, 247] on icon at bounding box center [1135, 245] width 31 height 31
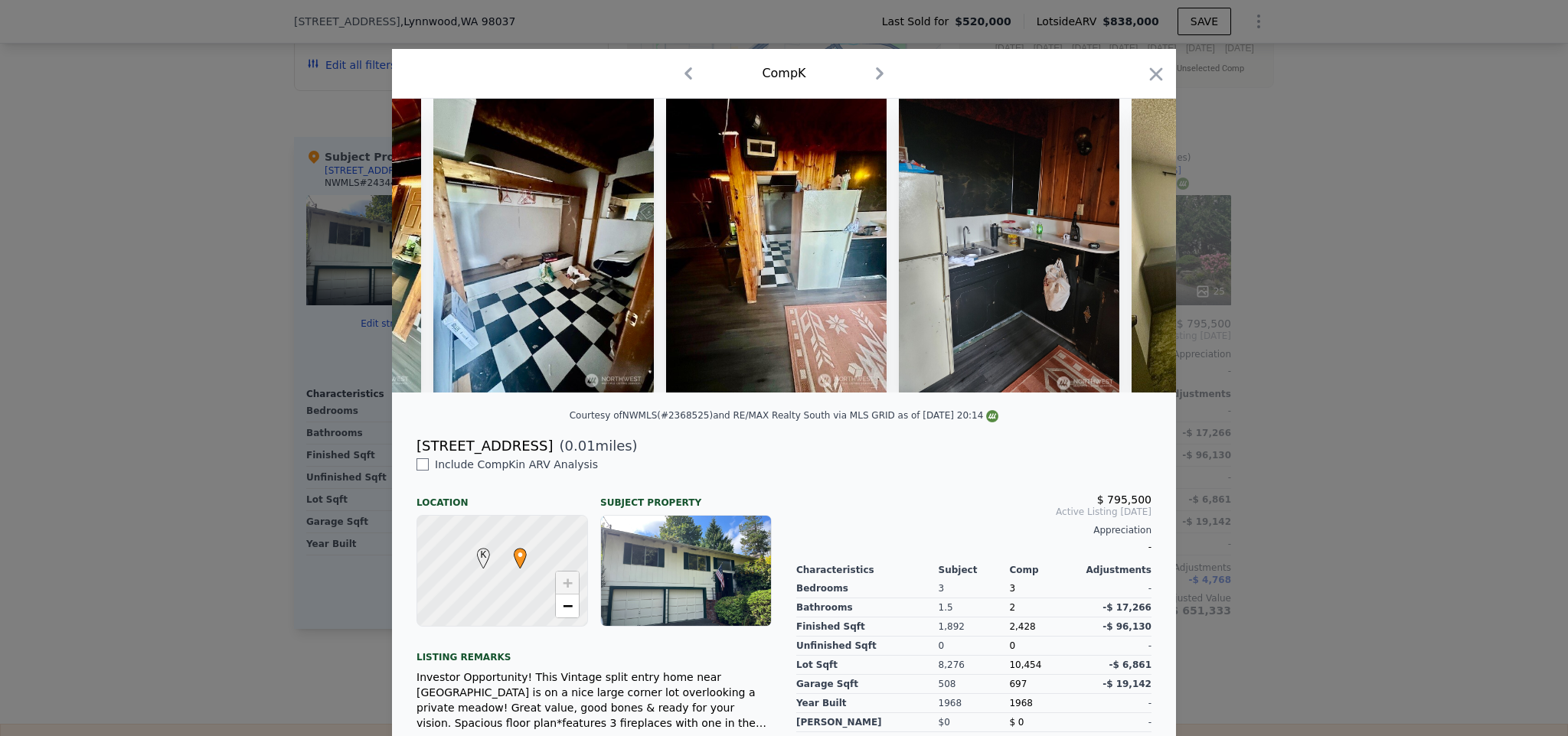
scroll to position [0, 5745]
